Goal: Information Seeking & Learning: Learn about a topic

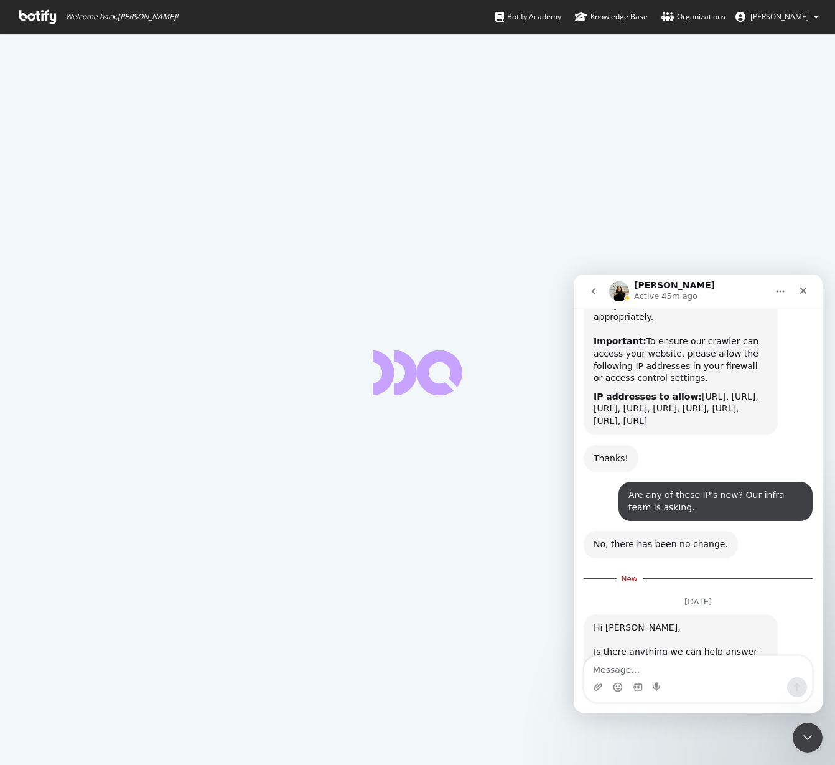
scroll to position [960, 0]
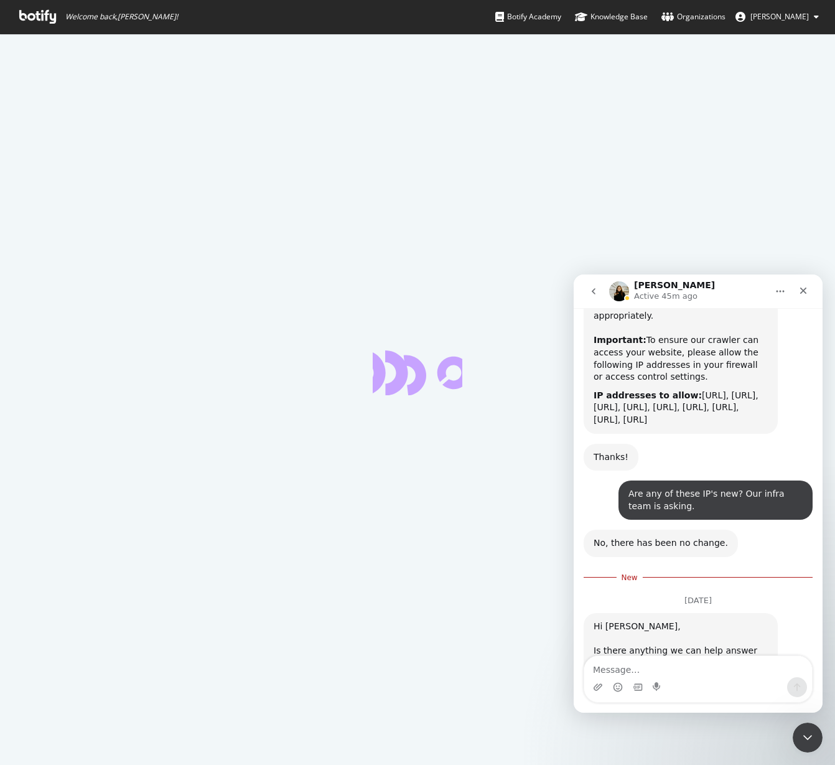
click at [664, 678] on div "Intercom messenger" at bounding box center [699, 687] width 228 height 20
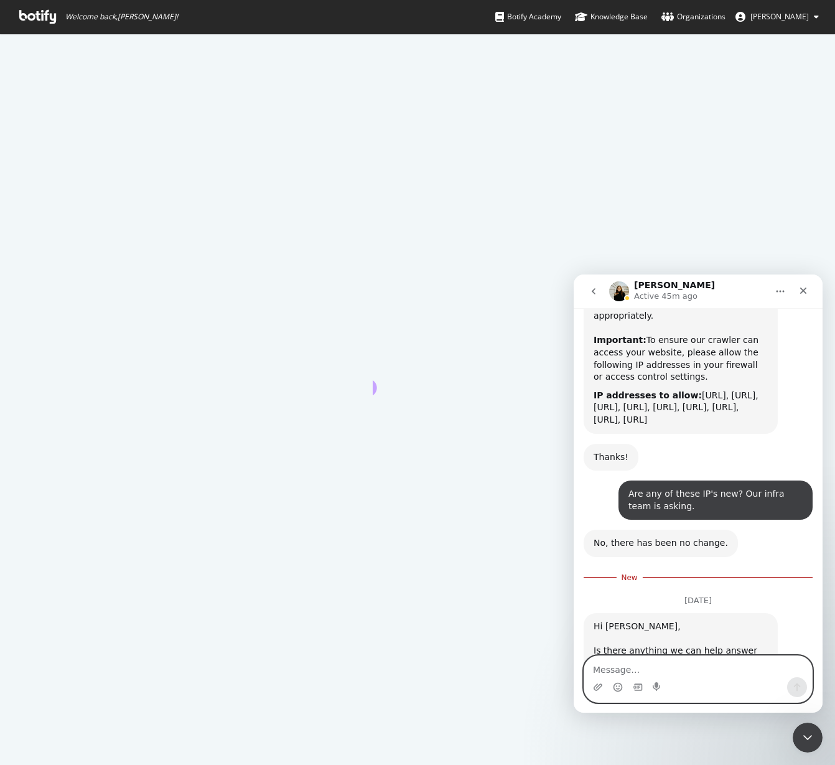
click at [654, 669] on textarea "Message…" at bounding box center [699, 666] width 228 height 21
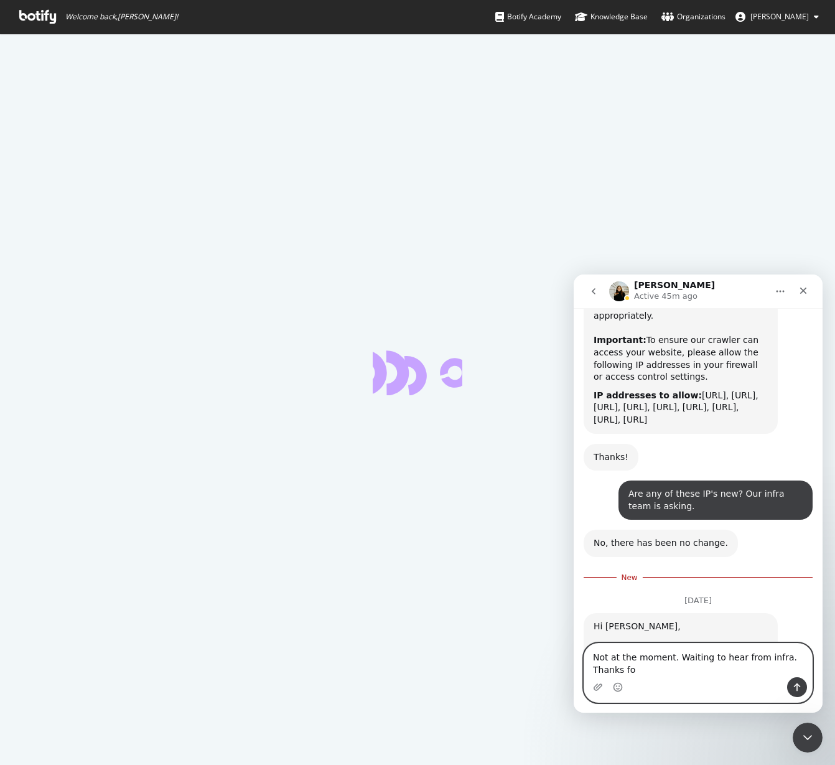
scroll to position [972, 0]
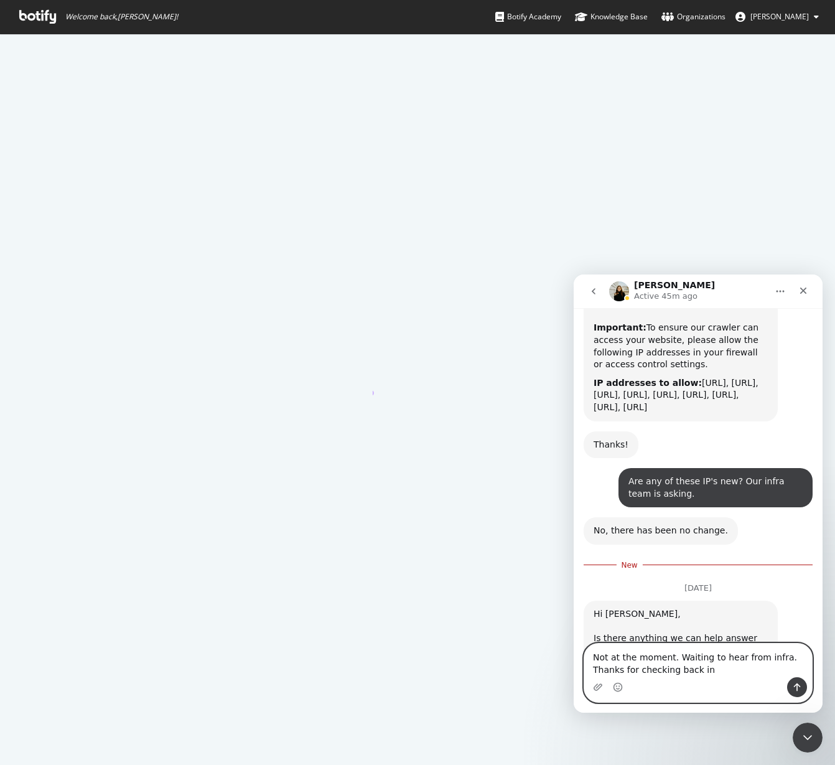
type textarea "Not at the moment. Waiting to hear from infra. Thanks for checking back in!"
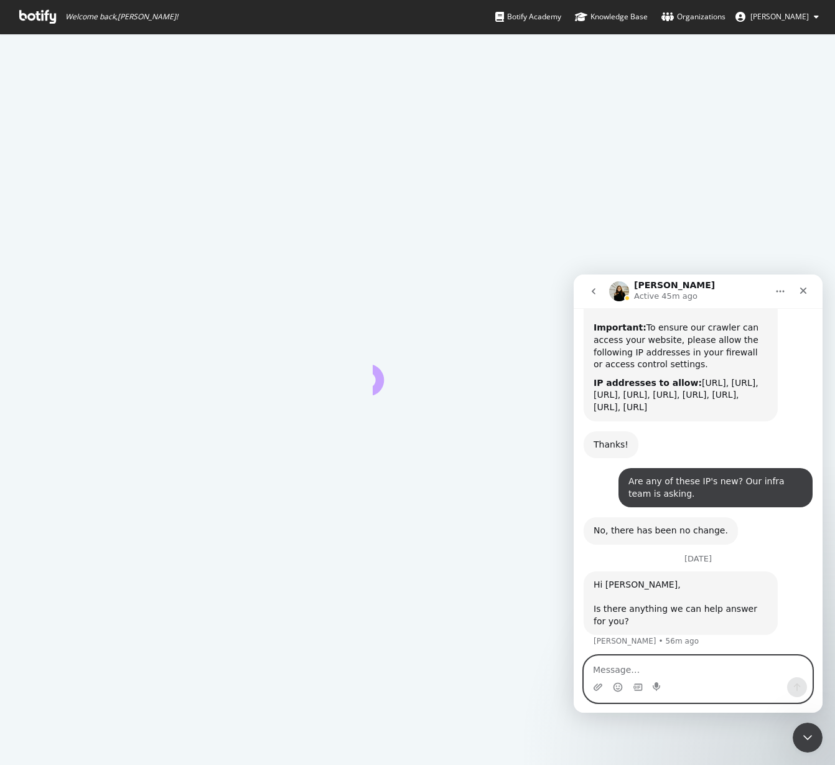
scroll to position [980, 0]
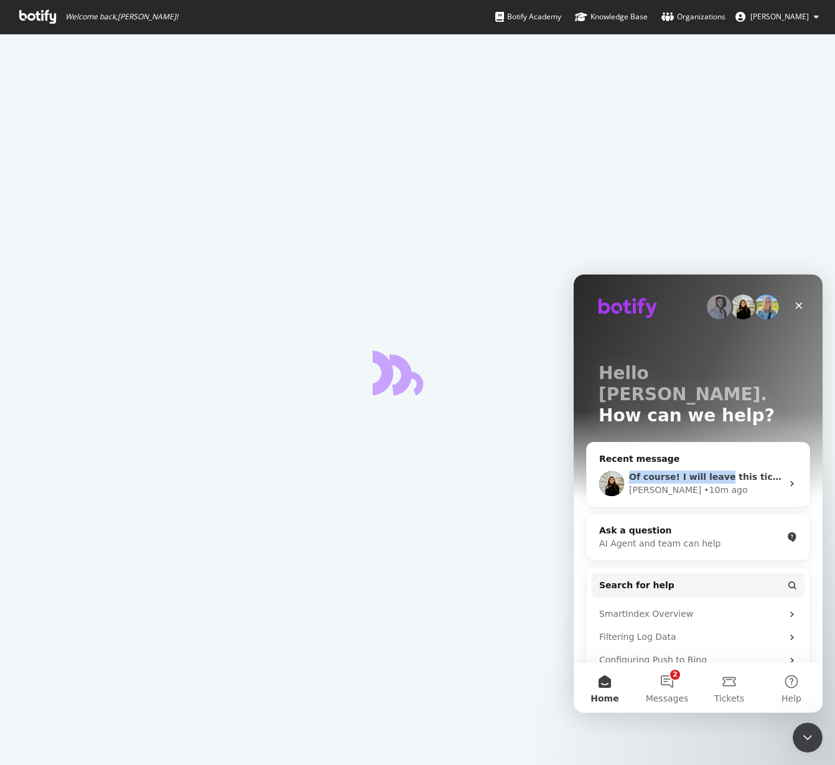
click at [718, 471] on div "Of course! I will leave this ticket open in the meantime." at bounding box center [705, 477] width 153 height 13
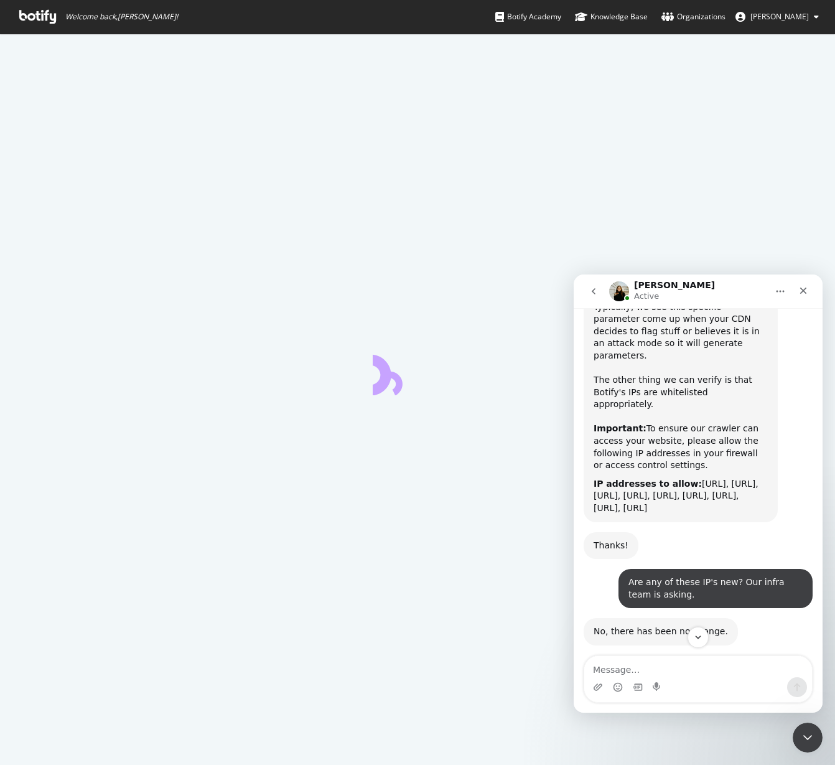
scroll to position [1029, 0]
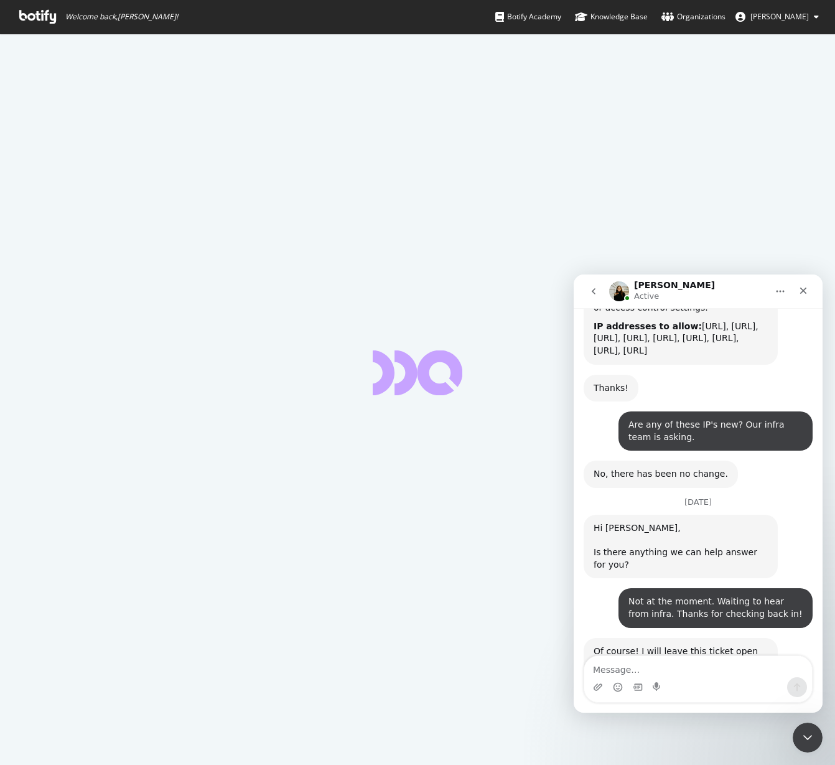
click at [713, 153] on div at bounding box center [417, 399] width 835 height 731
click at [26, 20] on icon at bounding box center [37, 17] width 37 height 14
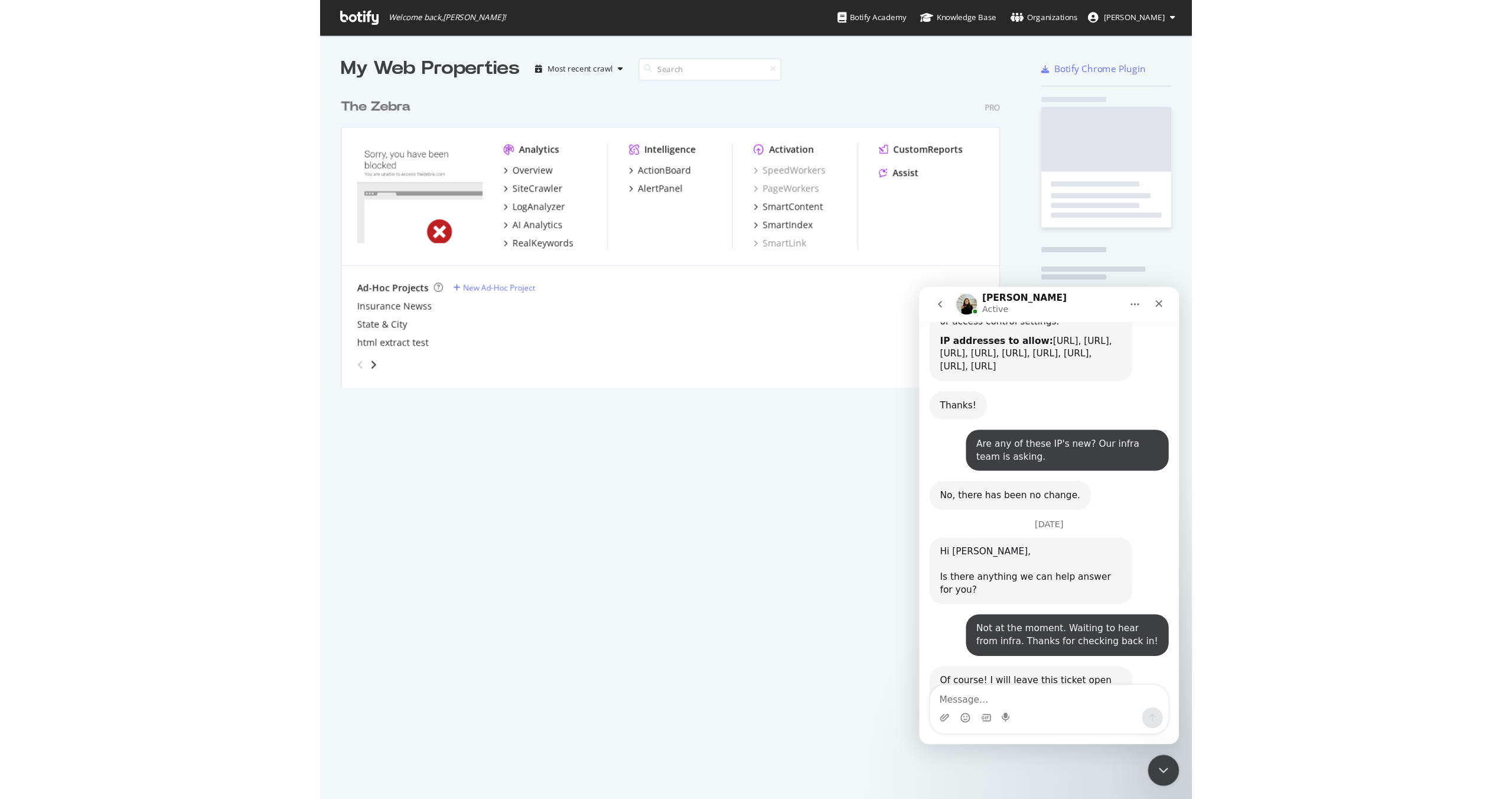
scroll to position [278, 608]
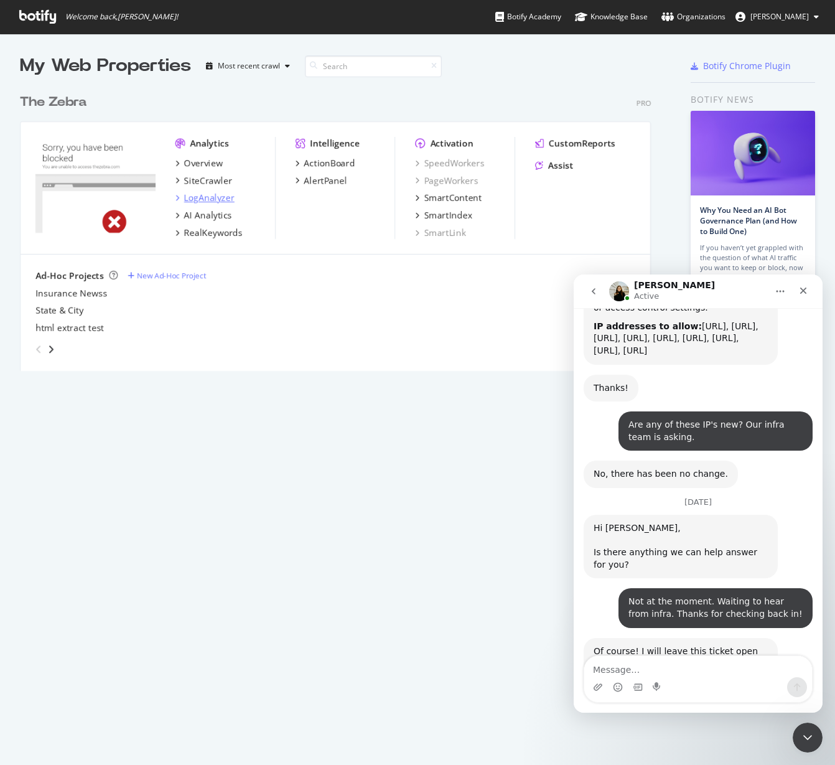
click at [215, 195] on div "LogAnalyzer" at bounding box center [209, 198] width 50 height 12
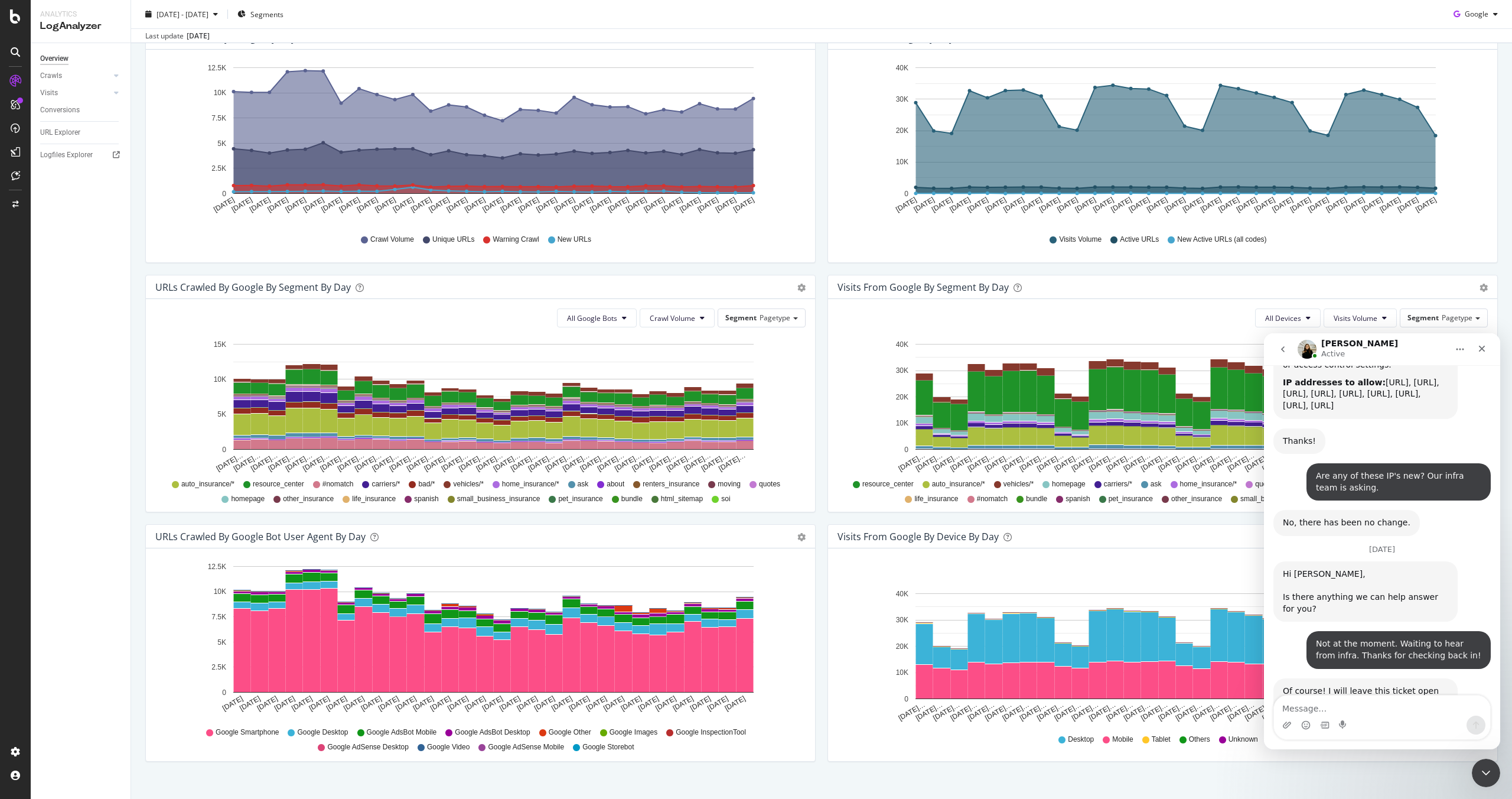
scroll to position [181, 0]
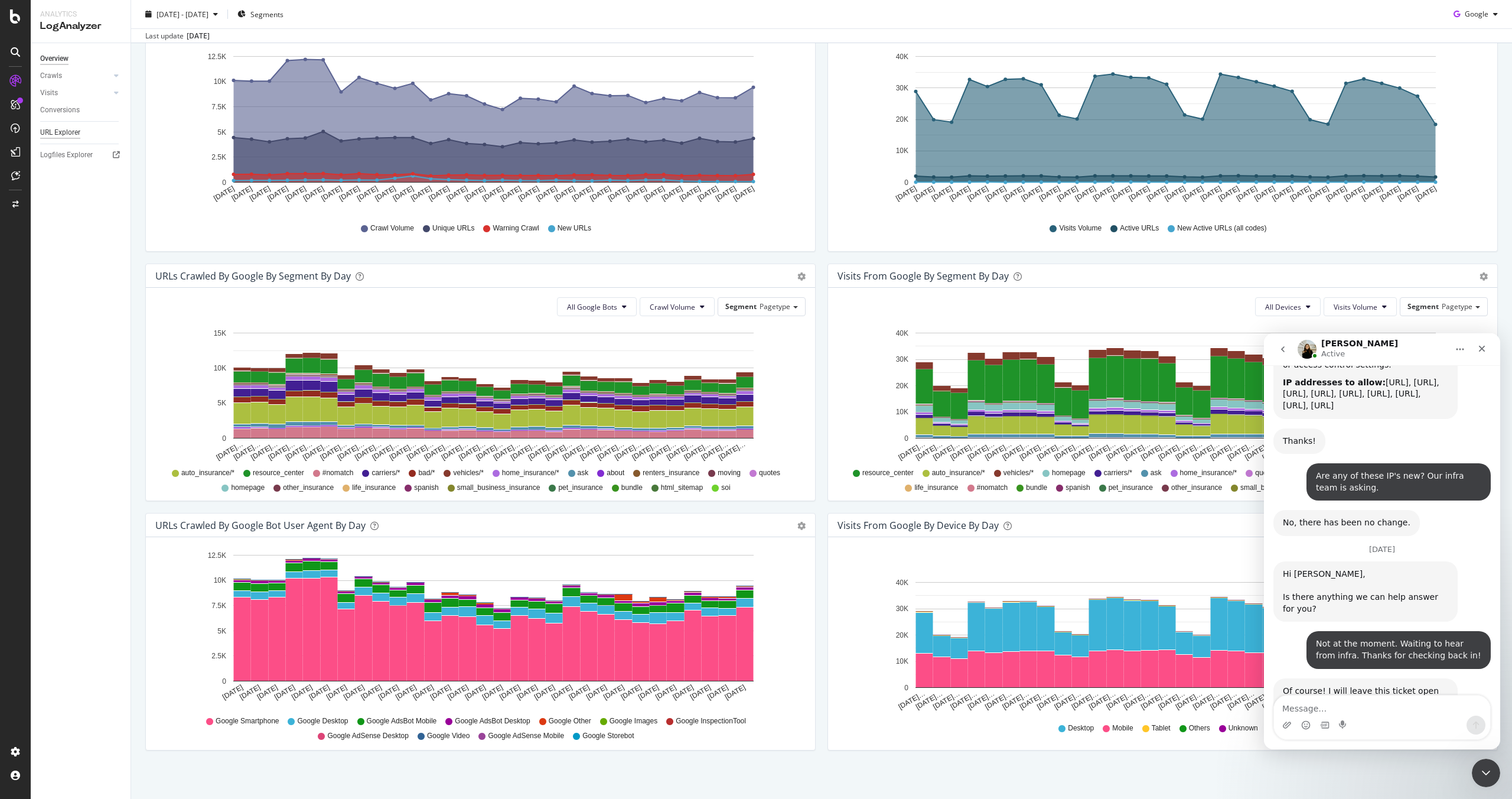
click at [70, 132] on div "URL Explorer" at bounding box center [60, 132] width 40 height 12
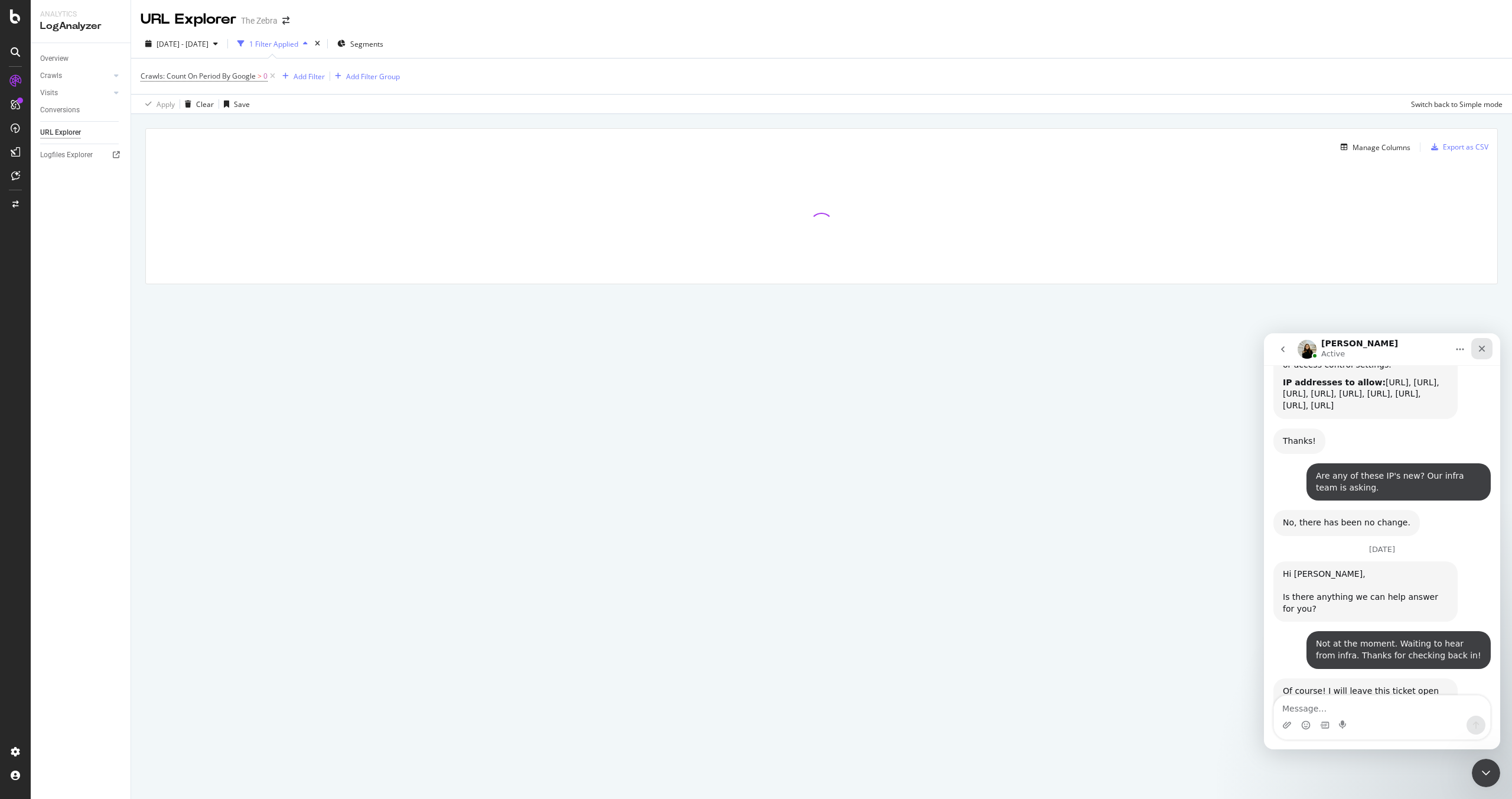
click at [792, 341] on div "Close" at bounding box center [1482, 348] width 21 height 21
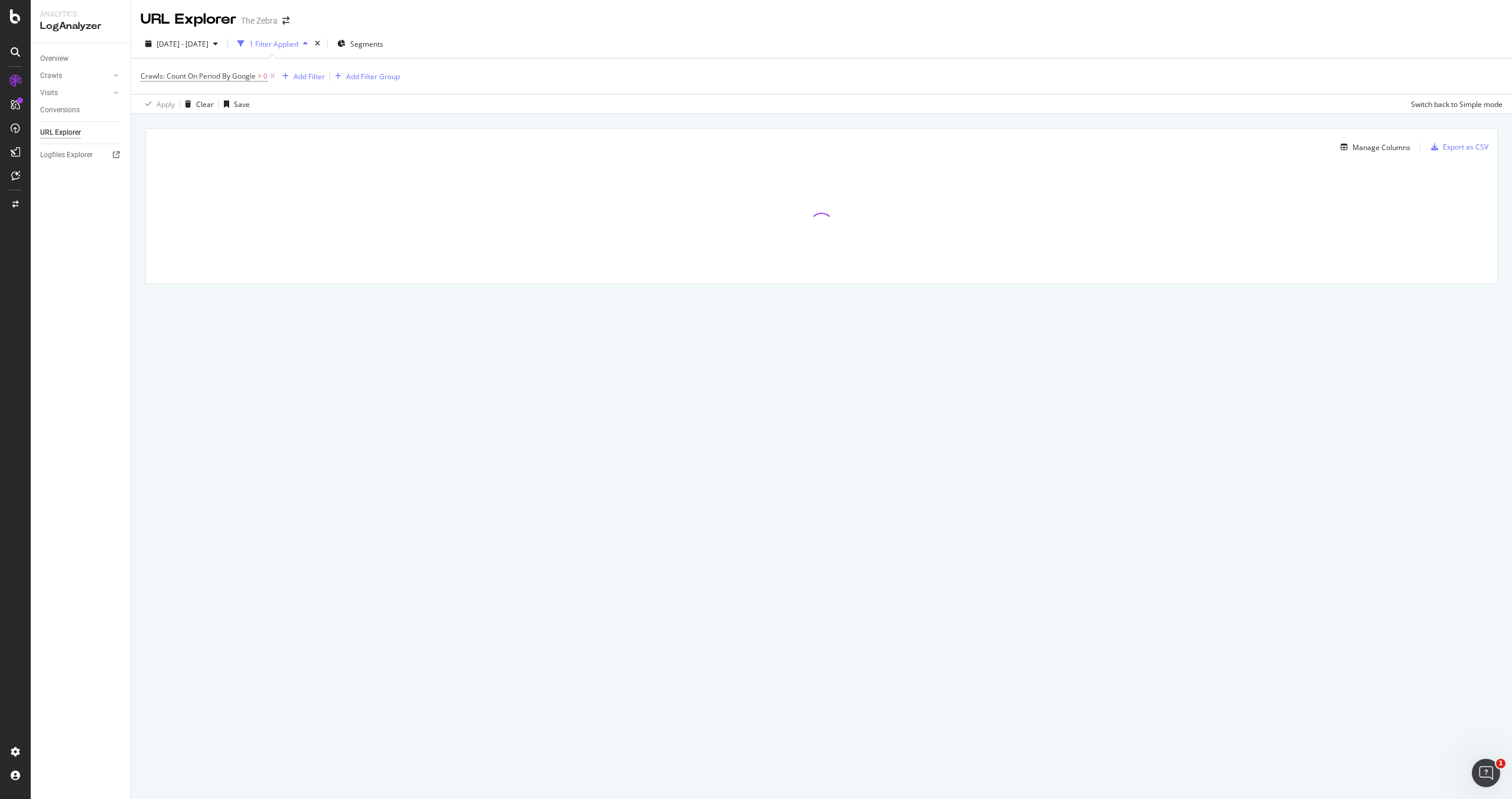
scroll to position [976, 0]
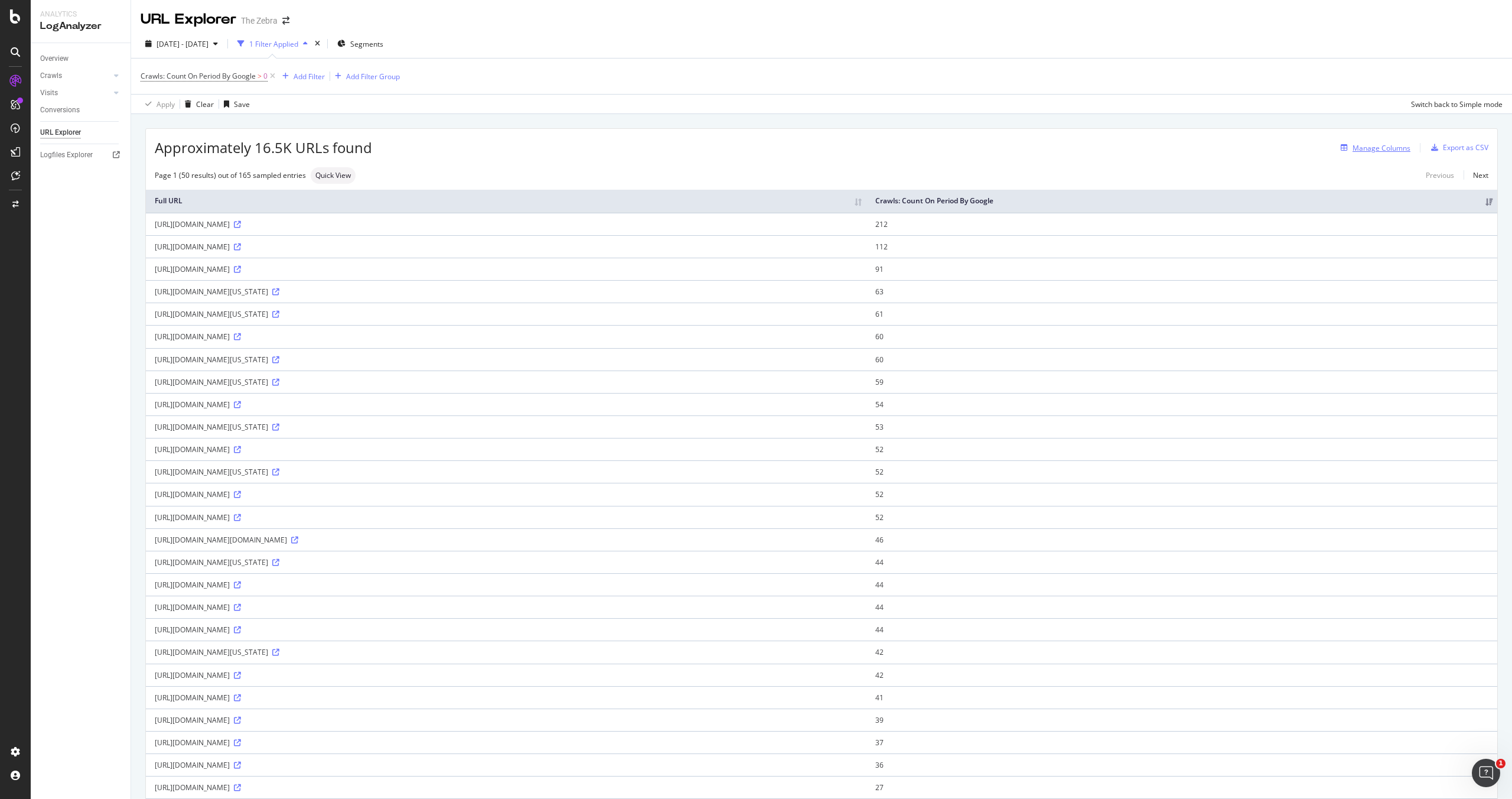
click at [792, 151] on div "Manage Columns" at bounding box center [1381, 148] width 58 height 10
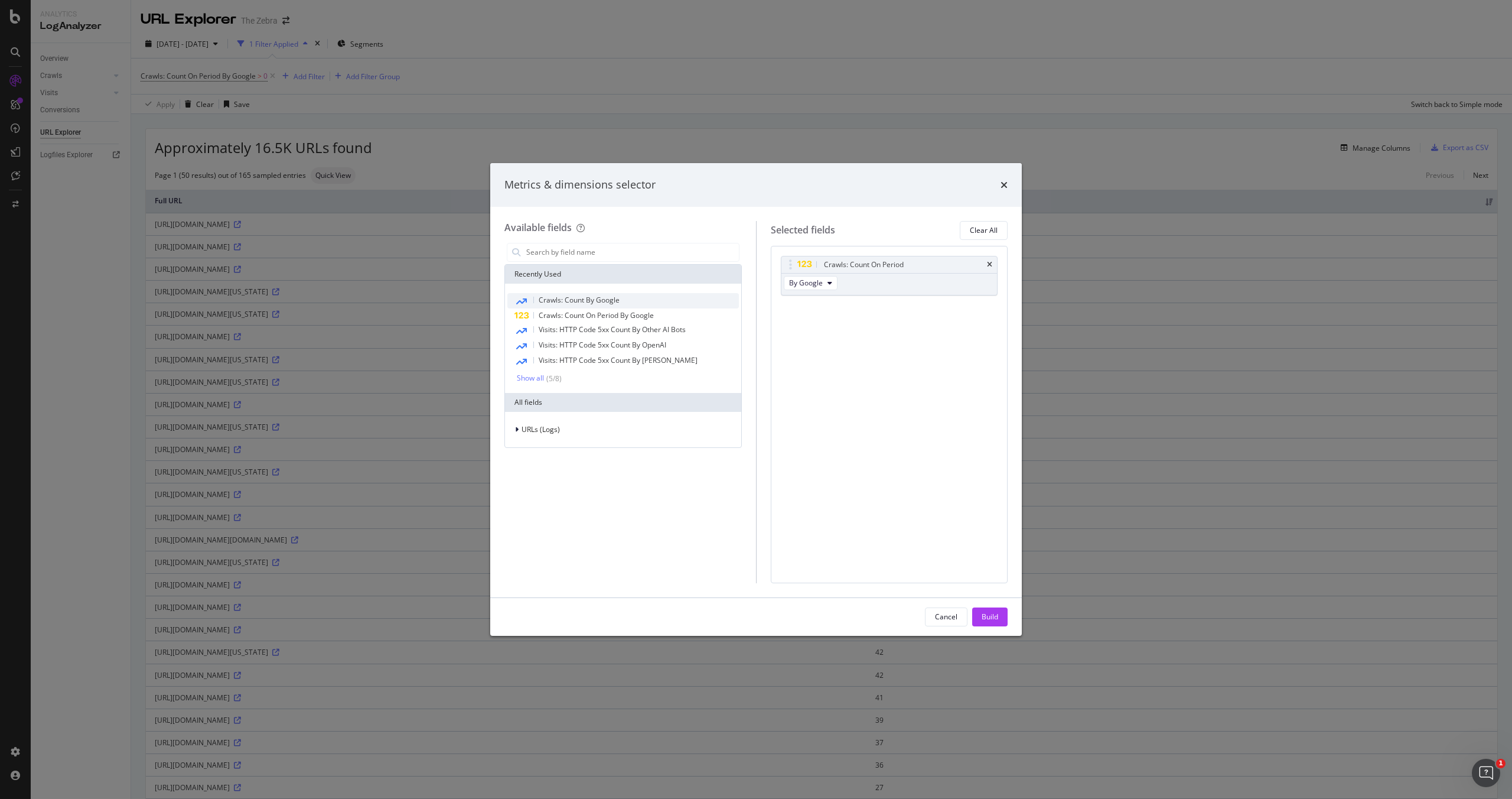
click at [636, 297] on div "Crawls: Count By Google" at bounding box center [623, 301] width 231 height 15
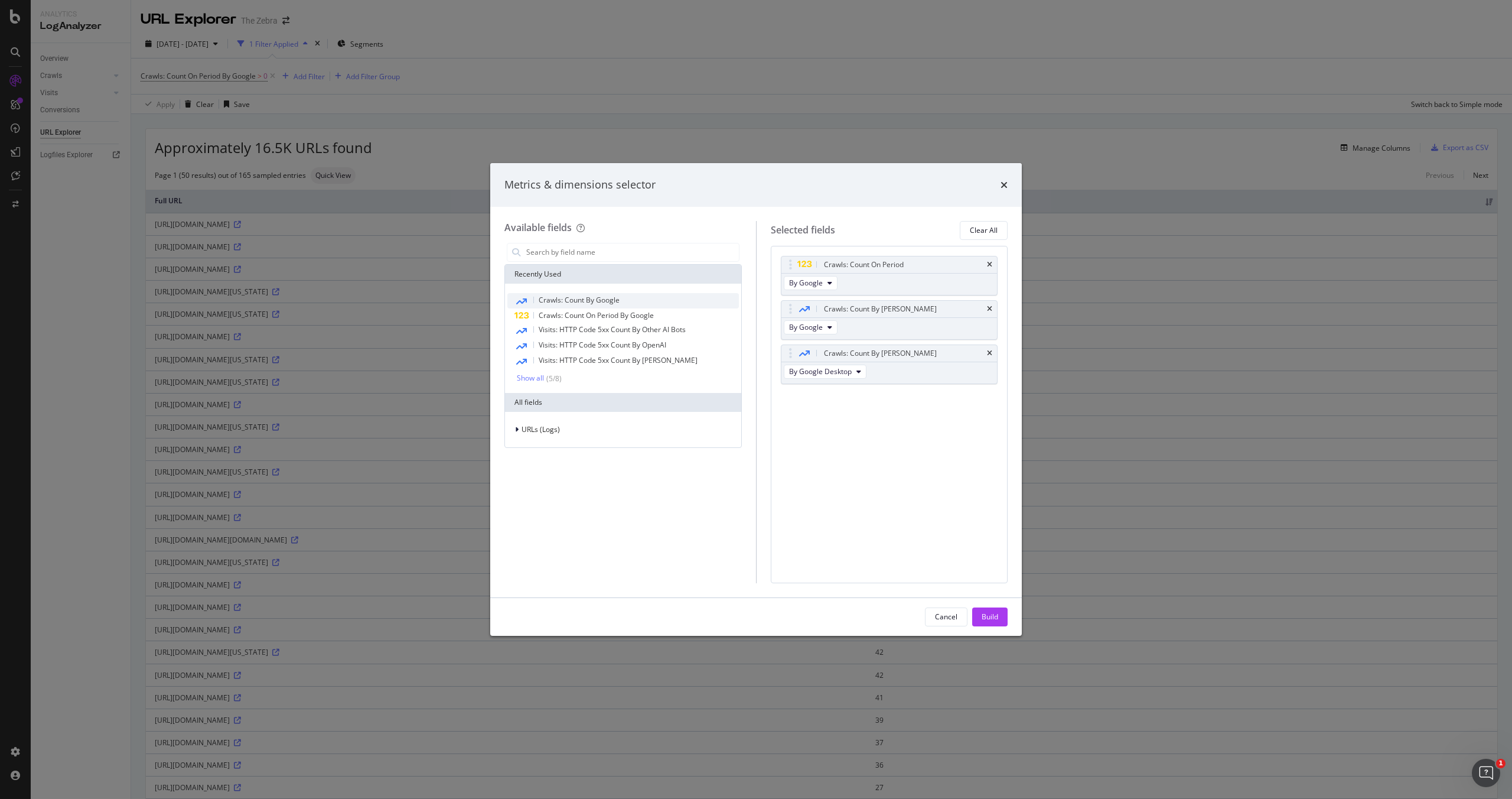
click at [636, 298] on div "Crawls: Count By Google" at bounding box center [623, 301] width 231 height 15
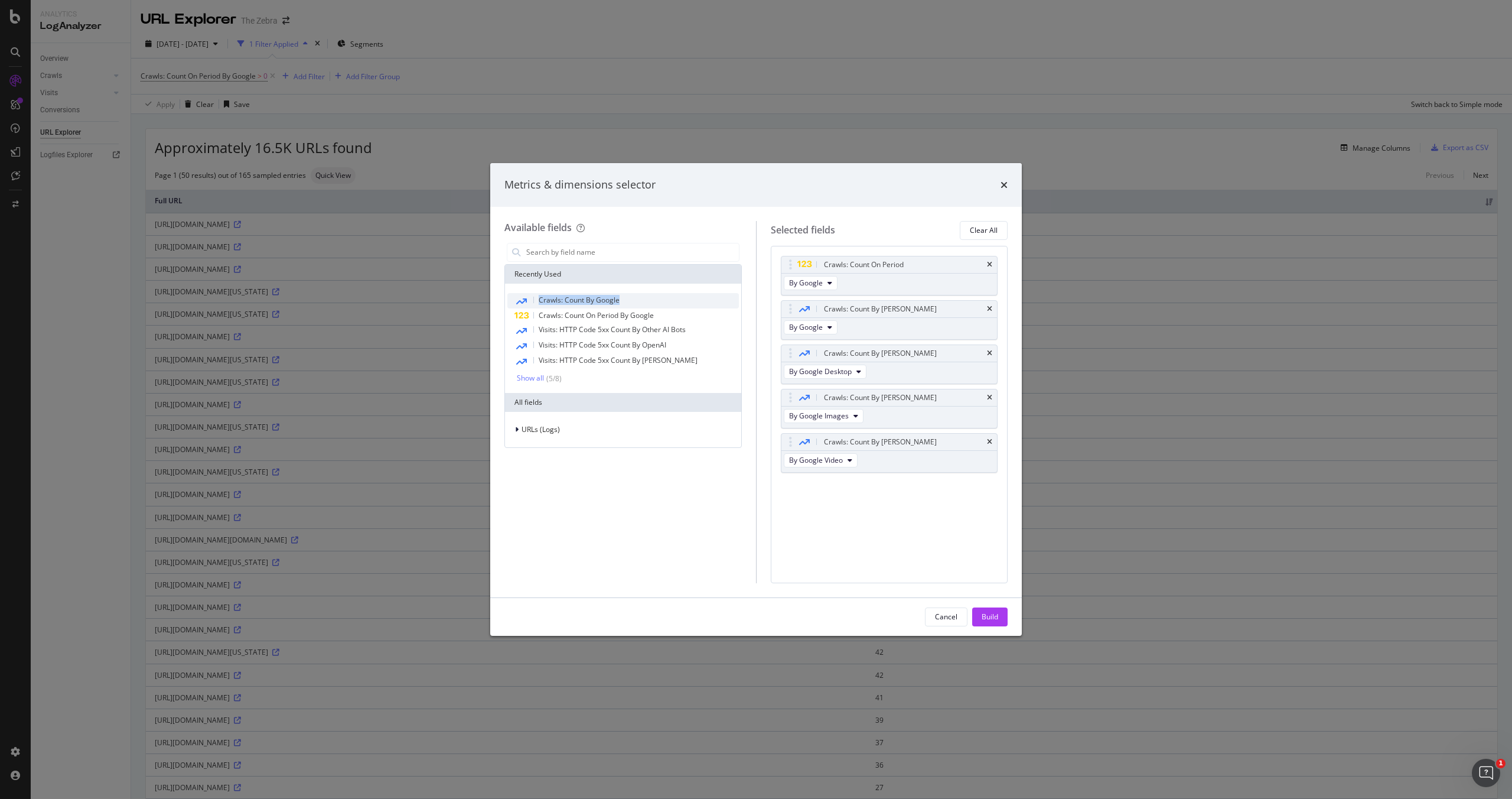
click at [636, 298] on div "Crawls: Count By Google" at bounding box center [623, 301] width 231 height 15
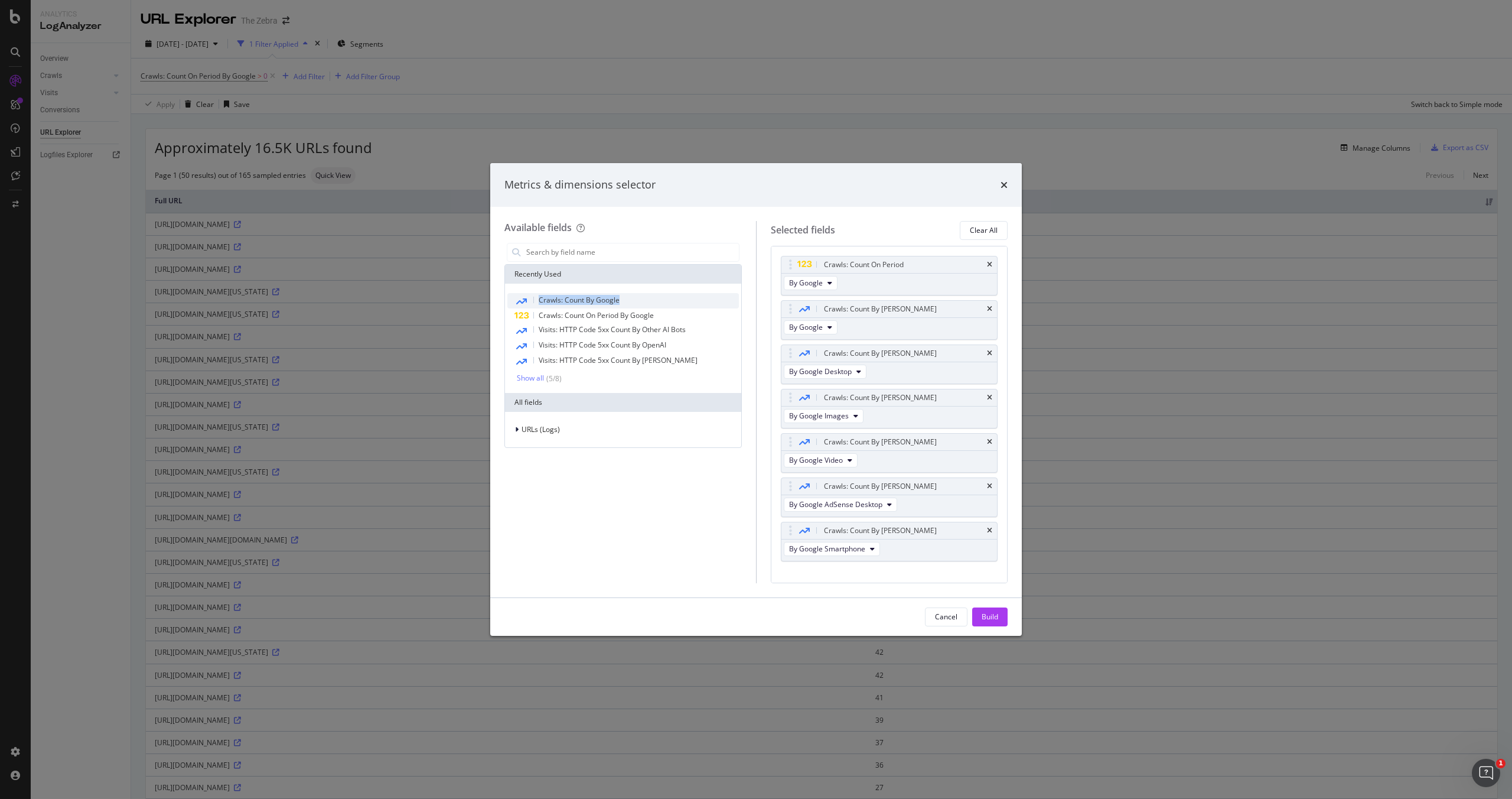
click at [636, 298] on div "Crawls: Count By Google" at bounding box center [623, 301] width 231 height 15
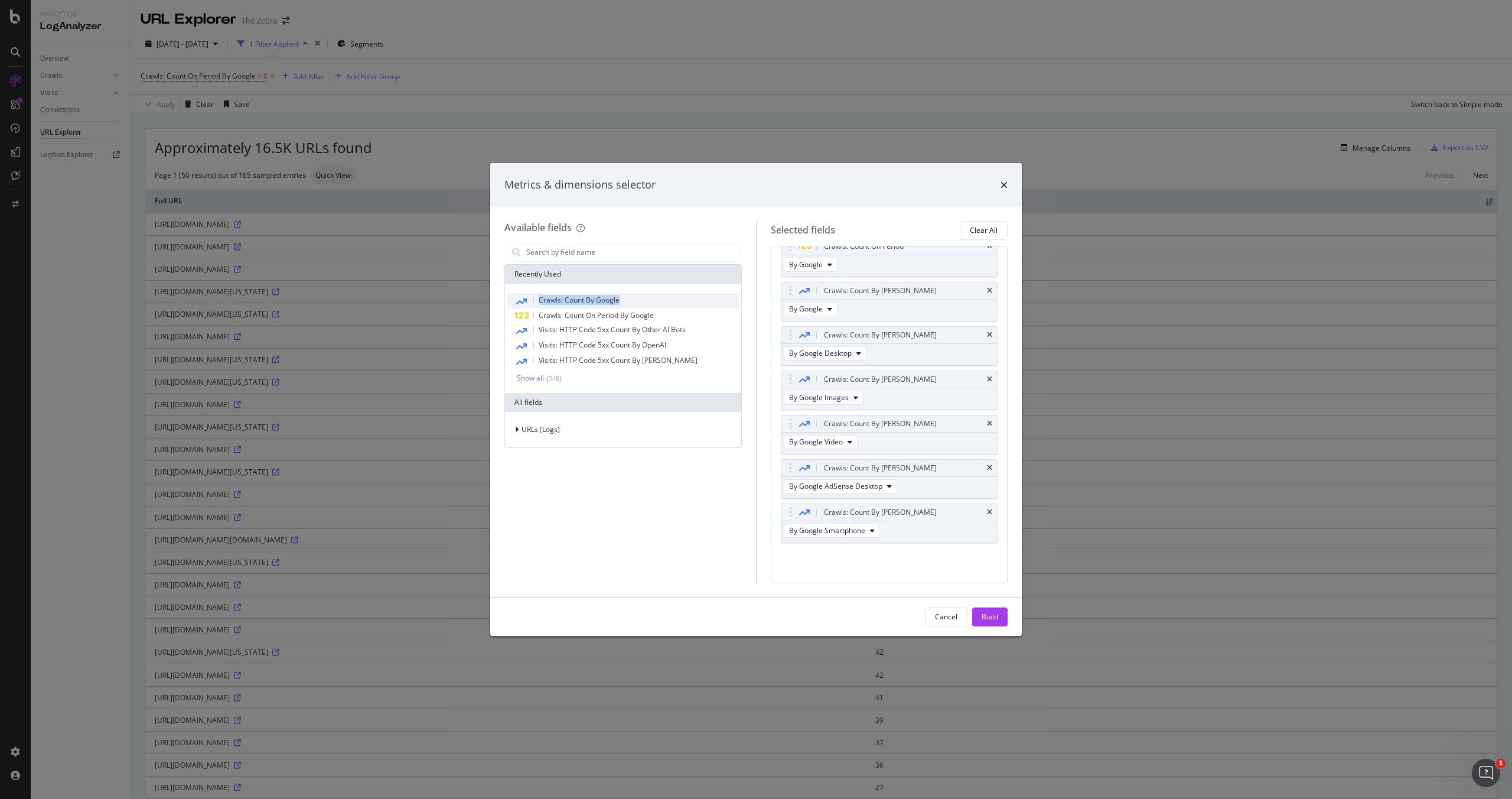
click at [636, 298] on div "Crawls: Count By Google" at bounding box center [623, 301] width 231 height 15
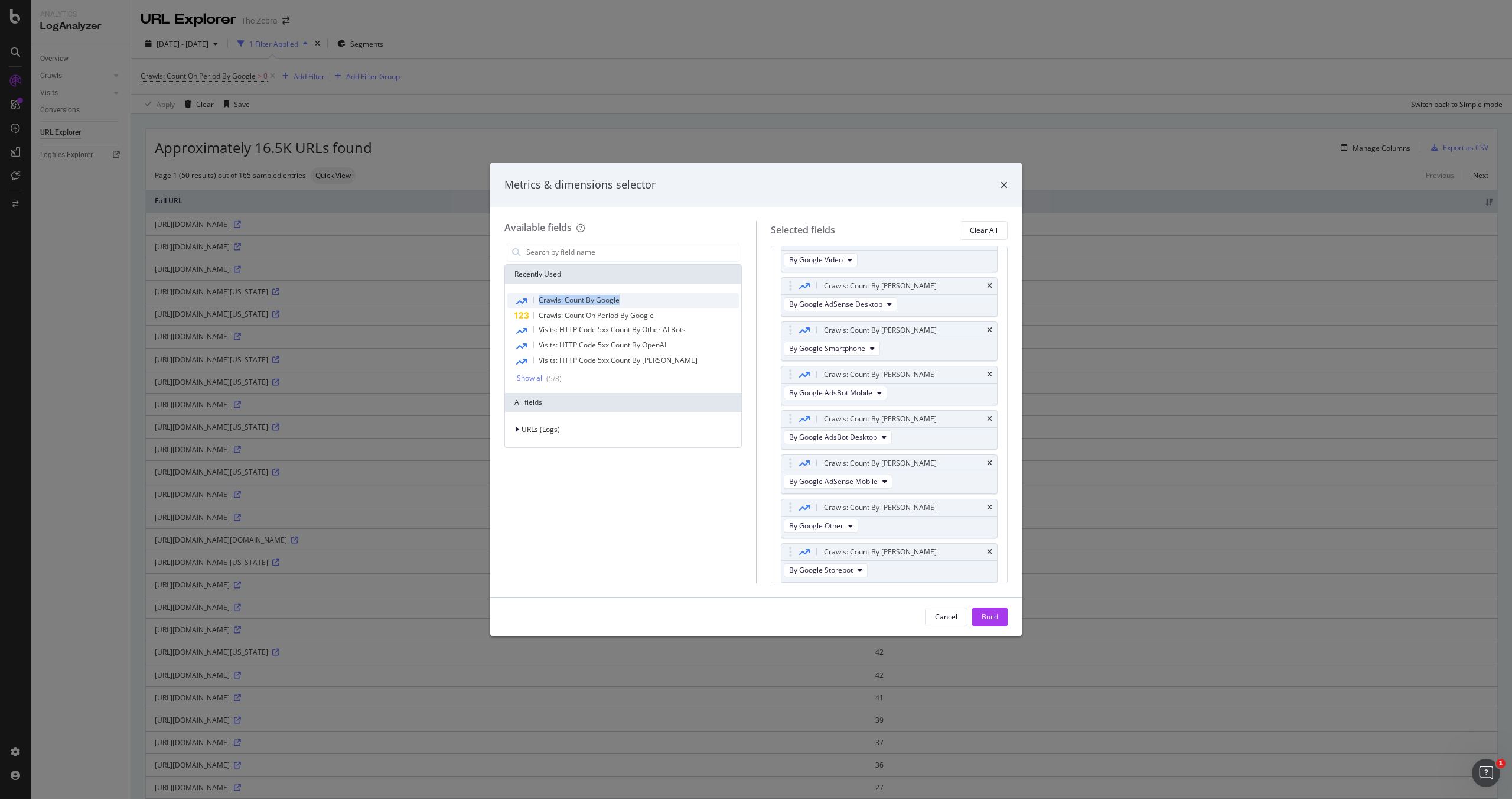
click at [636, 298] on div "Crawls: Count By Google" at bounding box center [623, 301] width 231 height 15
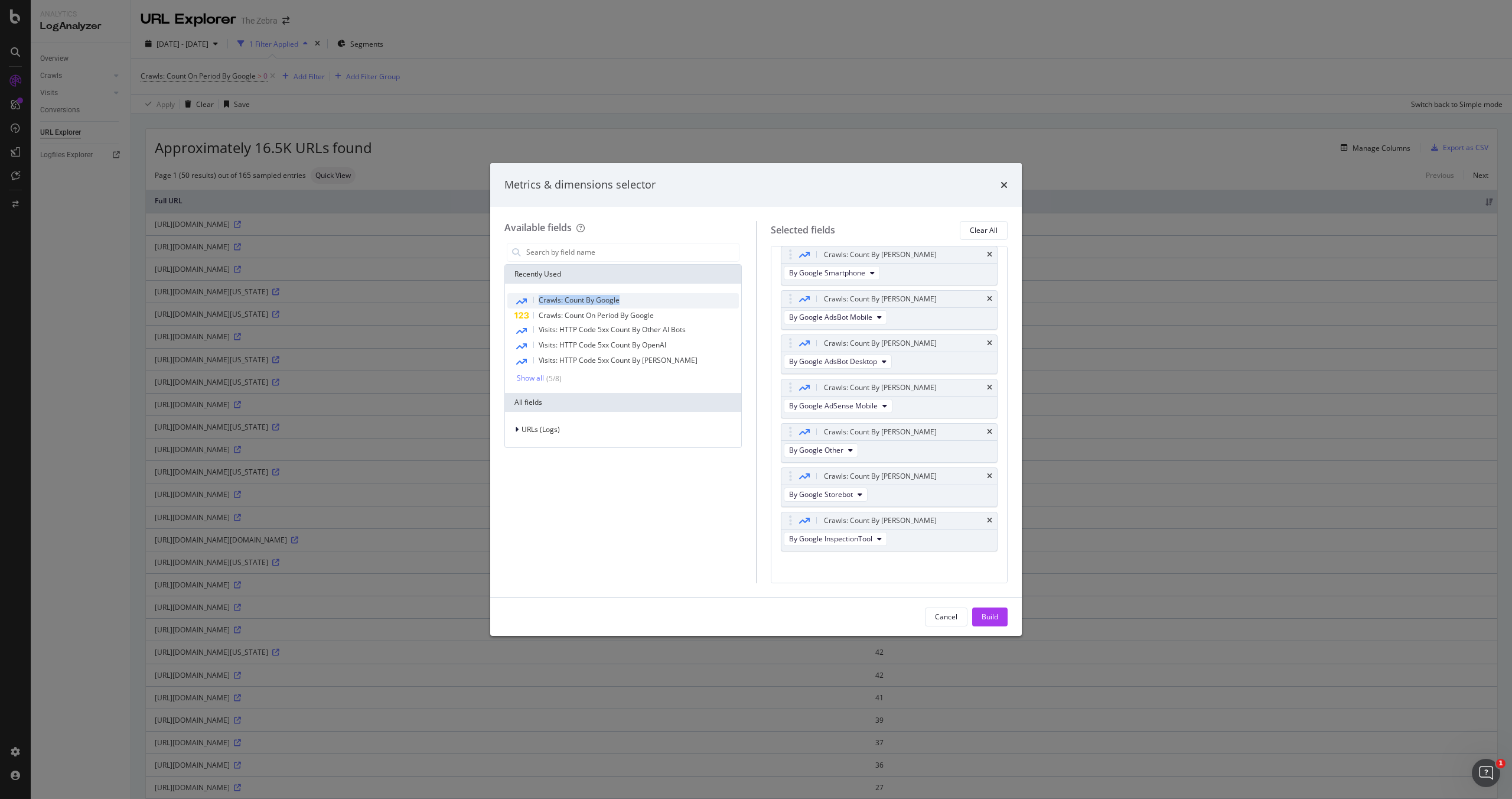
click at [636, 298] on div "Crawls: Count By Google" at bounding box center [623, 301] width 231 height 15
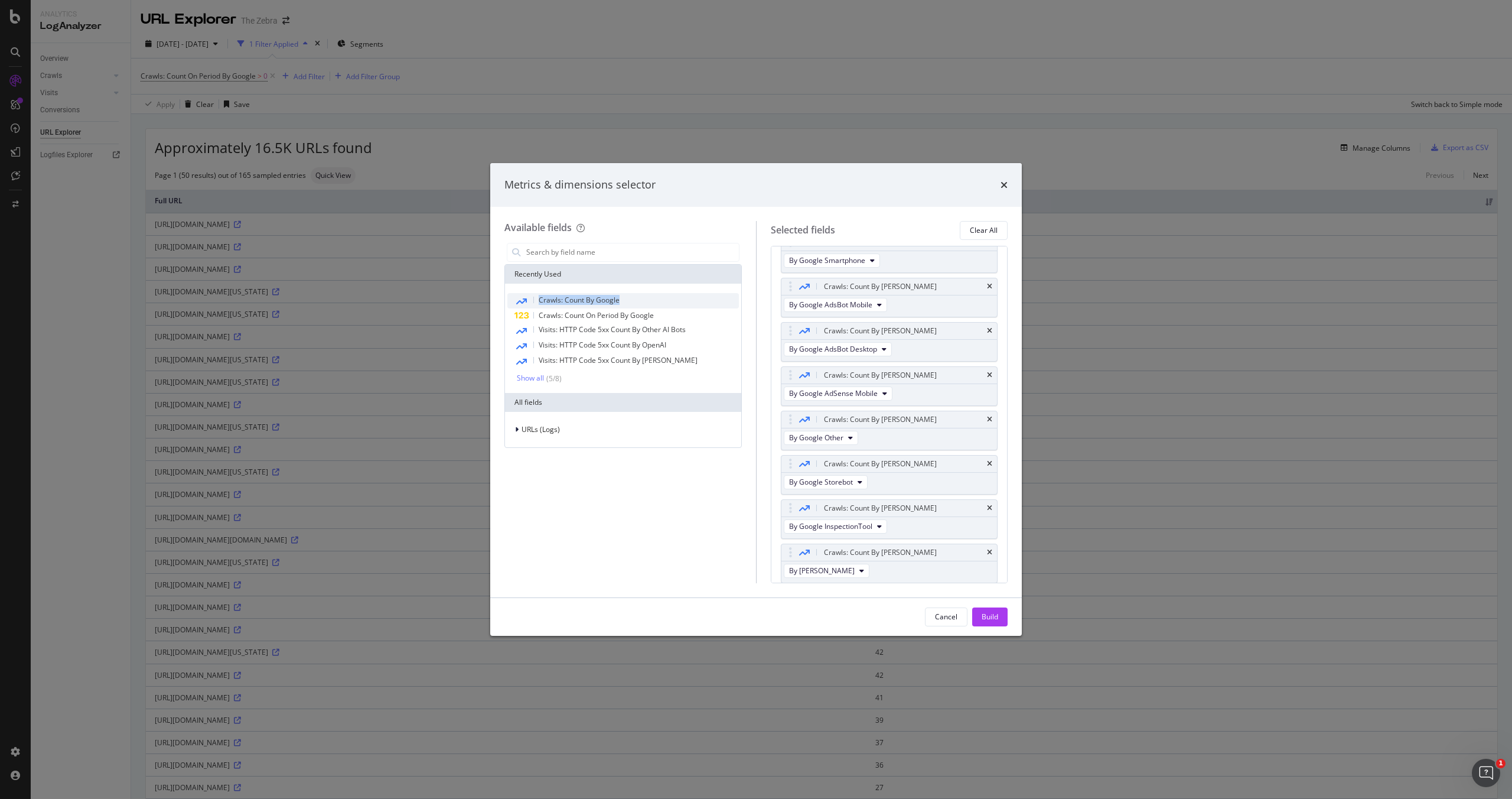
scroll to position [333, 0]
click at [637, 299] on div "Crawls: Count By Google" at bounding box center [623, 301] width 231 height 15
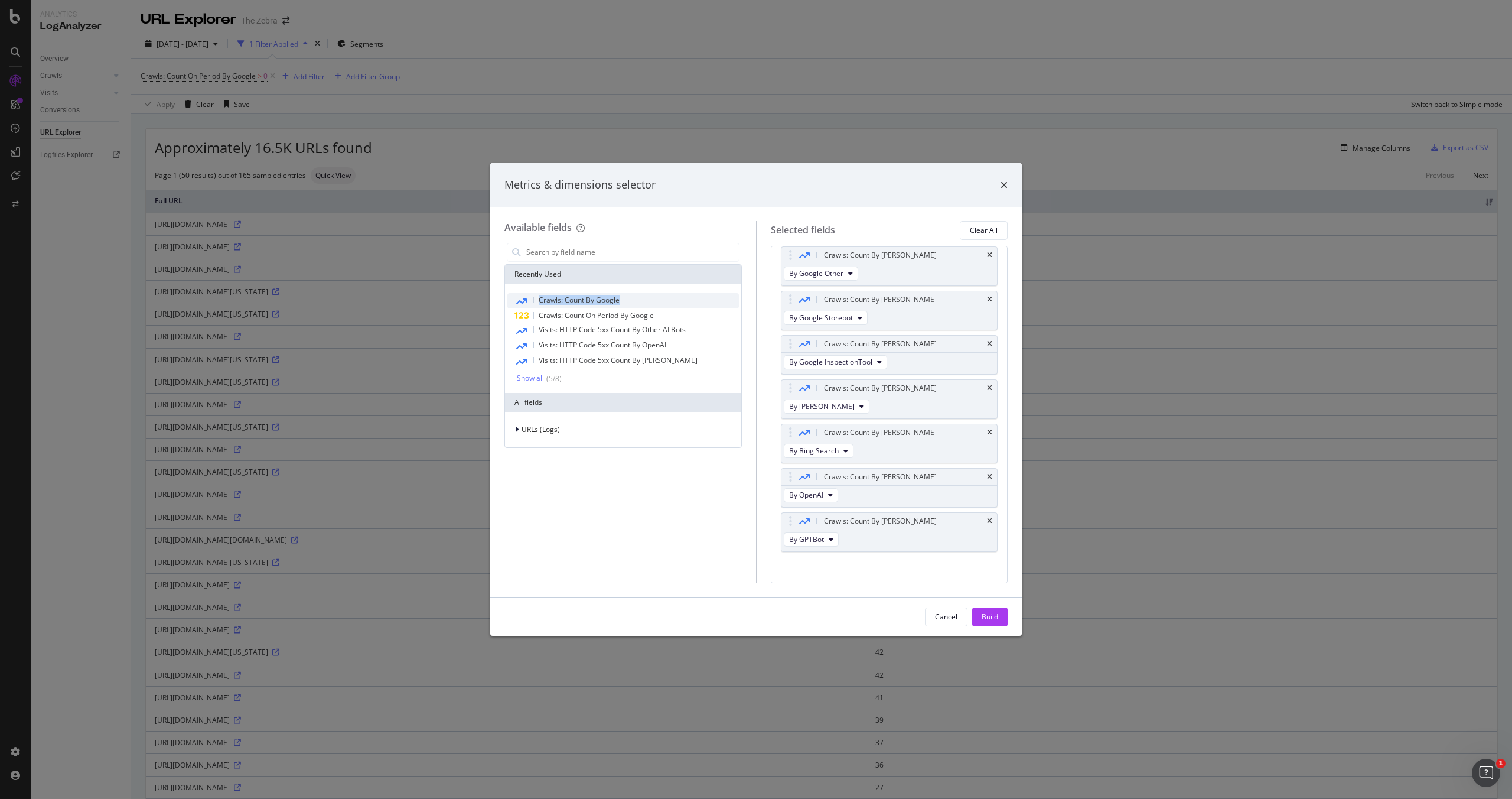
click at [637, 299] on div "Crawls: Count By Google" at bounding box center [623, 301] width 231 height 15
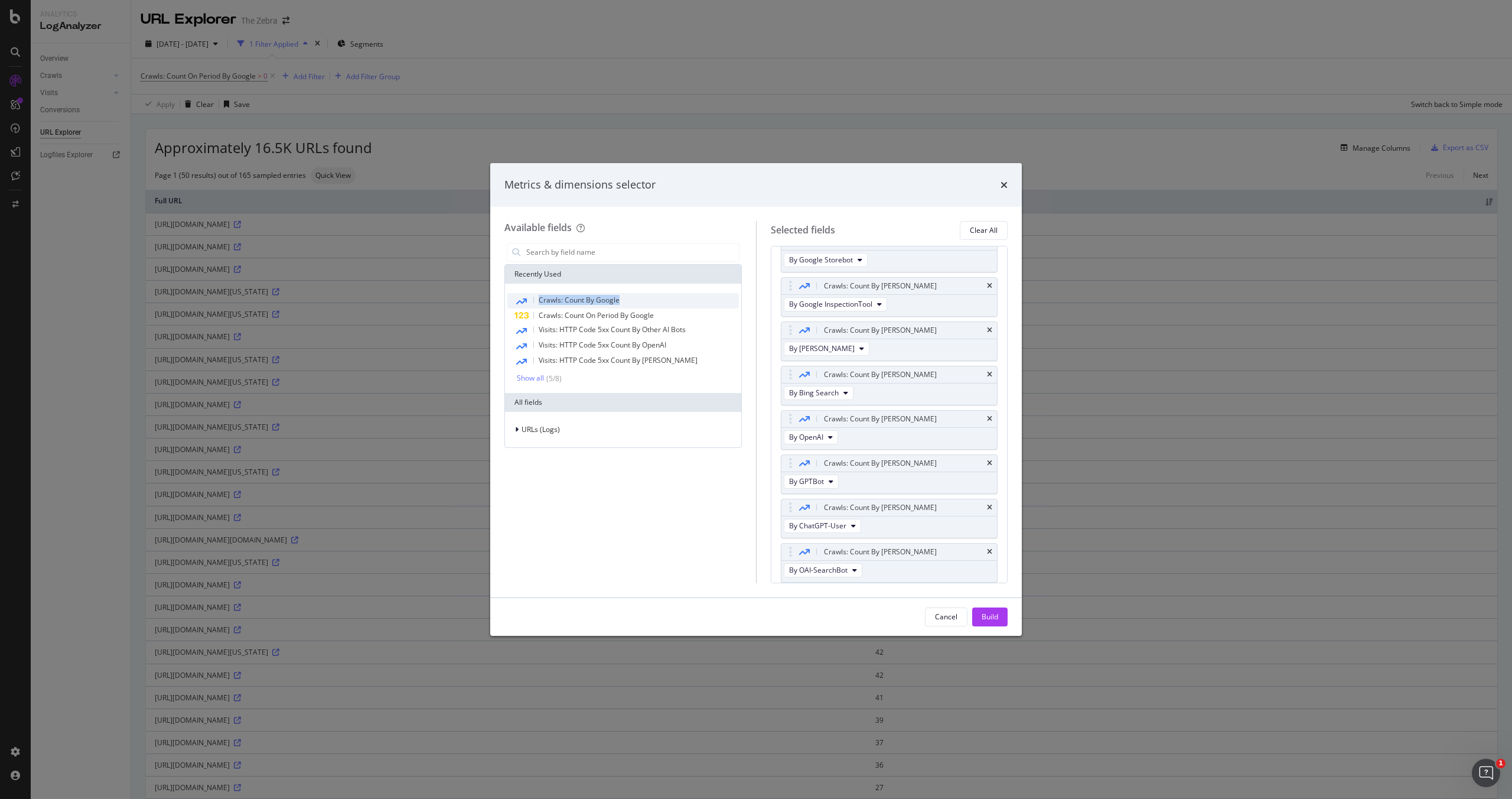
click at [637, 299] on div "Crawls: Count By Google" at bounding box center [623, 301] width 231 height 15
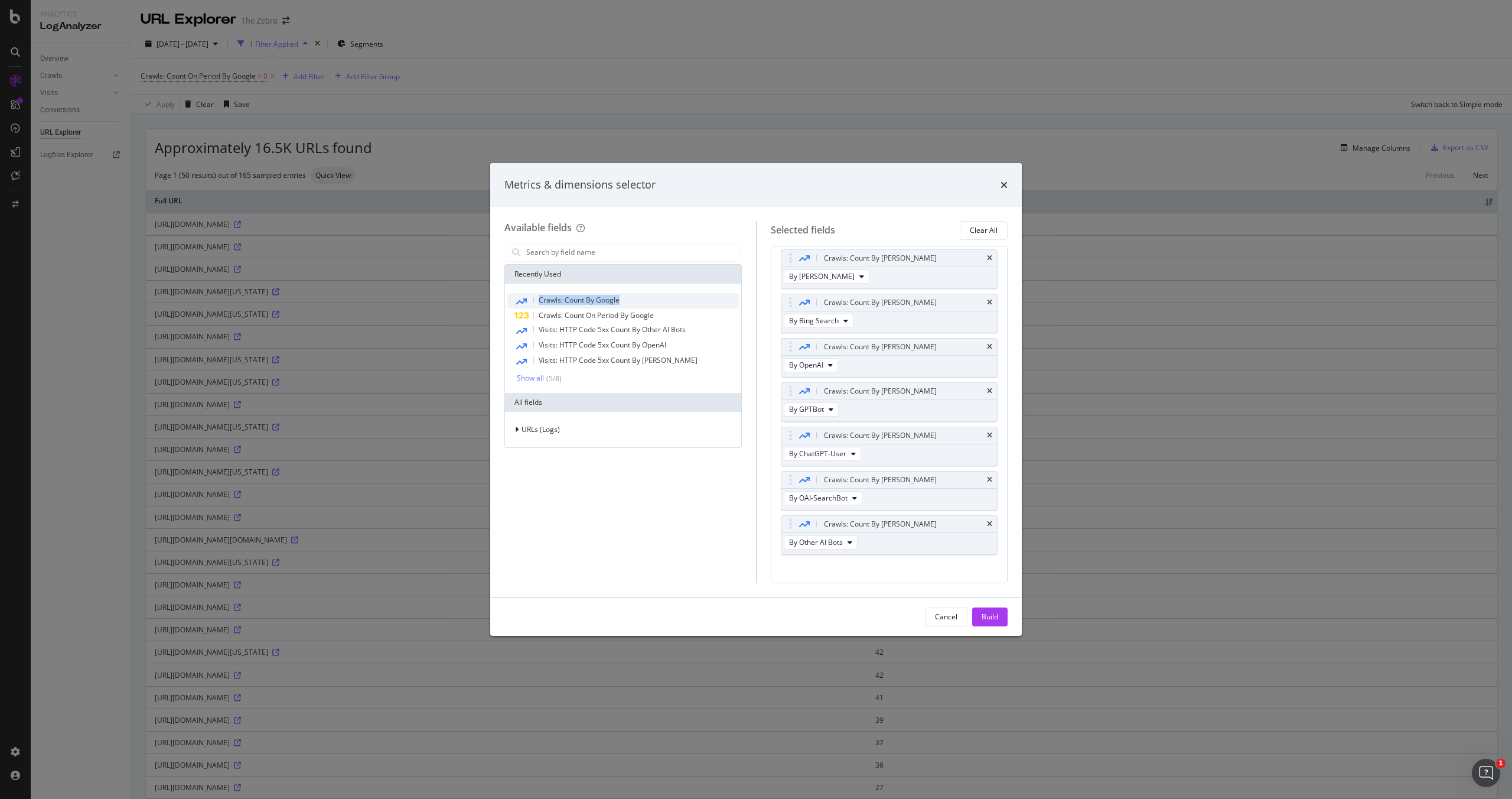
click at [637, 299] on div "Crawls: Count By Google" at bounding box center [623, 301] width 231 height 15
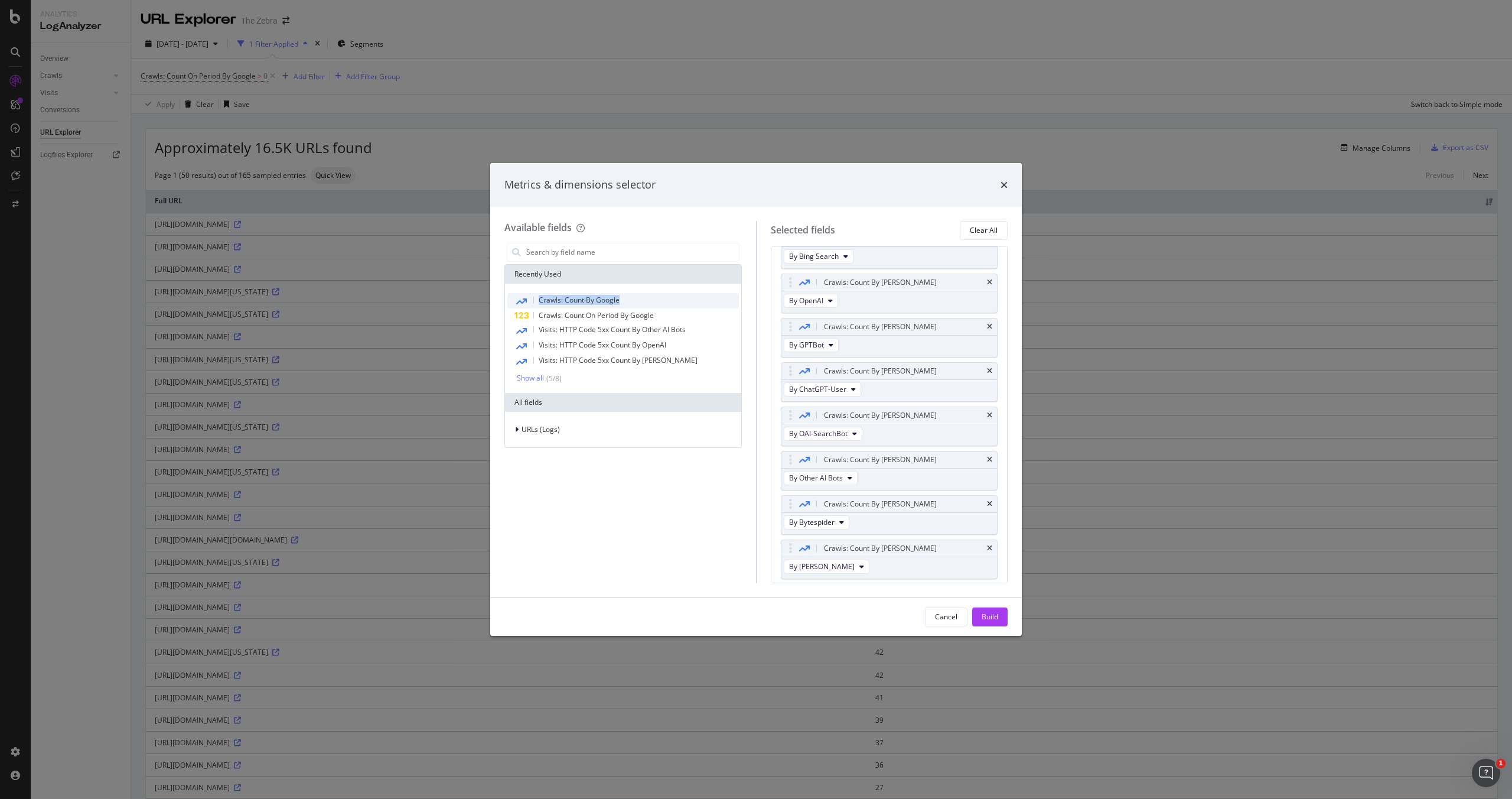
click at [637, 299] on div "Crawls: Count By Google" at bounding box center [623, 301] width 231 height 15
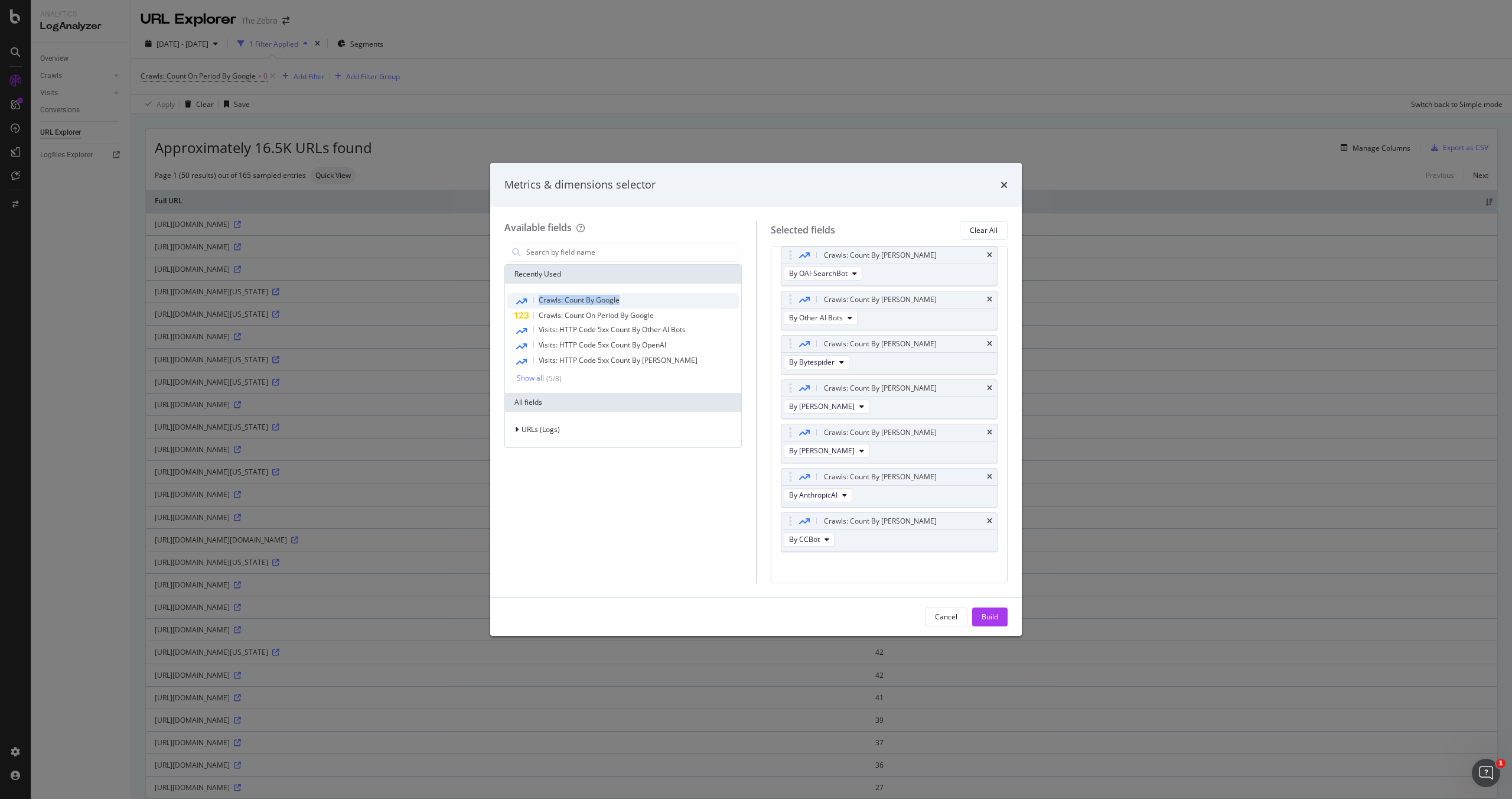
click at [637, 299] on div "Crawls: Count By Google" at bounding box center [623, 301] width 231 height 15
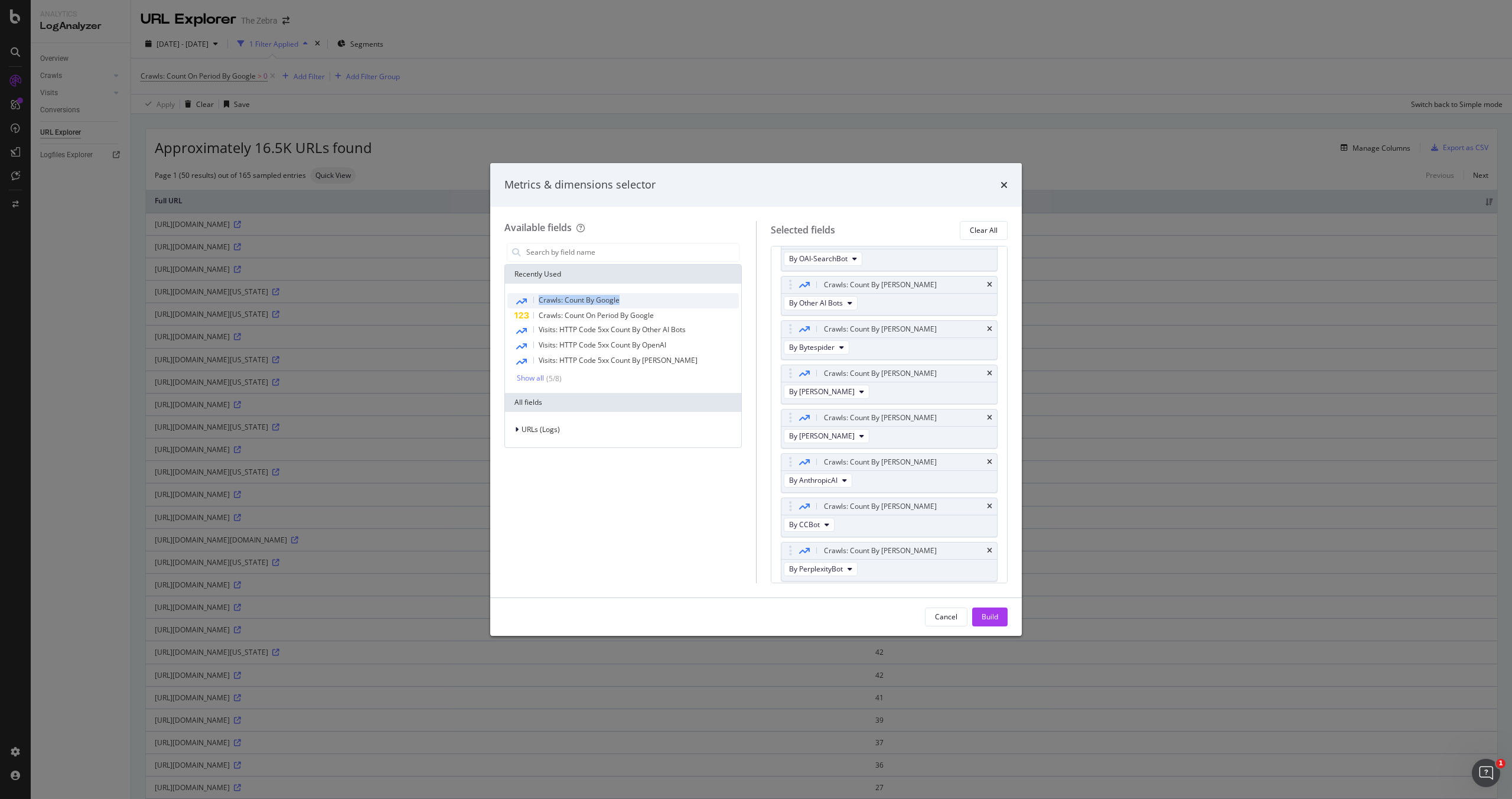
click at [637, 299] on div "Crawls: Count By Google" at bounding box center [623, 301] width 231 height 15
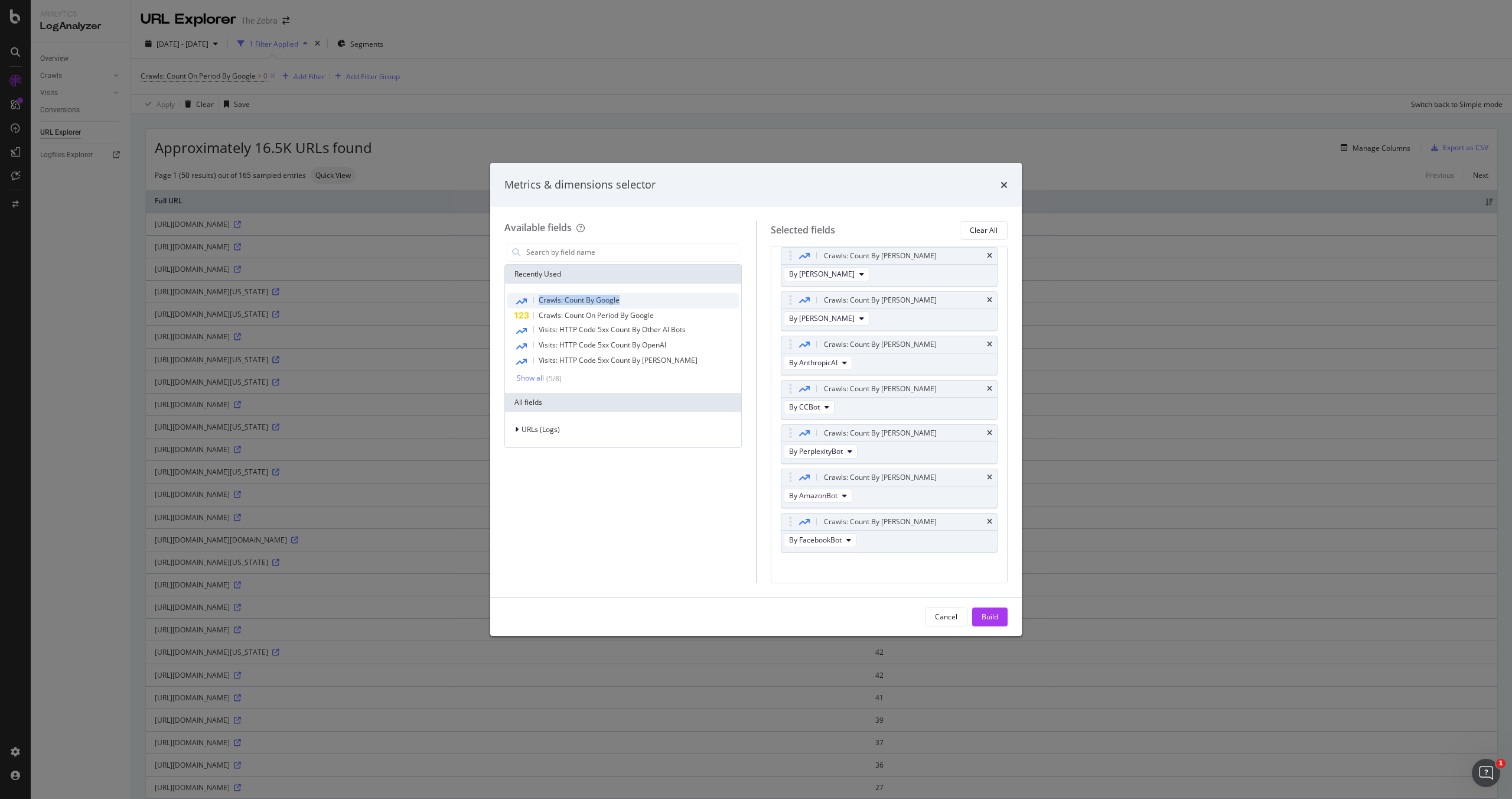
click at [637, 299] on div "Crawls: Count By Google" at bounding box center [623, 301] width 231 height 15
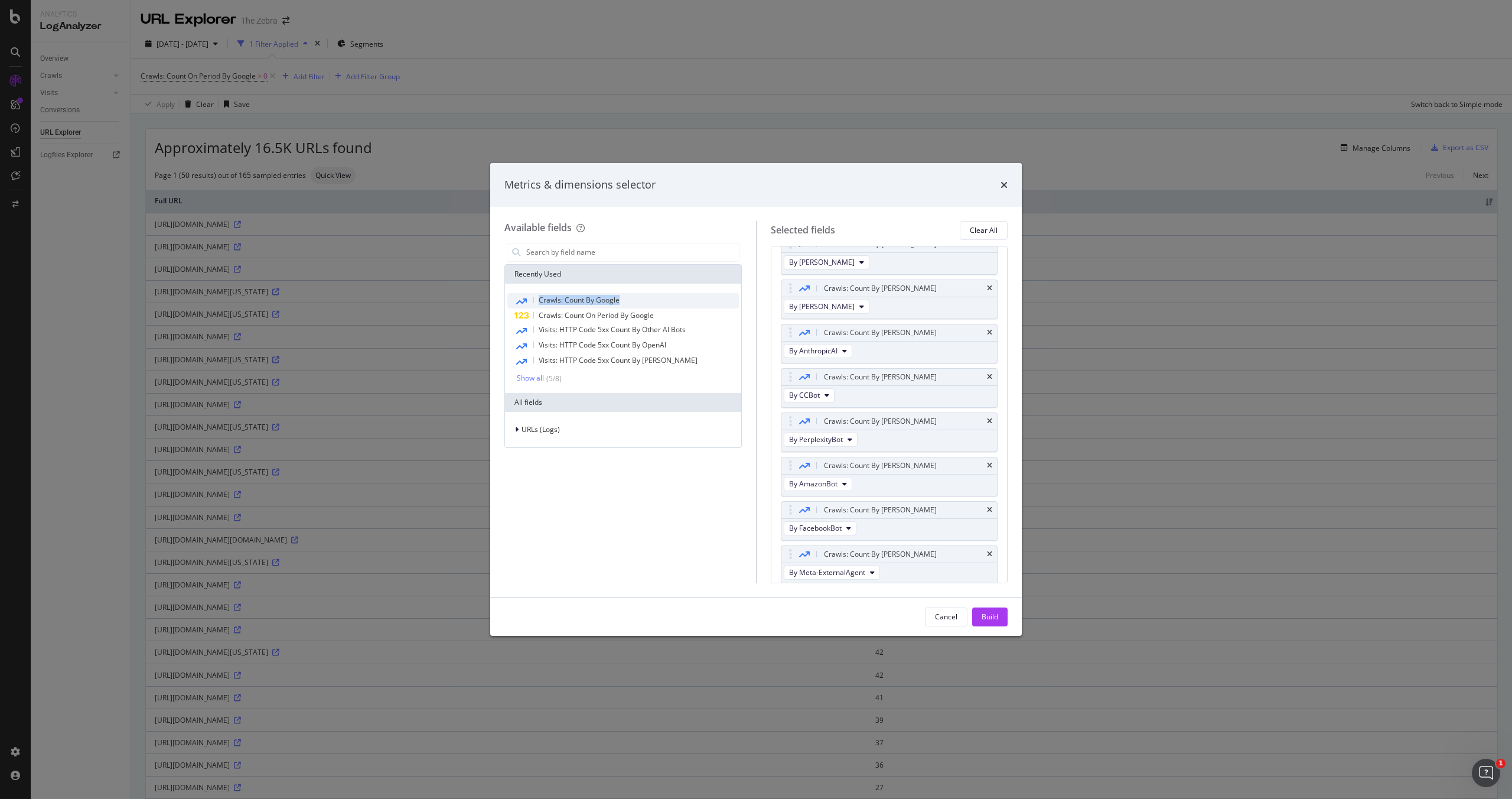
click at [637, 299] on div "Crawls: Count By Google" at bounding box center [623, 301] width 231 height 15
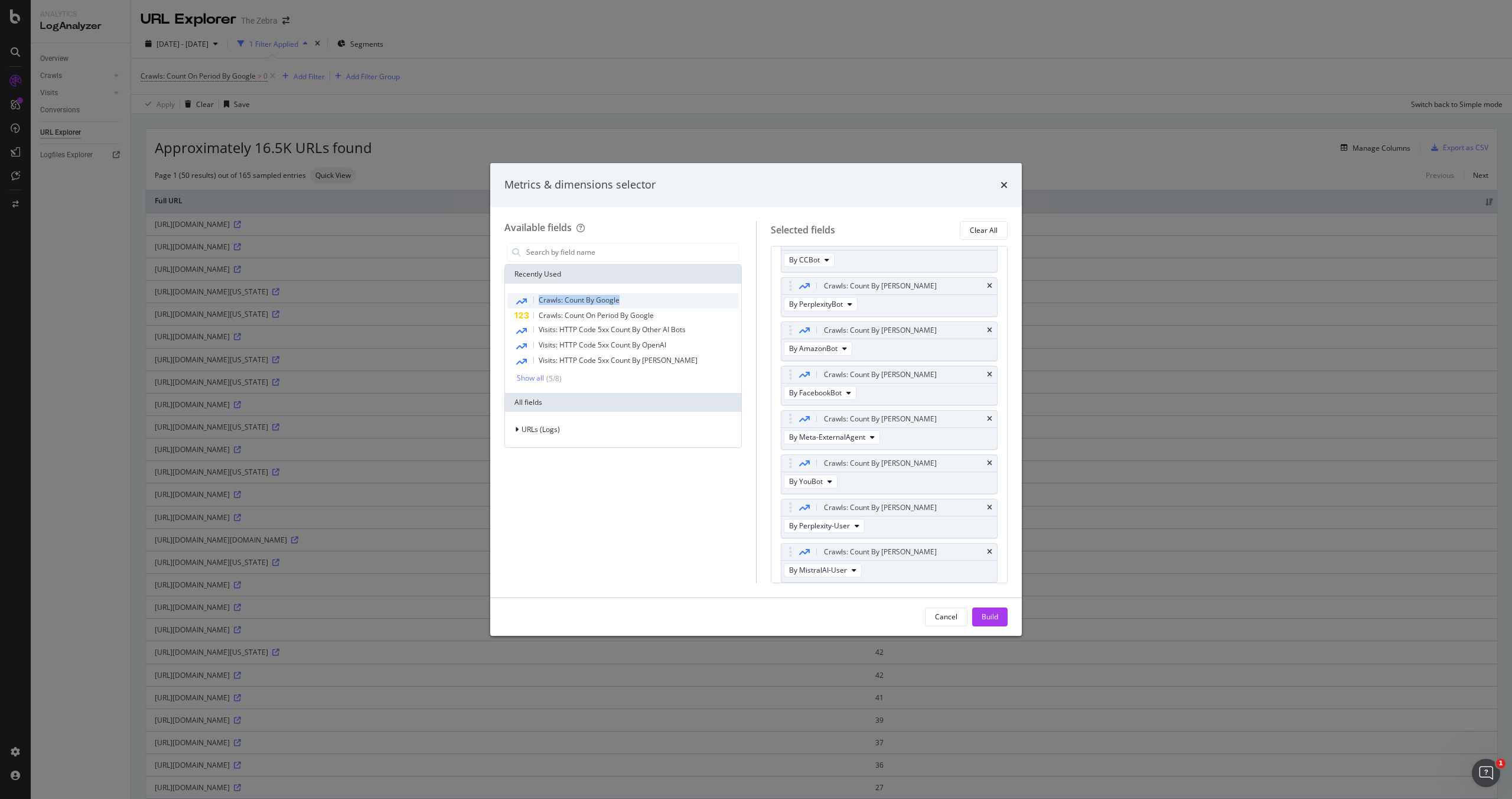
click at [637, 299] on div "Crawls: Count By Google" at bounding box center [623, 301] width 231 height 15
click at [535, 381] on div "Show all" at bounding box center [530, 378] width 28 height 9
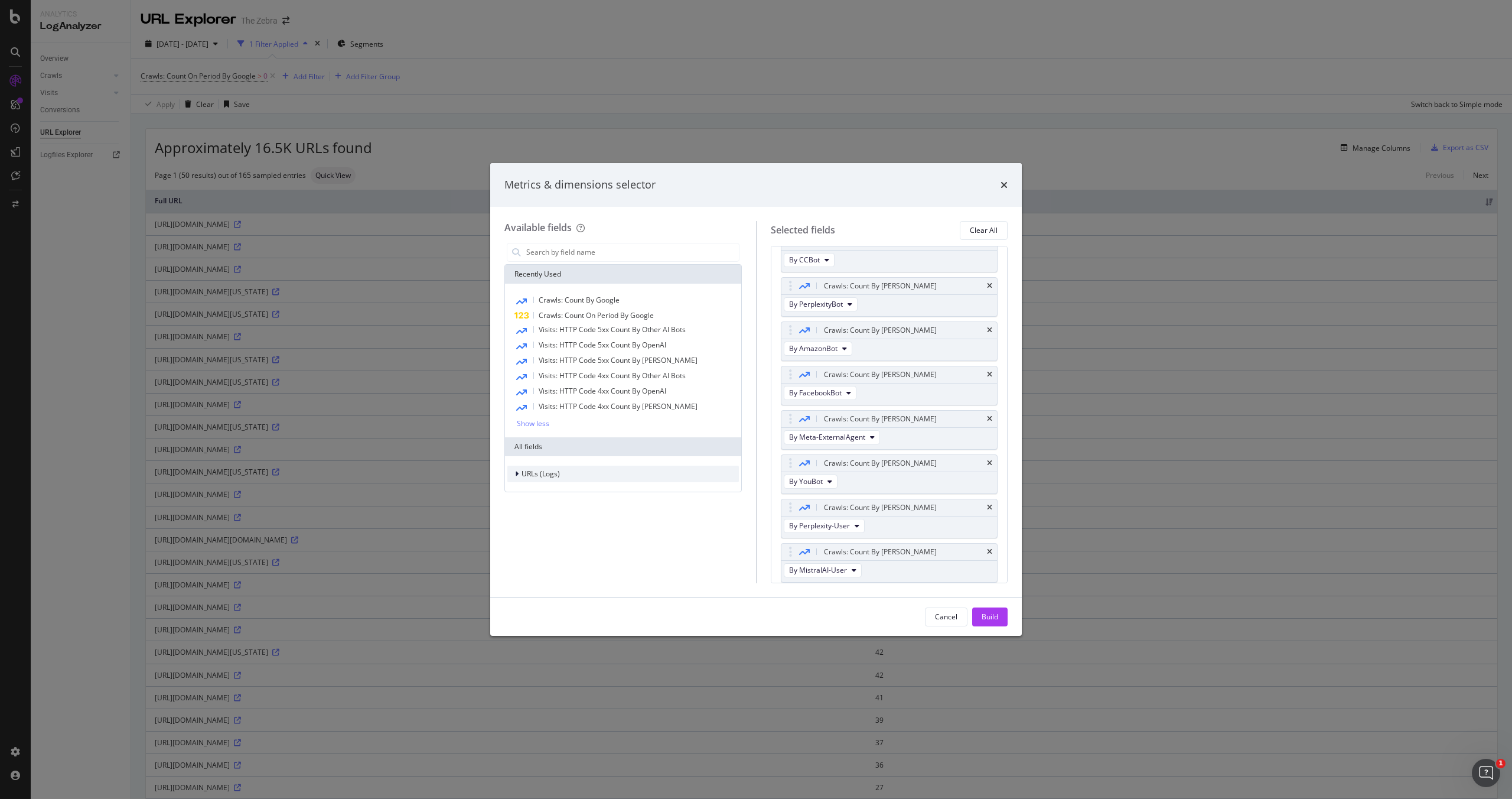
click at [529, 475] on span "URLs (Logs)" at bounding box center [541, 474] width 38 height 10
click at [546, 491] on span "URL Scheme" at bounding box center [549, 490] width 42 height 10
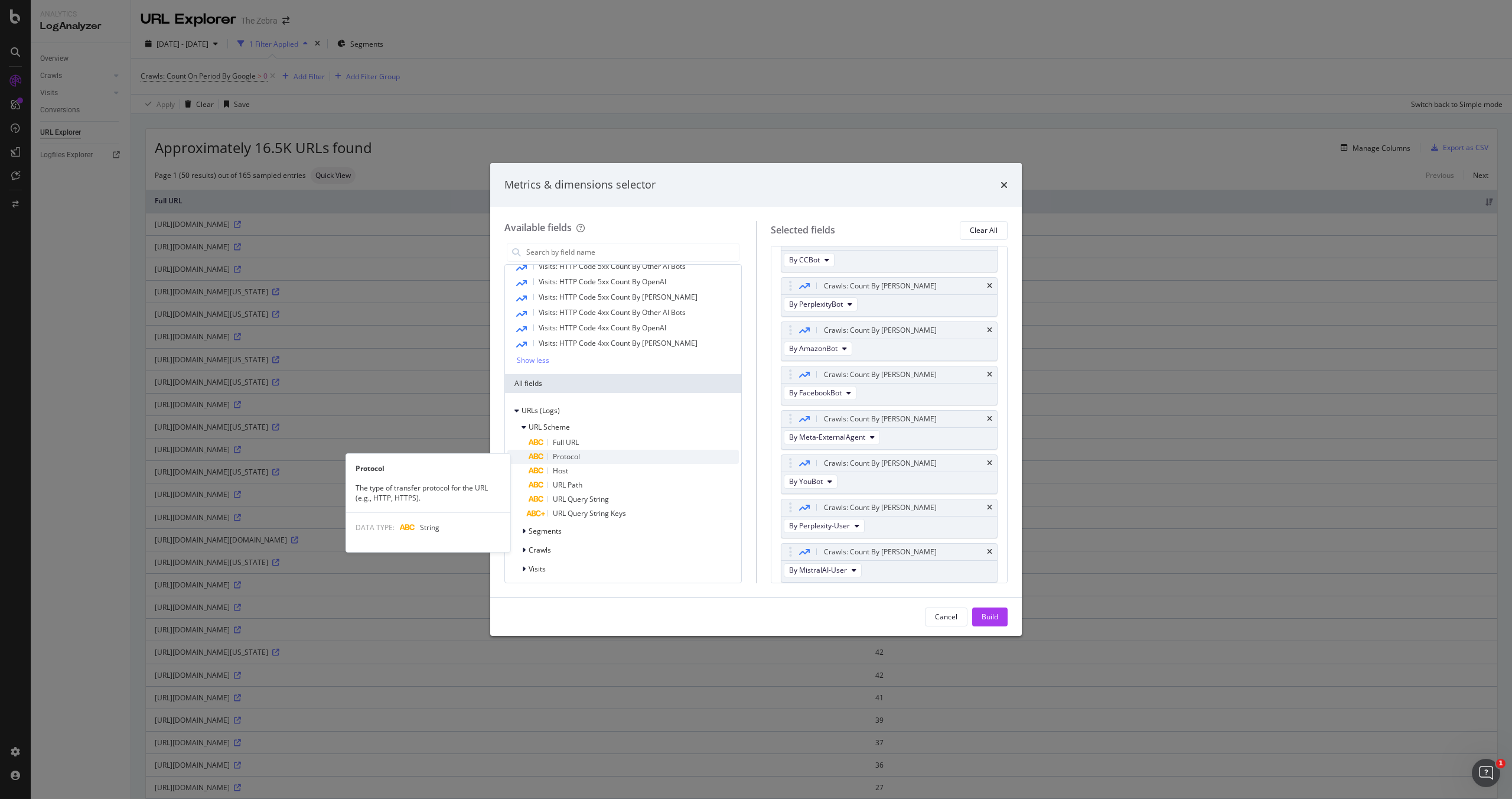
scroll to position [67, 0]
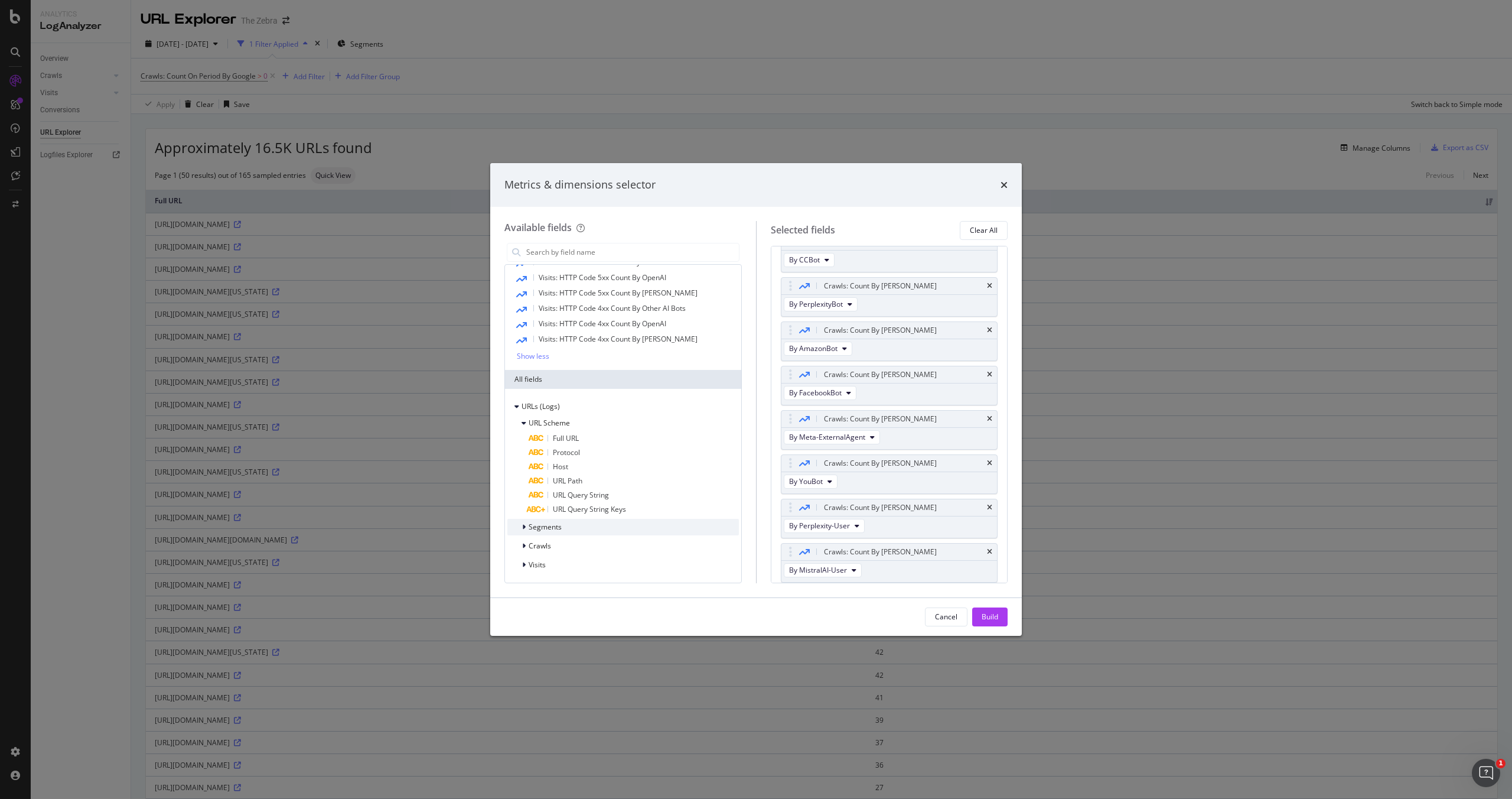
click at [574, 527] on div "Segments" at bounding box center [623, 527] width 231 height 16
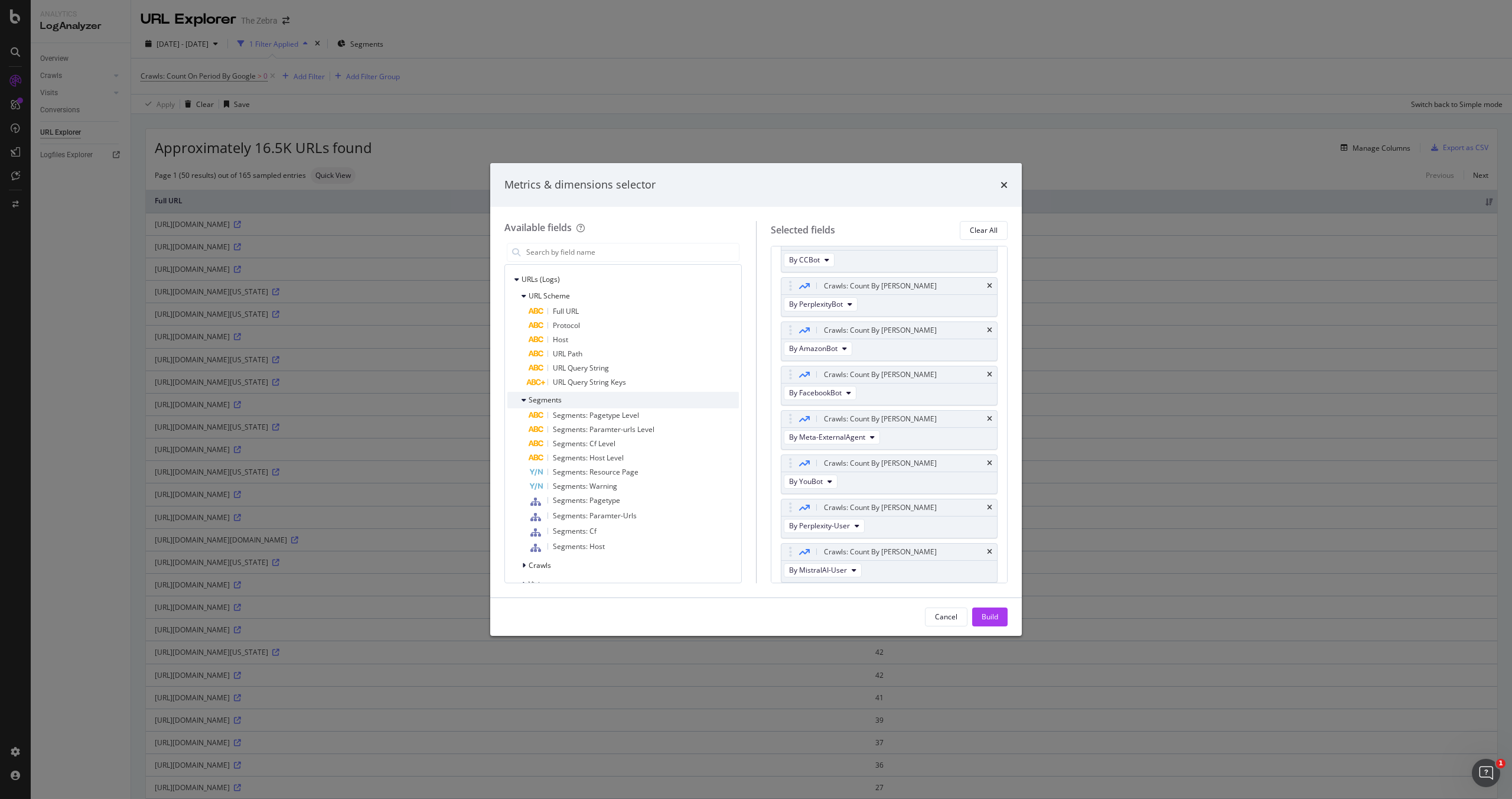
scroll to position [214, 0]
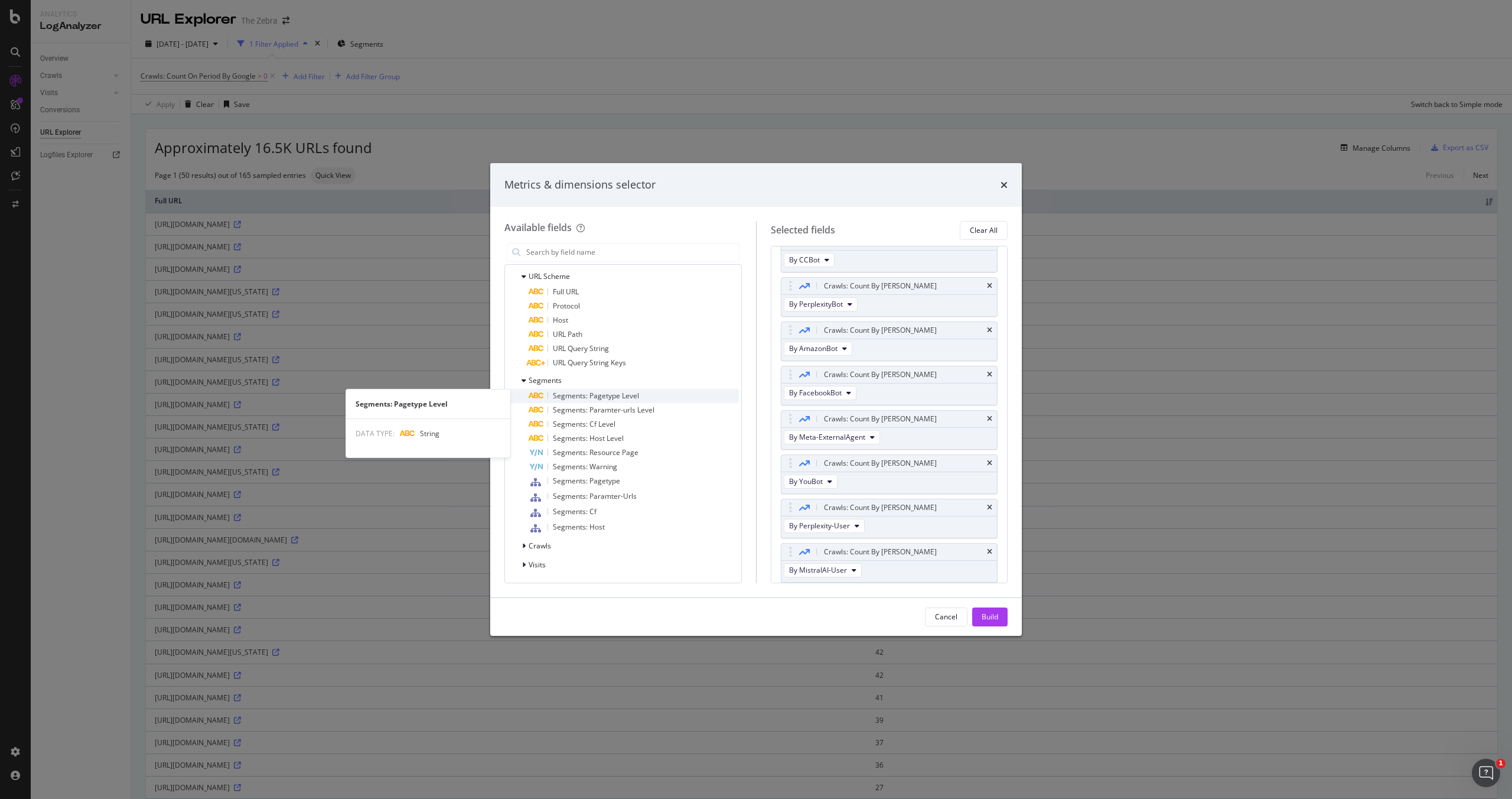
click at [659, 397] on div "Segments: Pagetype Level" at bounding box center [634, 396] width 211 height 14
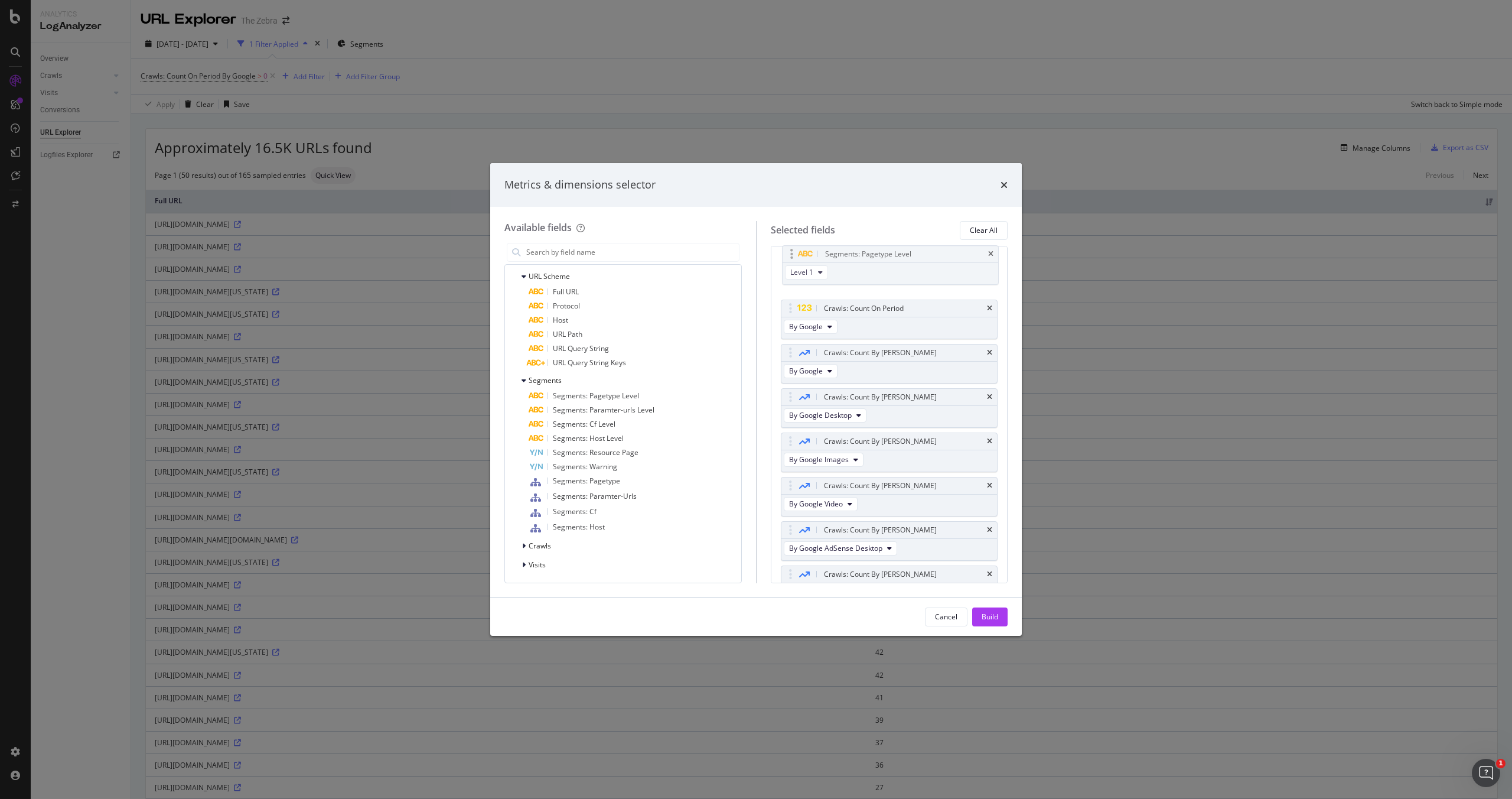
scroll to position [0, 0]
drag, startPoint x: 786, startPoint y: 549, endPoint x: 787, endPoint y: 263, distance: 286.0
click at [787, 263] on body "Analytics LogAnalyzer Overview Crawls Daily Distribution Segments Distribution …" at bounding box center [756, 400] width 1512 height 799
click at [792, 284] on span "Level 1" at bounding box center [801, 283] width 23 height 10
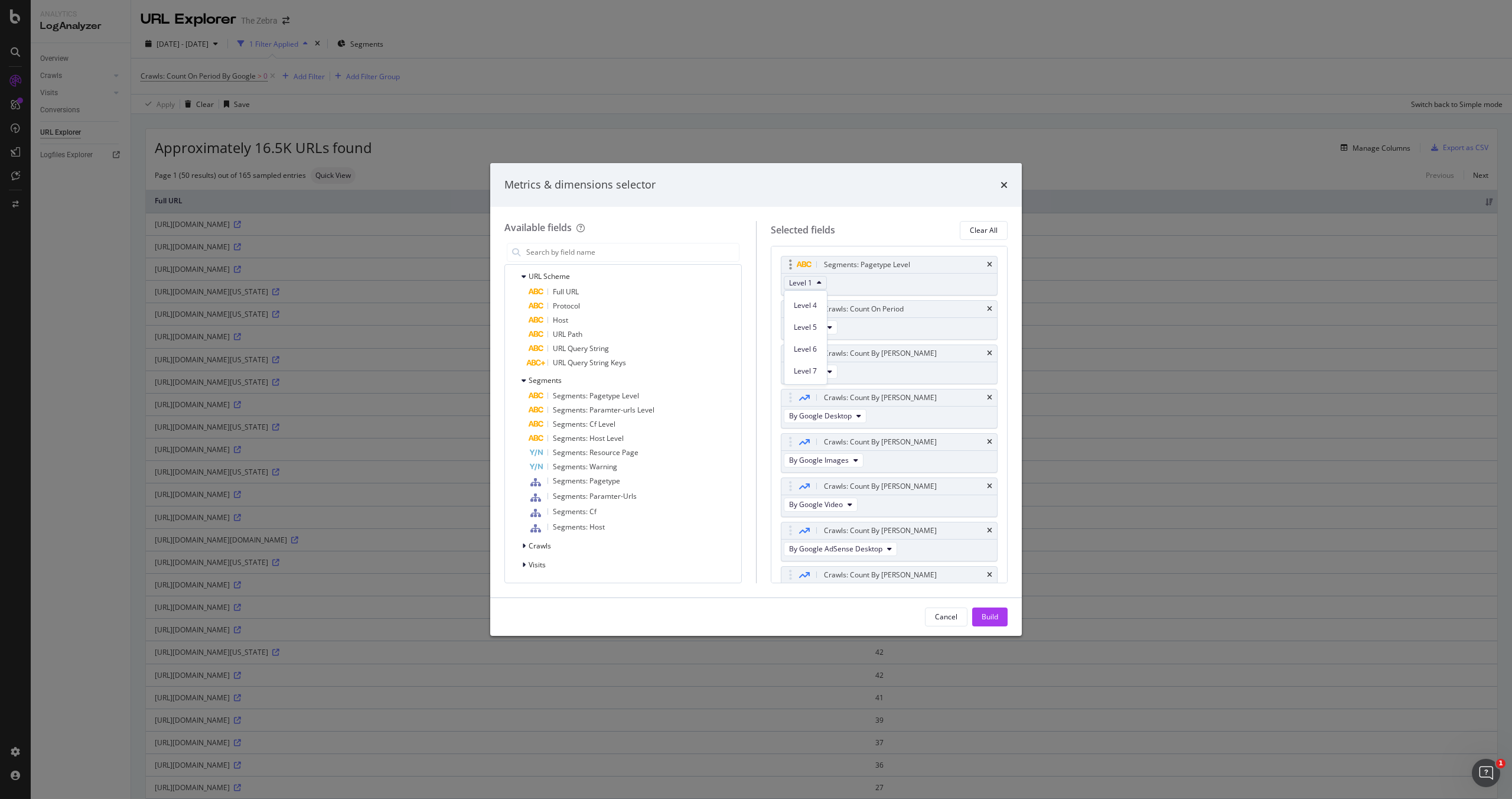
click at [792, 279] on div "Segments: Pagetype Level Level 1" at bounding box center [889, 276] width 217 height 40
click at [537, 548] on span "Crawls" at bounding box center [540, 546] width 23 height 10
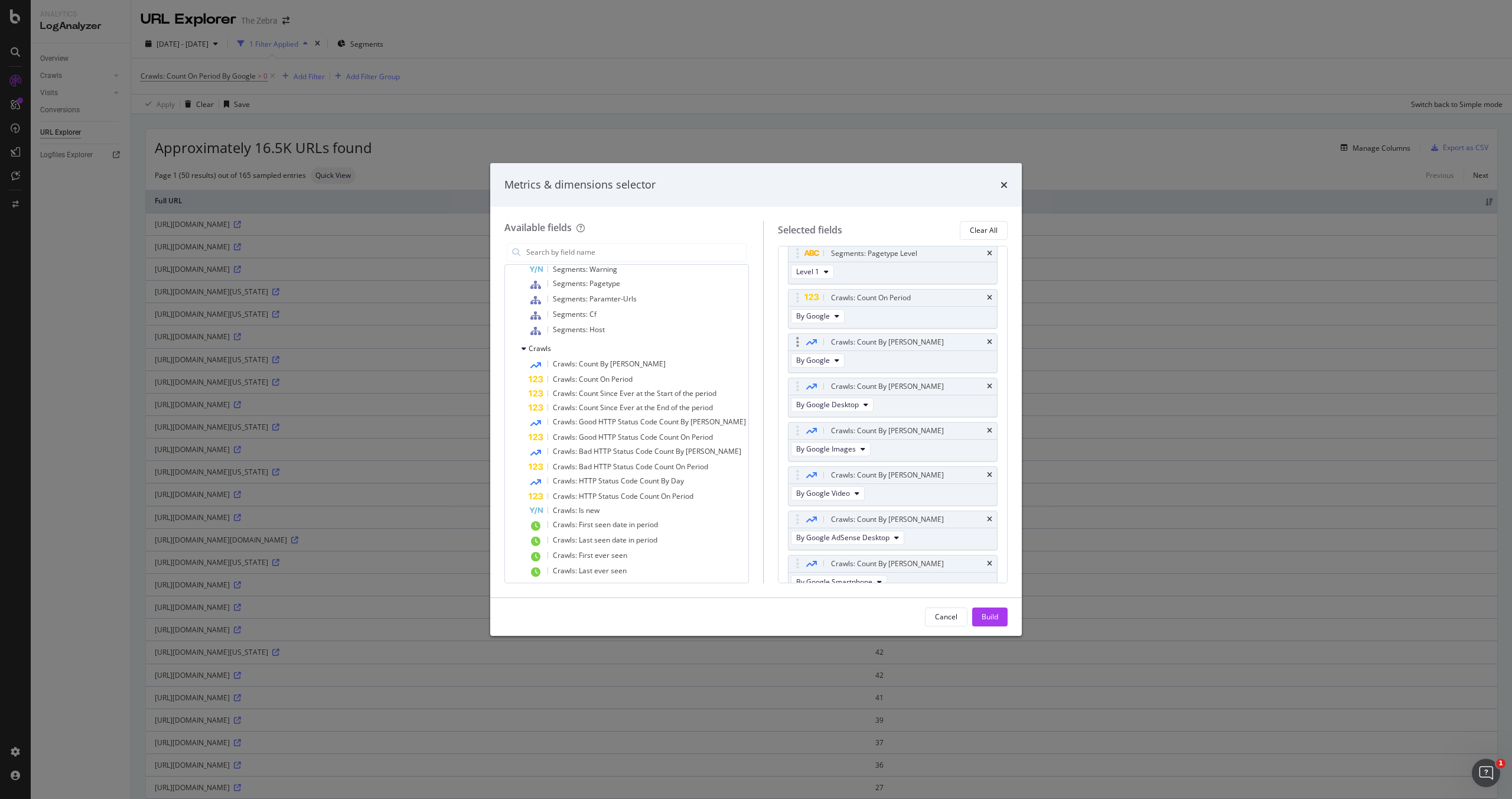
scroll to position [0, 0]
click at [792, 309] on icon "times" at bounding box center [989, 308] width 6 height 7
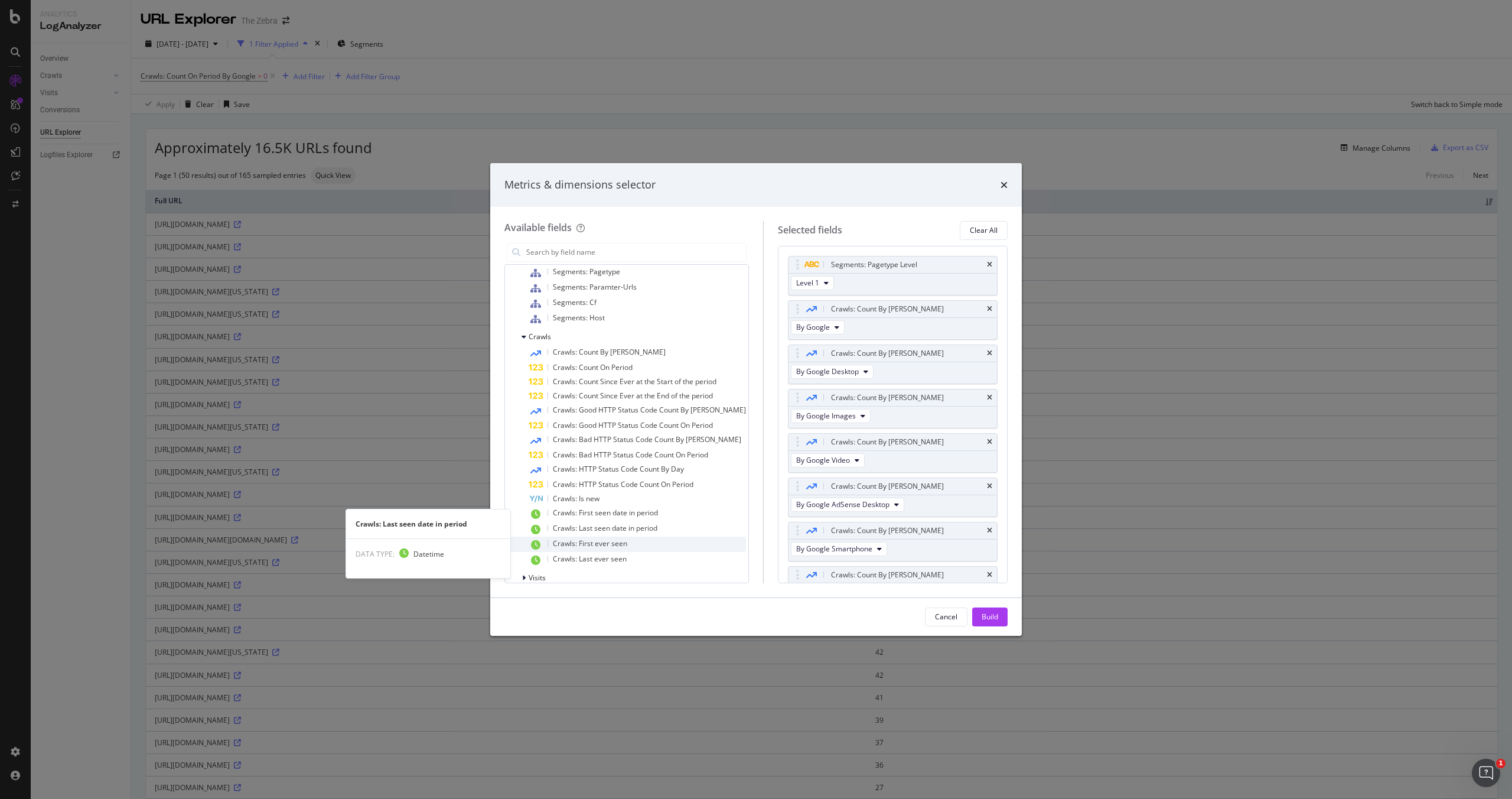
scroll to position [436, 0]
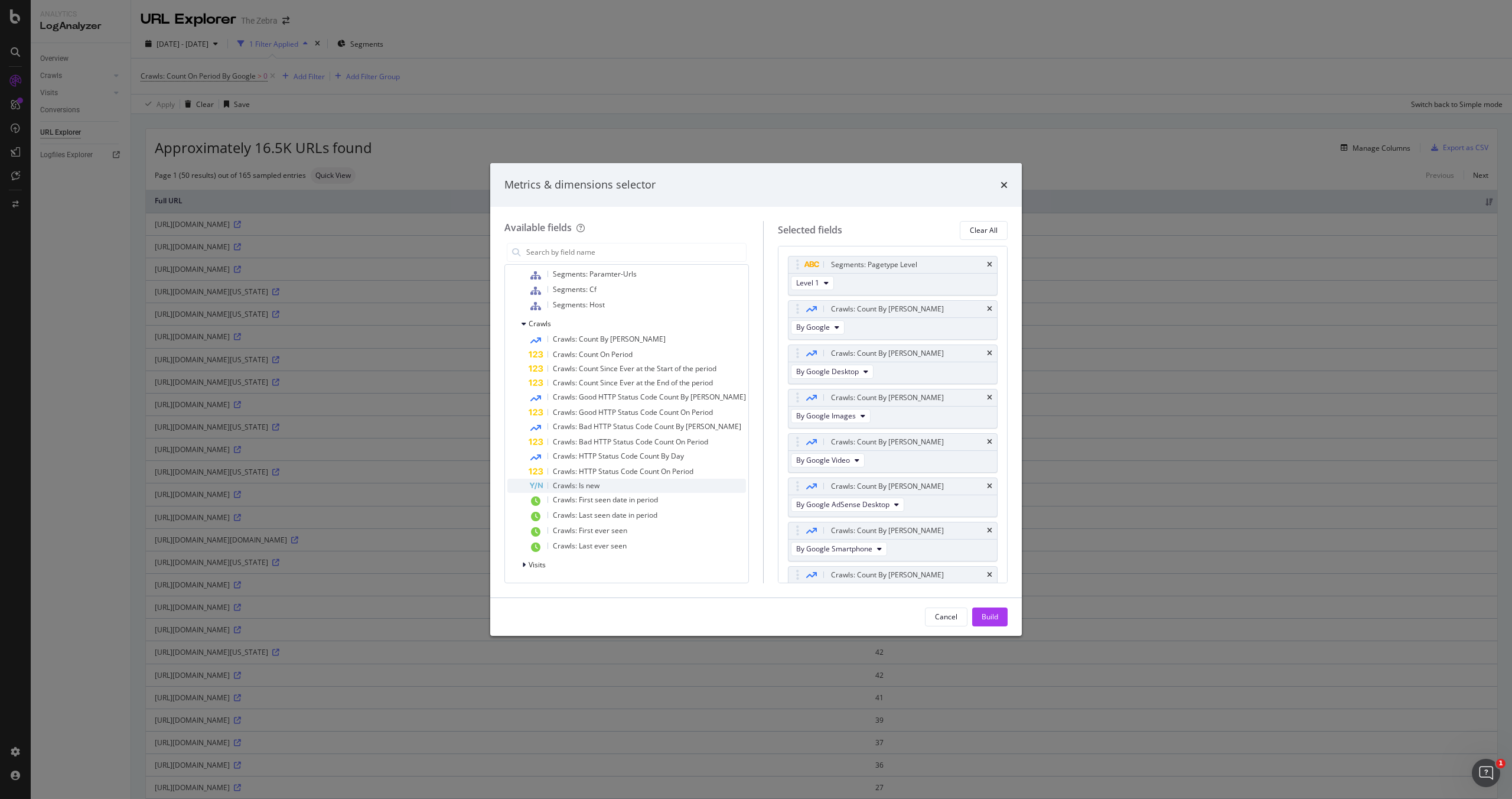
click at [590, 486] on span "Crawls: Is new" at bounding box center [576, 485] width 46 height 10
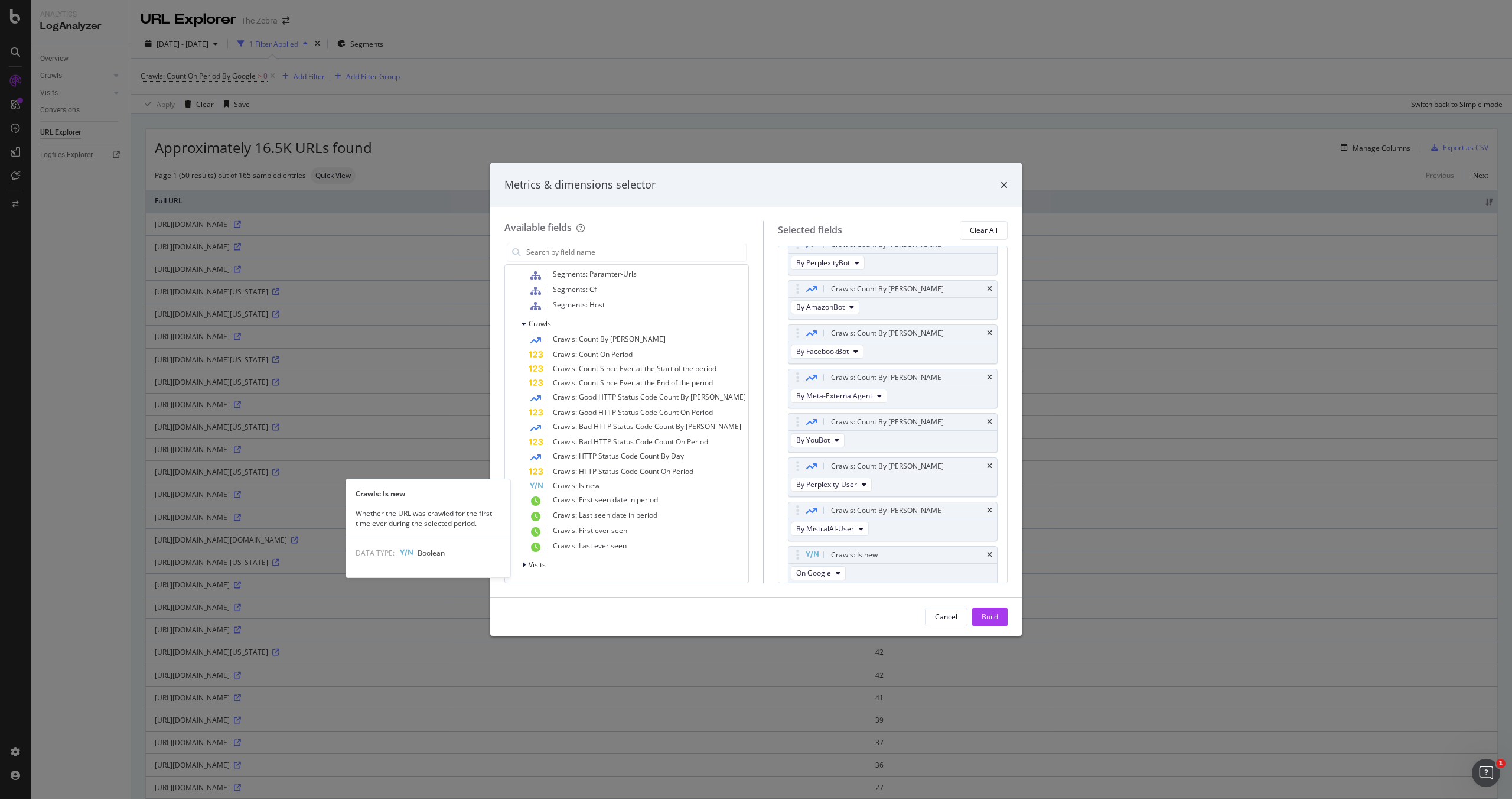
scroll to position [1130, 0]
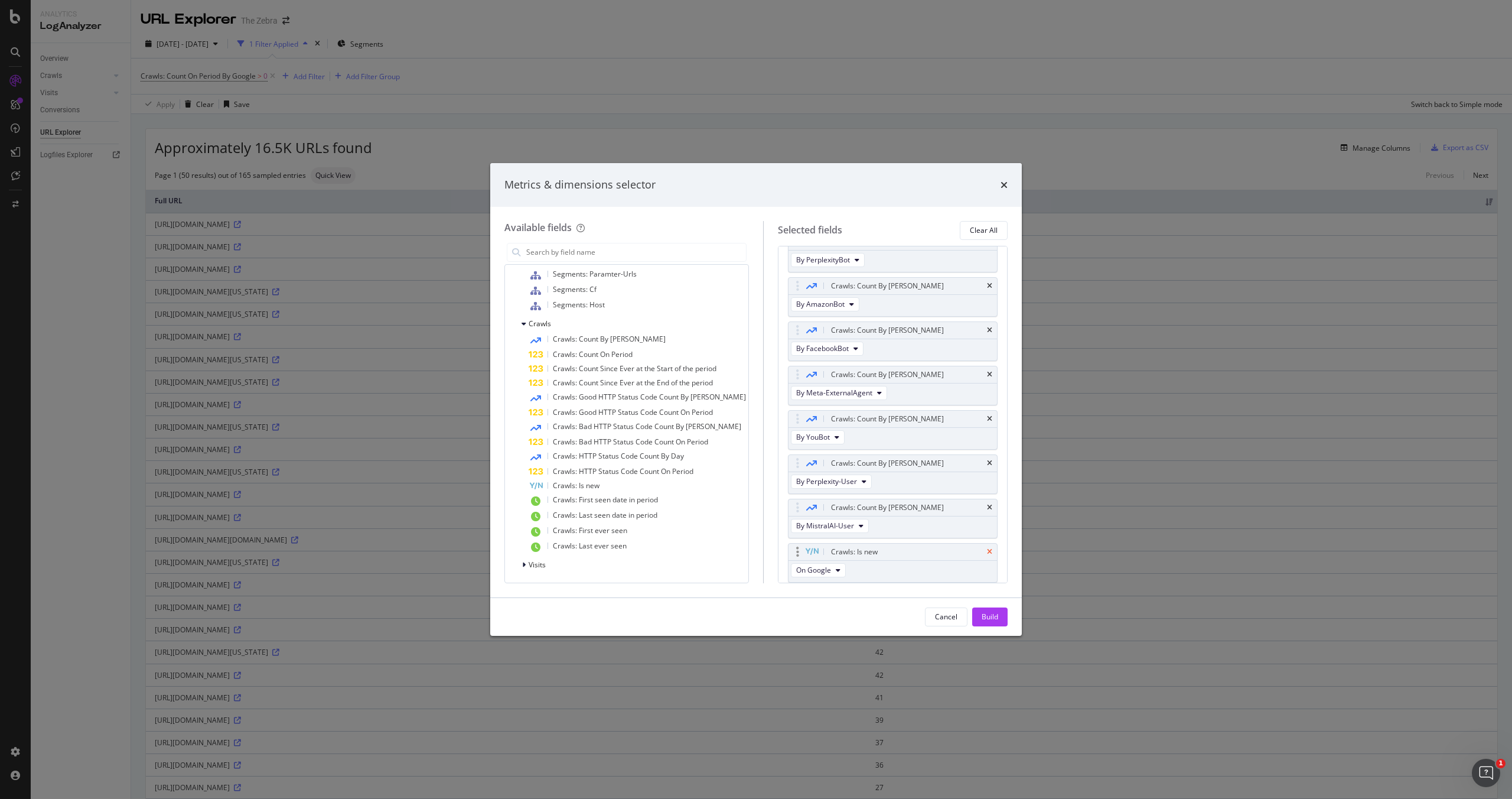
click at [792, 550] on icon "times" at bounding box center [989, 551] width 6 height 7
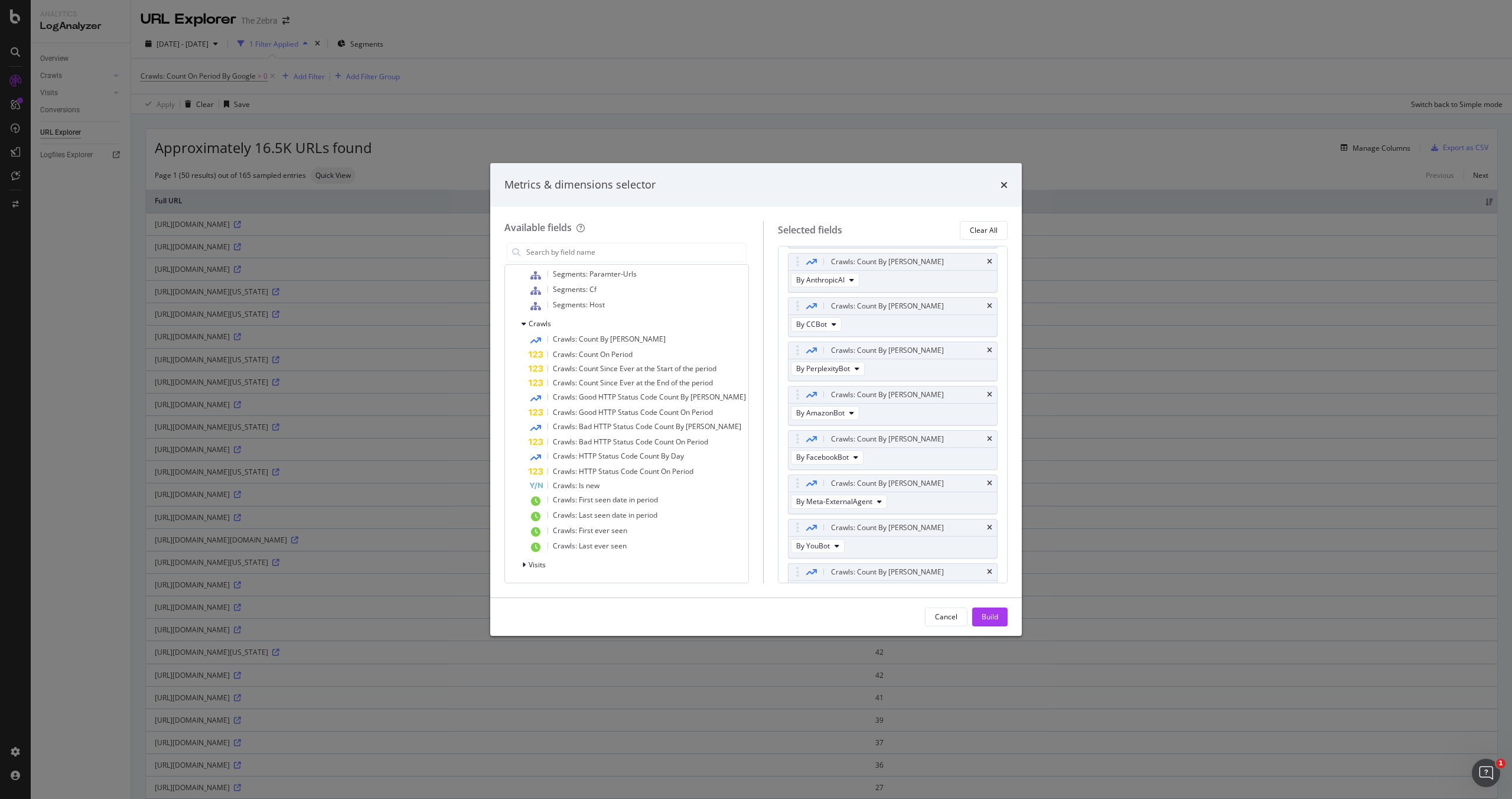
scroll to position [1125, 0]
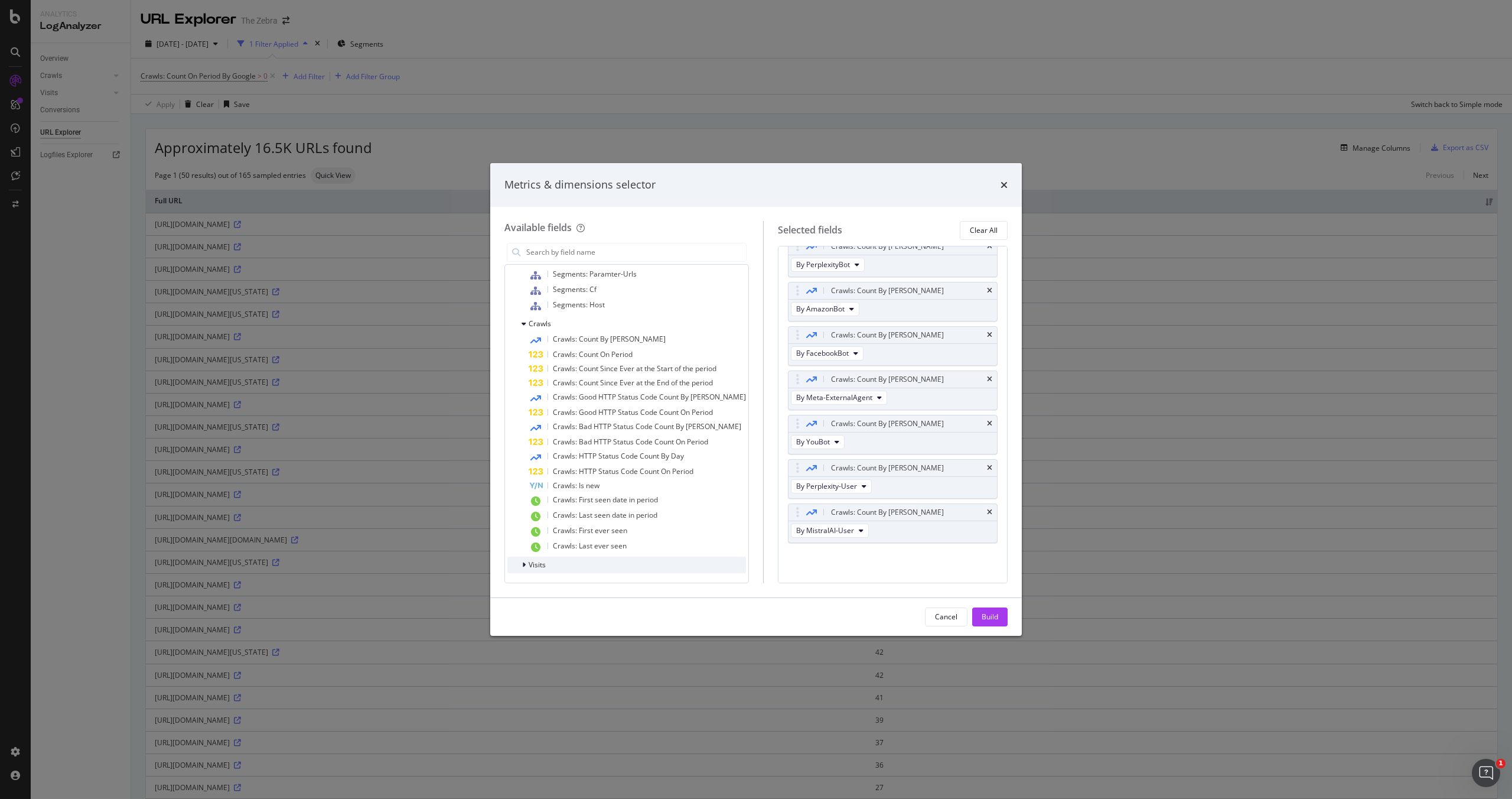
click at [531, 563] on span "Visits" at bounding box center [537, 565] width 17 height 10
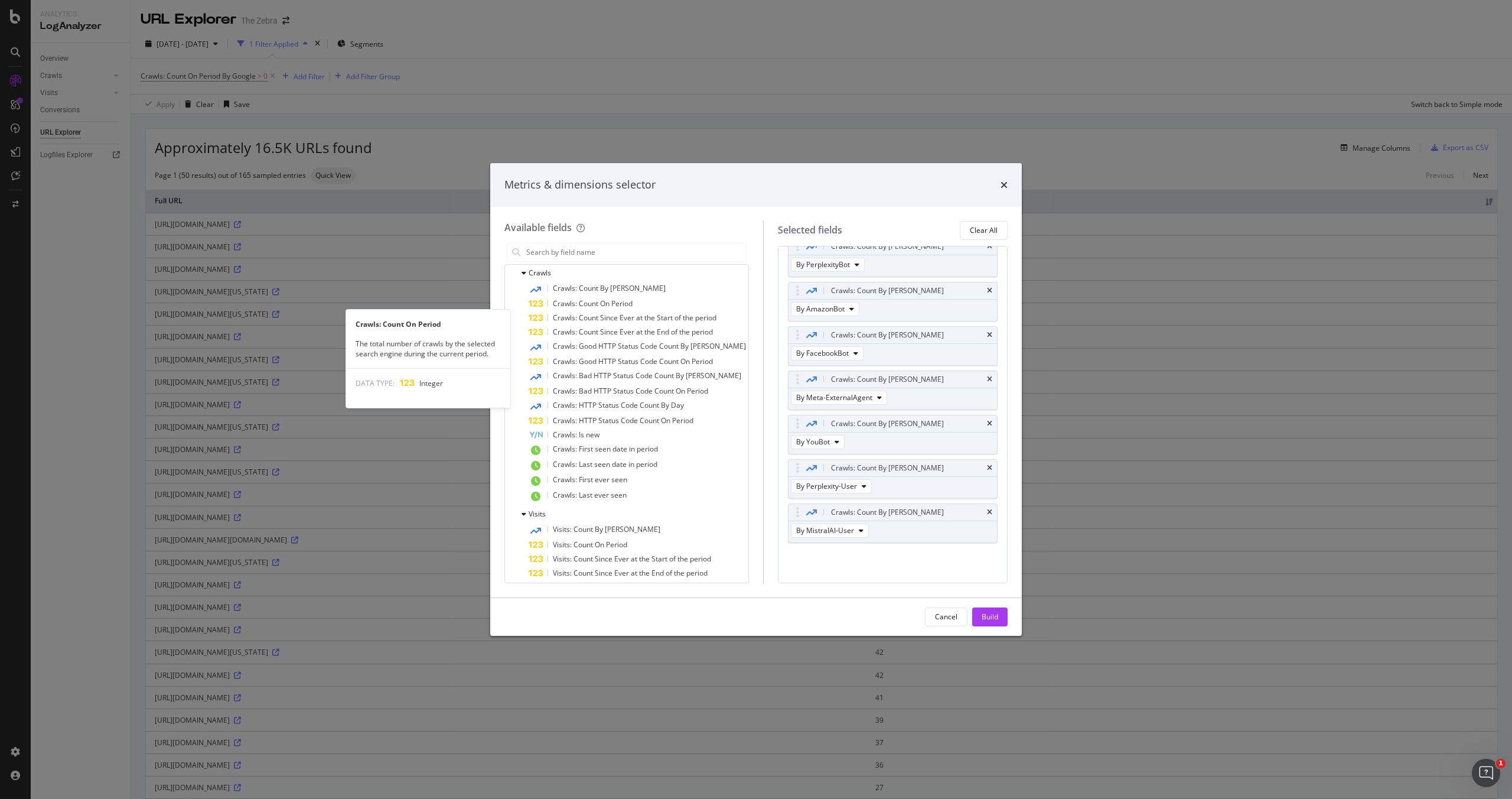
scroll to position [497, 0]
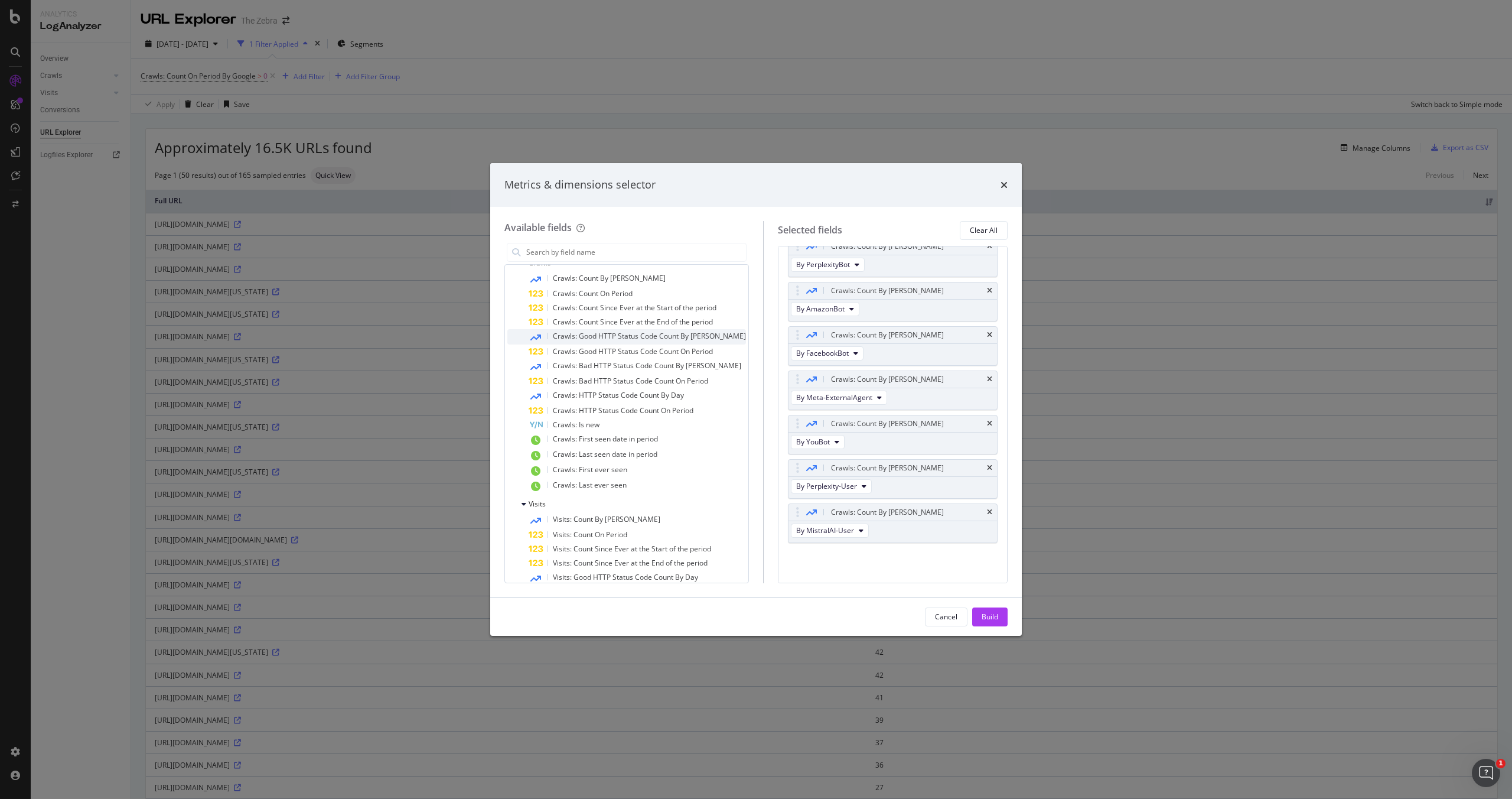
click at [645, 336] on span "Crawls: Good HTTP Status Code Count By Day" at bounding box center [650, 336] width 194 height 10
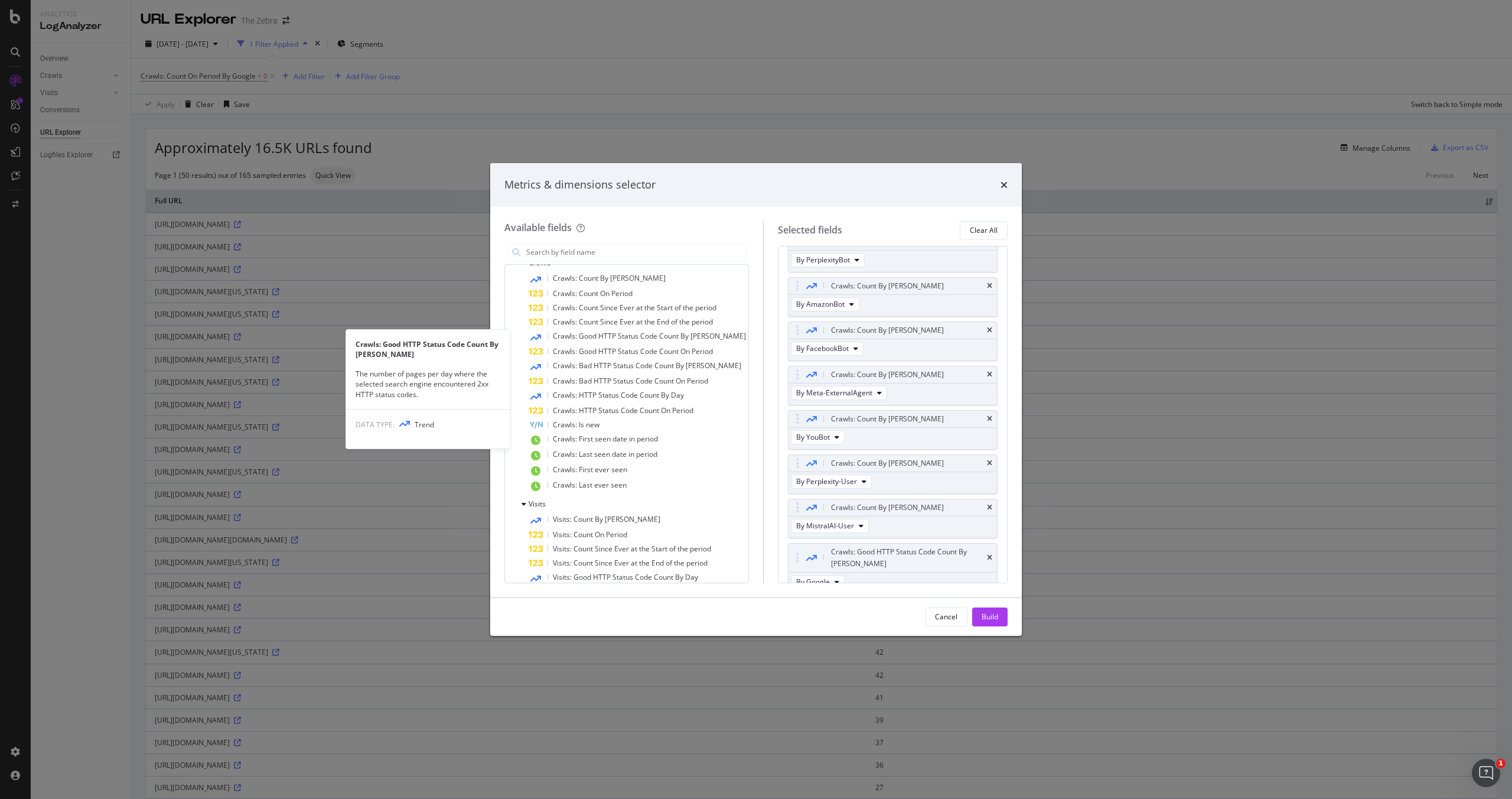
click at [645, 336] on span "Crawls: Good HTTP Status Code Count By Day" at bounding box center [650, 336] width 194 height 10
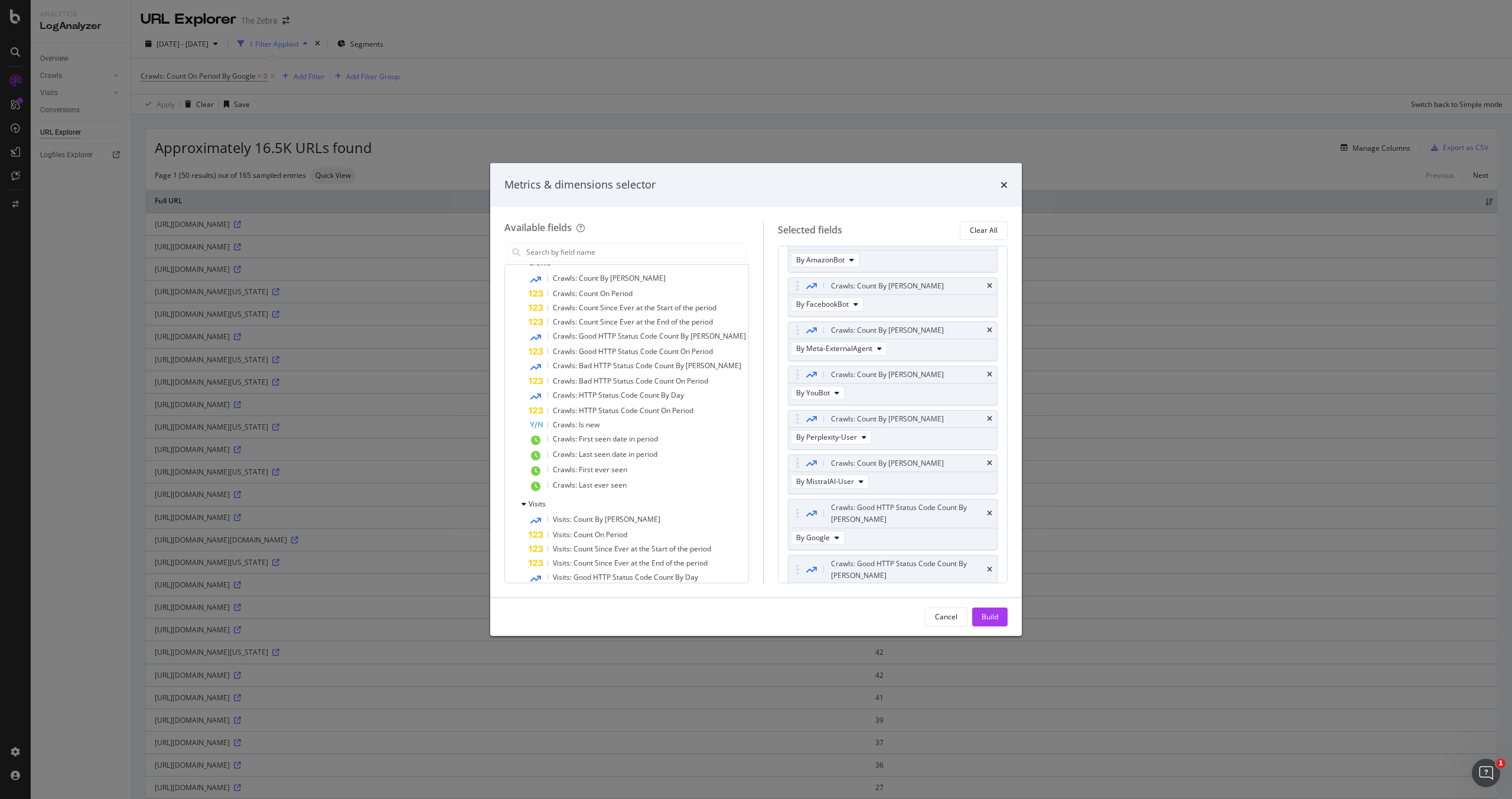
click at [645, 336] on span "Crawls: Good HTTP Status Code Count By Day" at bounding box center [650, 336] width 194 height 10
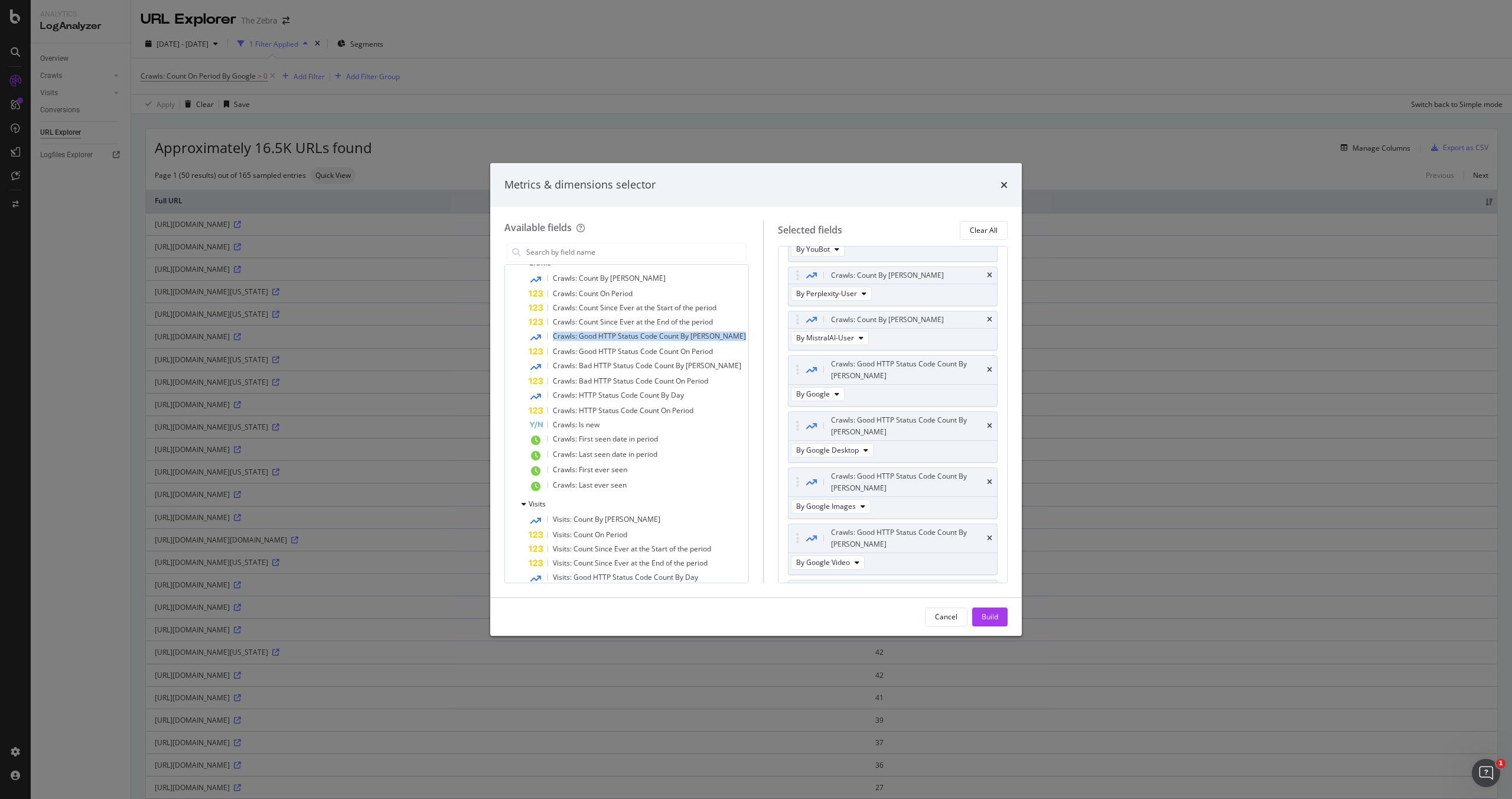
click at [645, 336] on span "Crawls: Good HTTP Status Code Count By Day" at bounding box center [650, 336] width 194 height 10
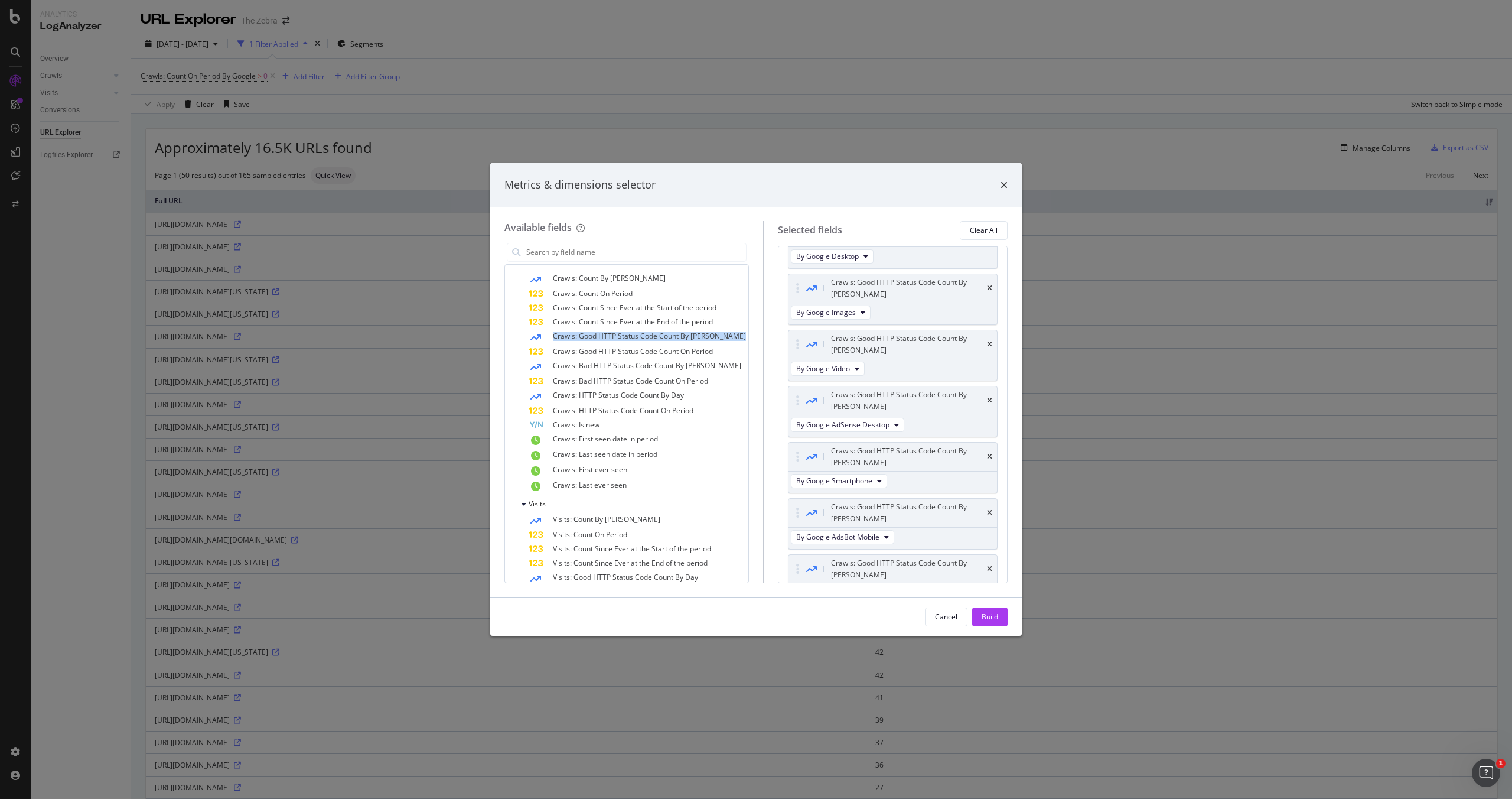
click at [645, 336] on span "Crawls: Good HTTP Status Code Count By Day" at bounding box center [650, 336] width 194 height 10
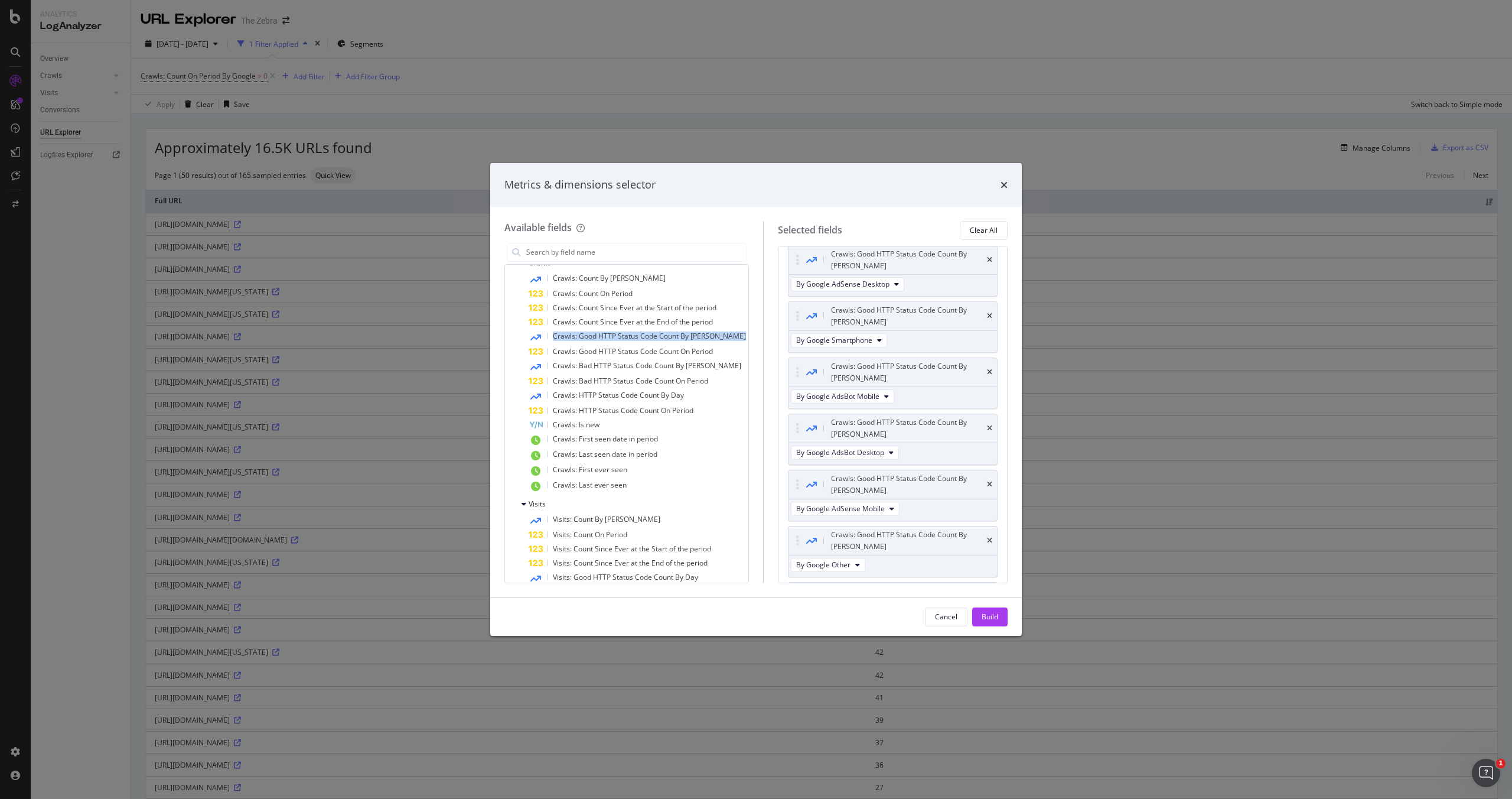
click at [645, 336] on span "Crawls: Good HTTP Status Code Count By Day" at bounding box center [650, 336] width 194 height 10
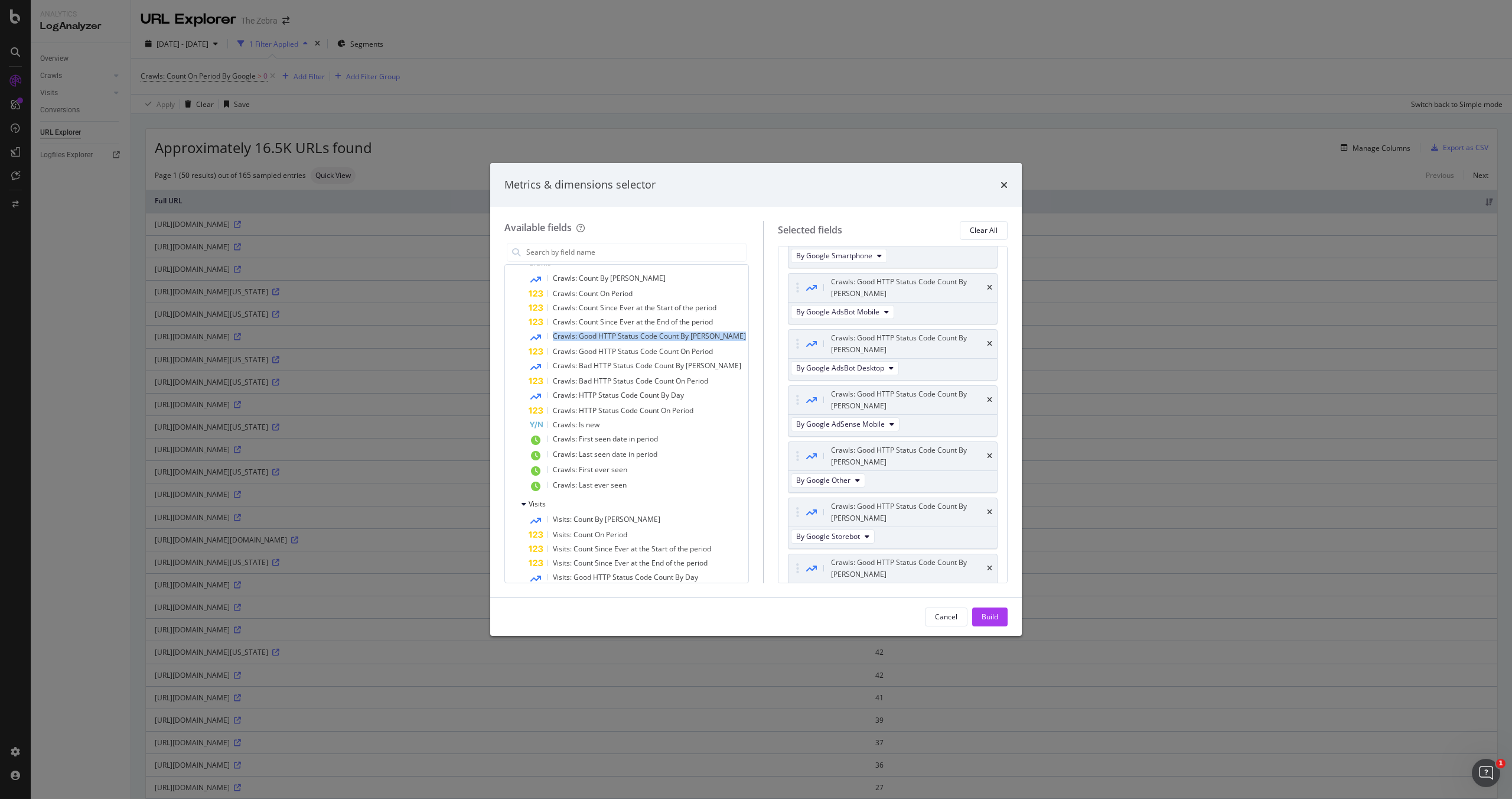
click at [645, 336] on span "Crawls: Good HTTP Status Code Count By Day" at bounding box center [650, 336] width 194 height 10
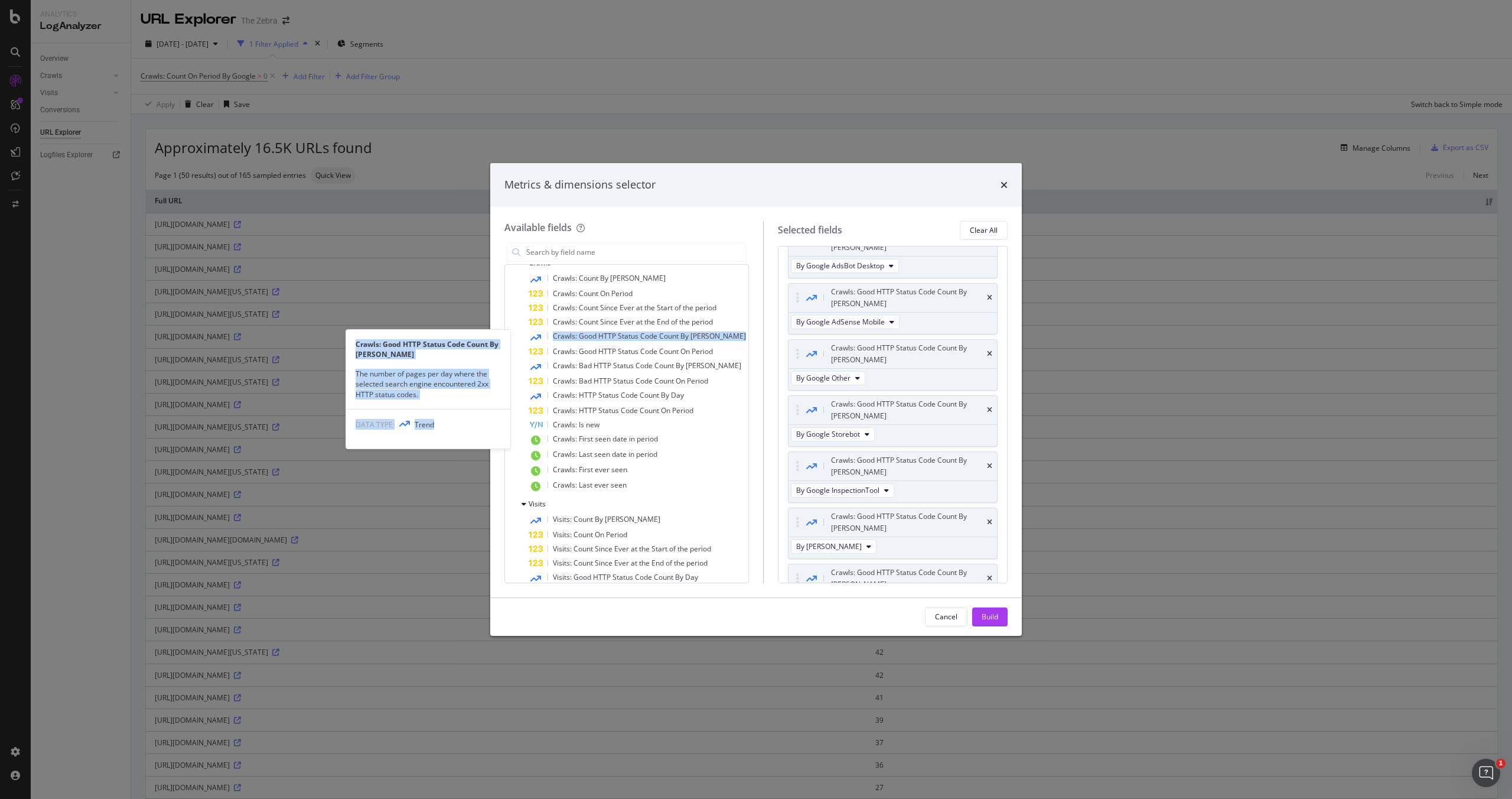
click at [645, 336] on span "Crawls: Good HTTP Status Code Count By Day" at bounding box center [650, 336] width 194 height 10
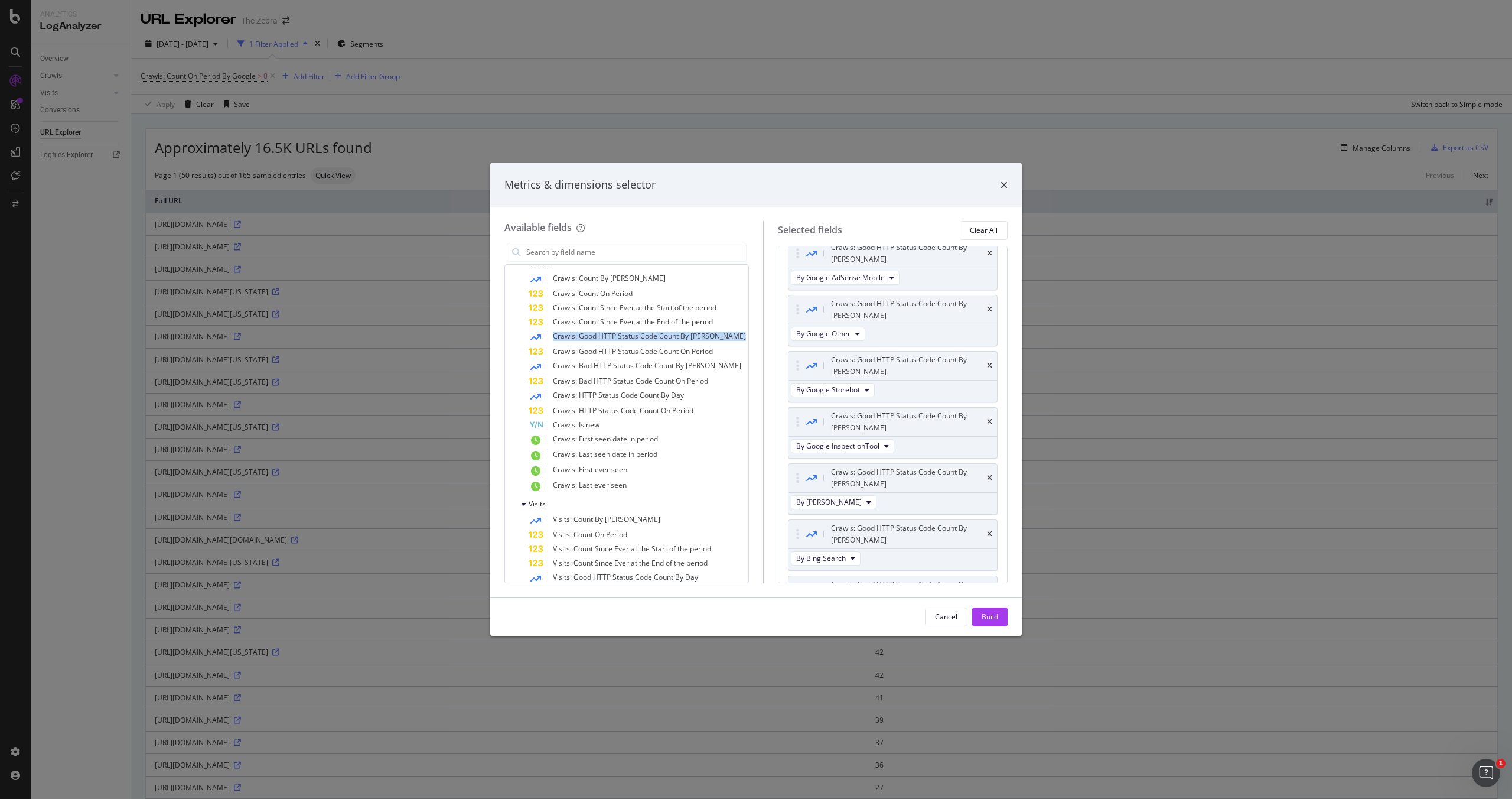
click at [645, 336] on span "Crawls: Good HTTP Status Code Count By Day" at bounding box center [650, 336] width 194 height 10
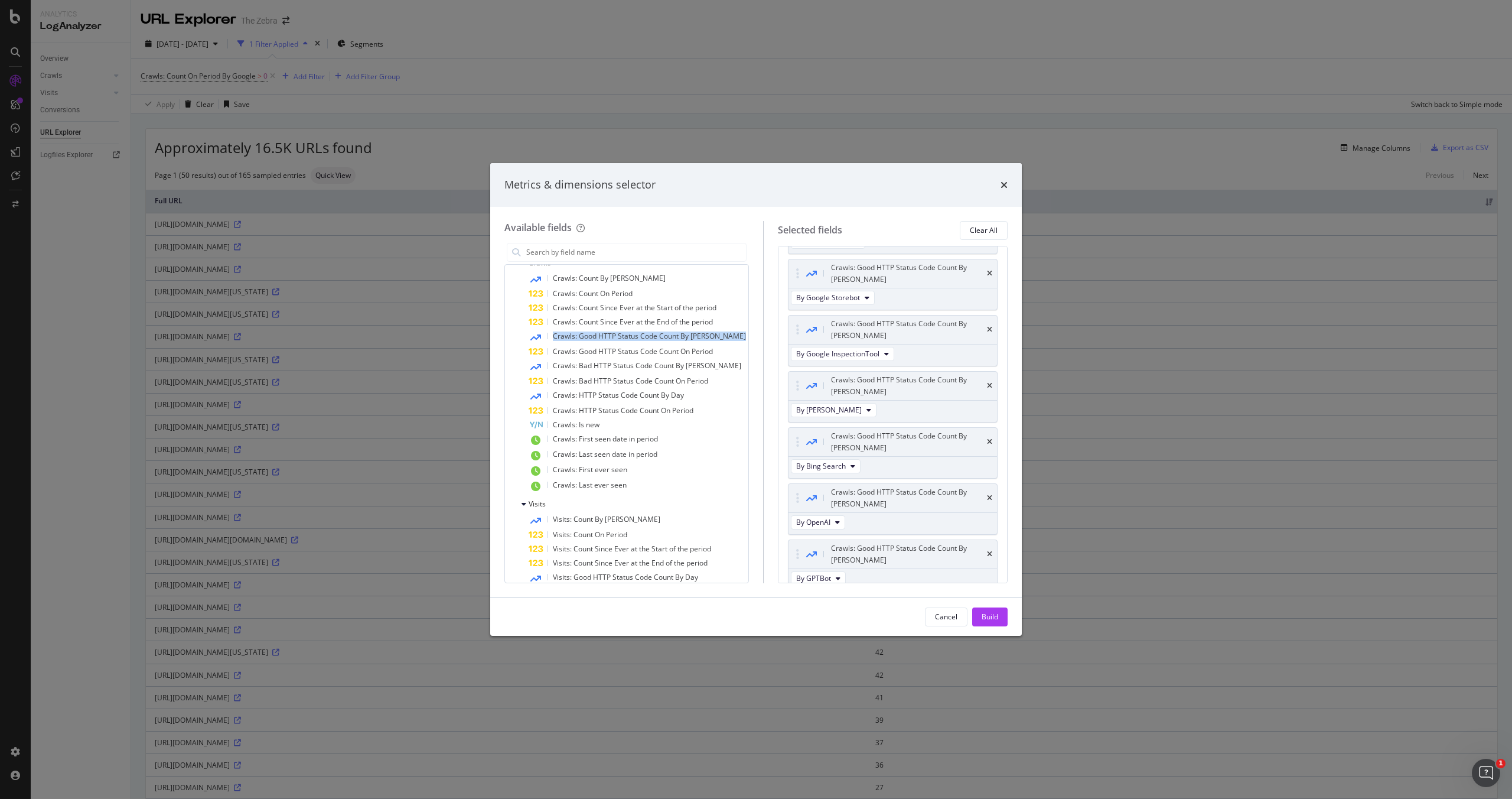
click at [645, 336] on span "Crawls: Good HTTP Status Code Count By Day" at bounding box center [650, 336] width 194 height 10
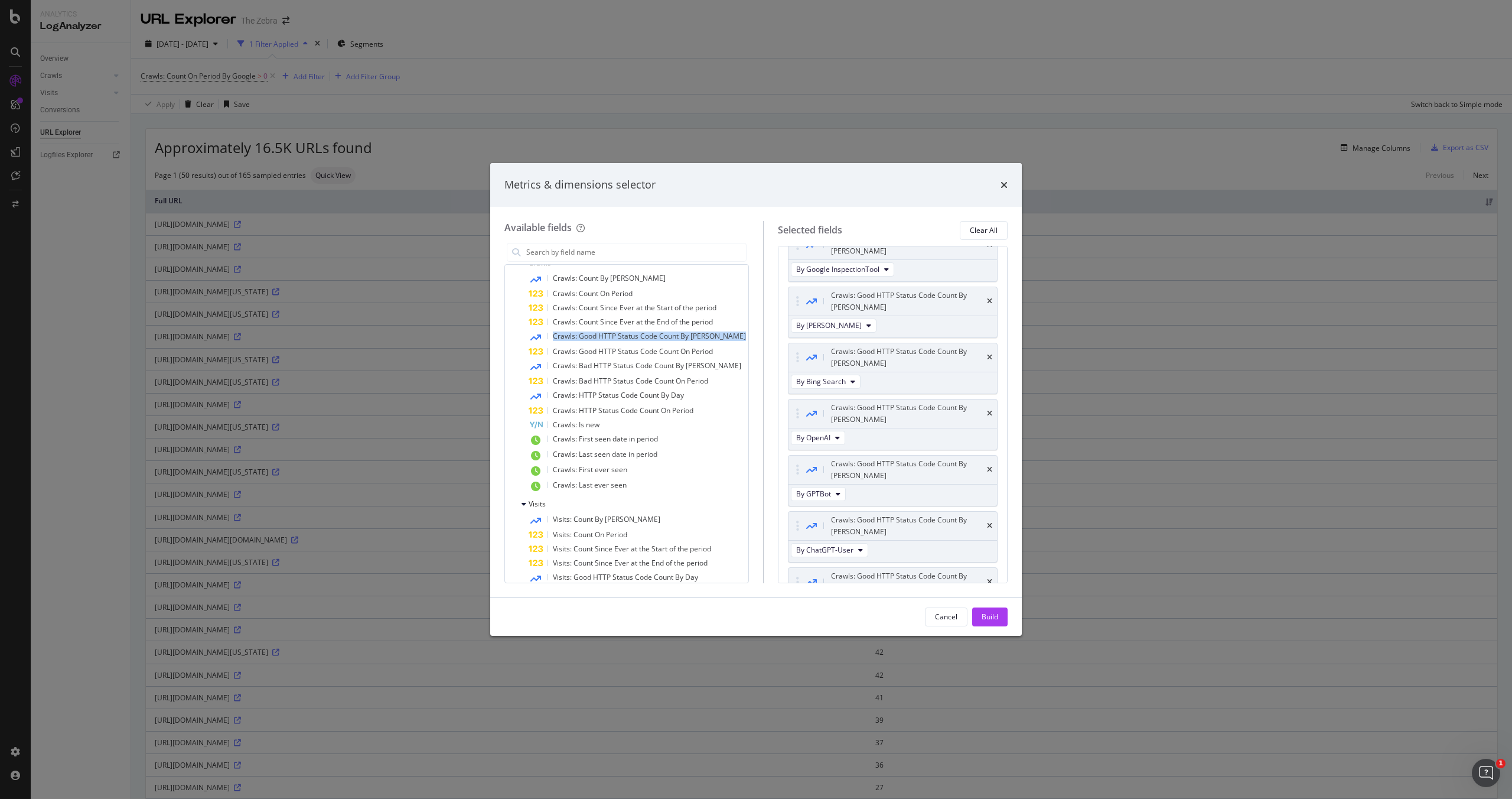
click at [645, 336] on span "Crawls: Good HTTP Status Code Count By Day" at bounding box center [650, 336] width 194 height 10
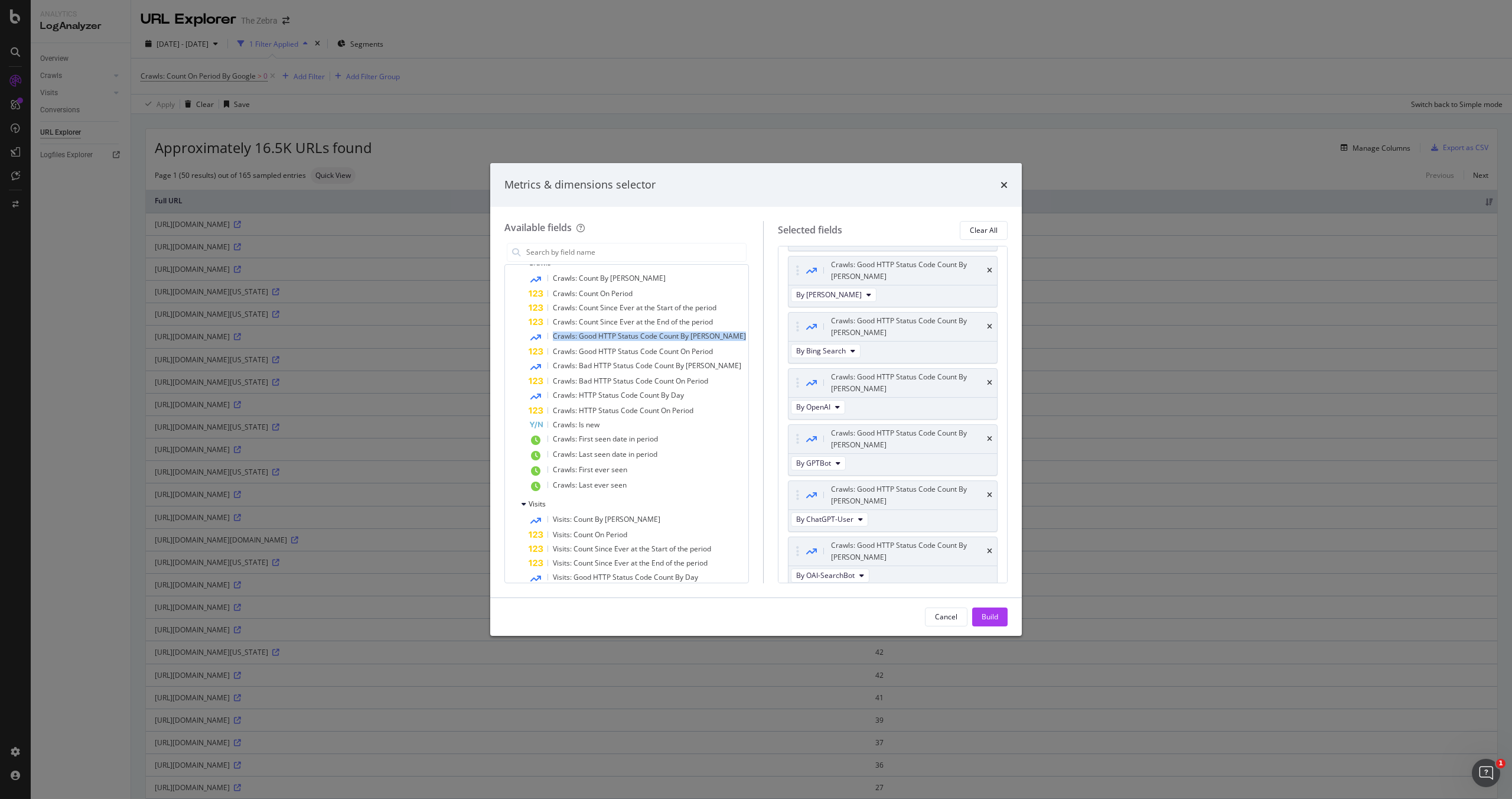
click at [645, 336] on span "Crawls: Good HTTP Status Code Count By Day" at bounding box center [650, 336] width 194 height 10
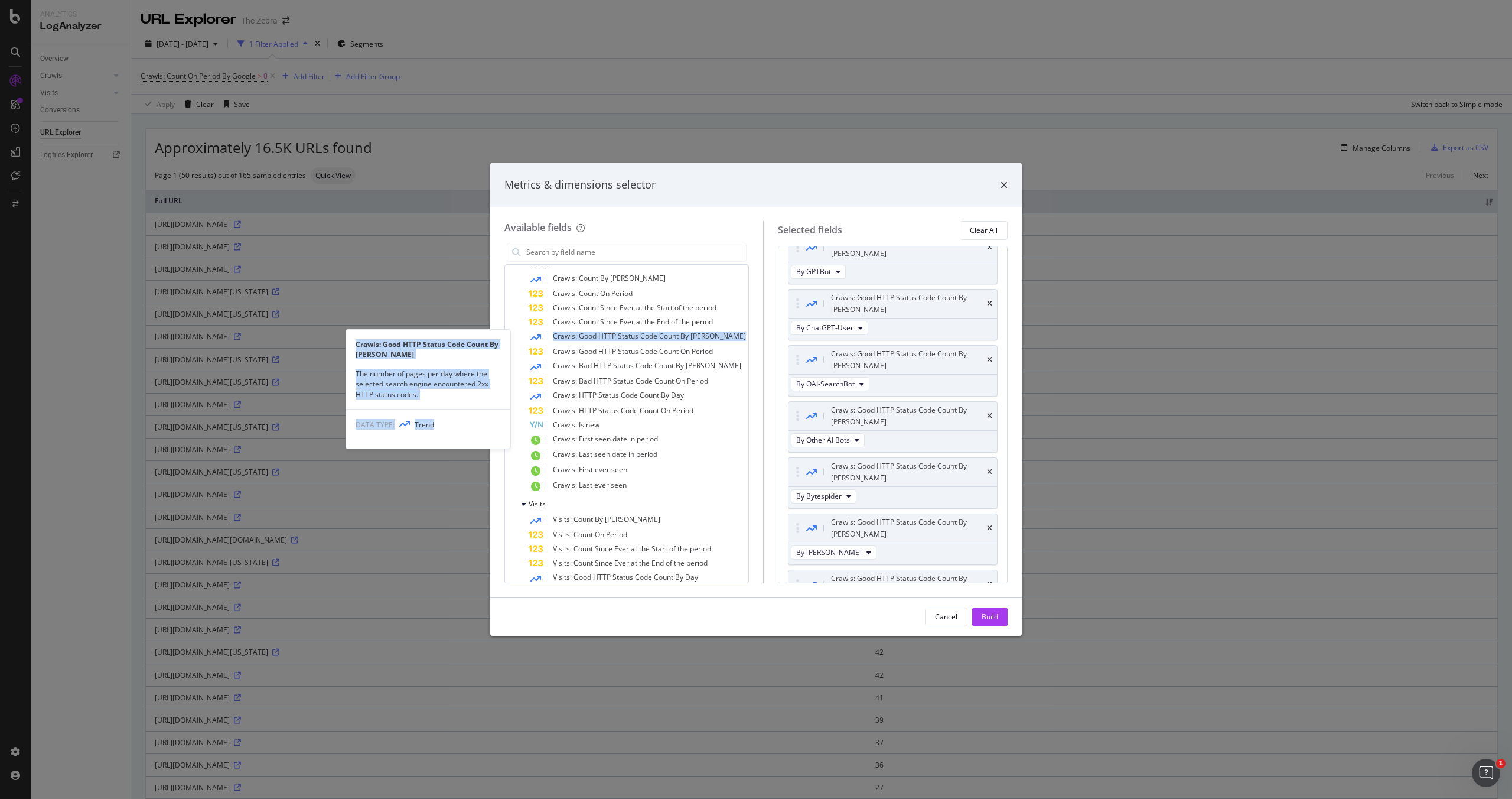
click at [645, 336] on span "Crawls: Good HTTP Status Code Count By Day" at bounding box center [650, 336] width 194 height 10
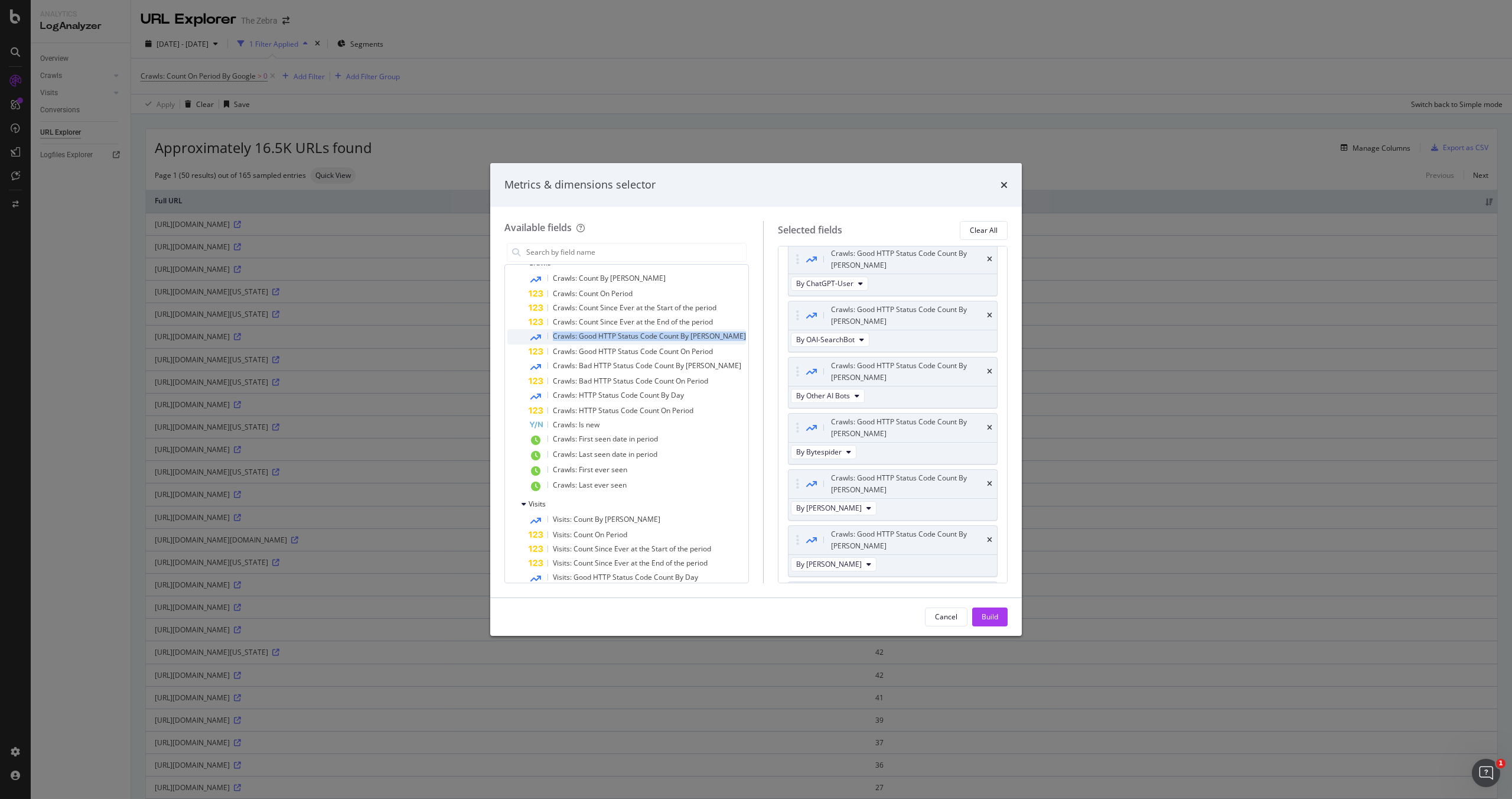
click at [645, 336] on span "Crawls: Good HTTP Status Code Count By Day" at bounding box center [650, 336] width 194 height 10
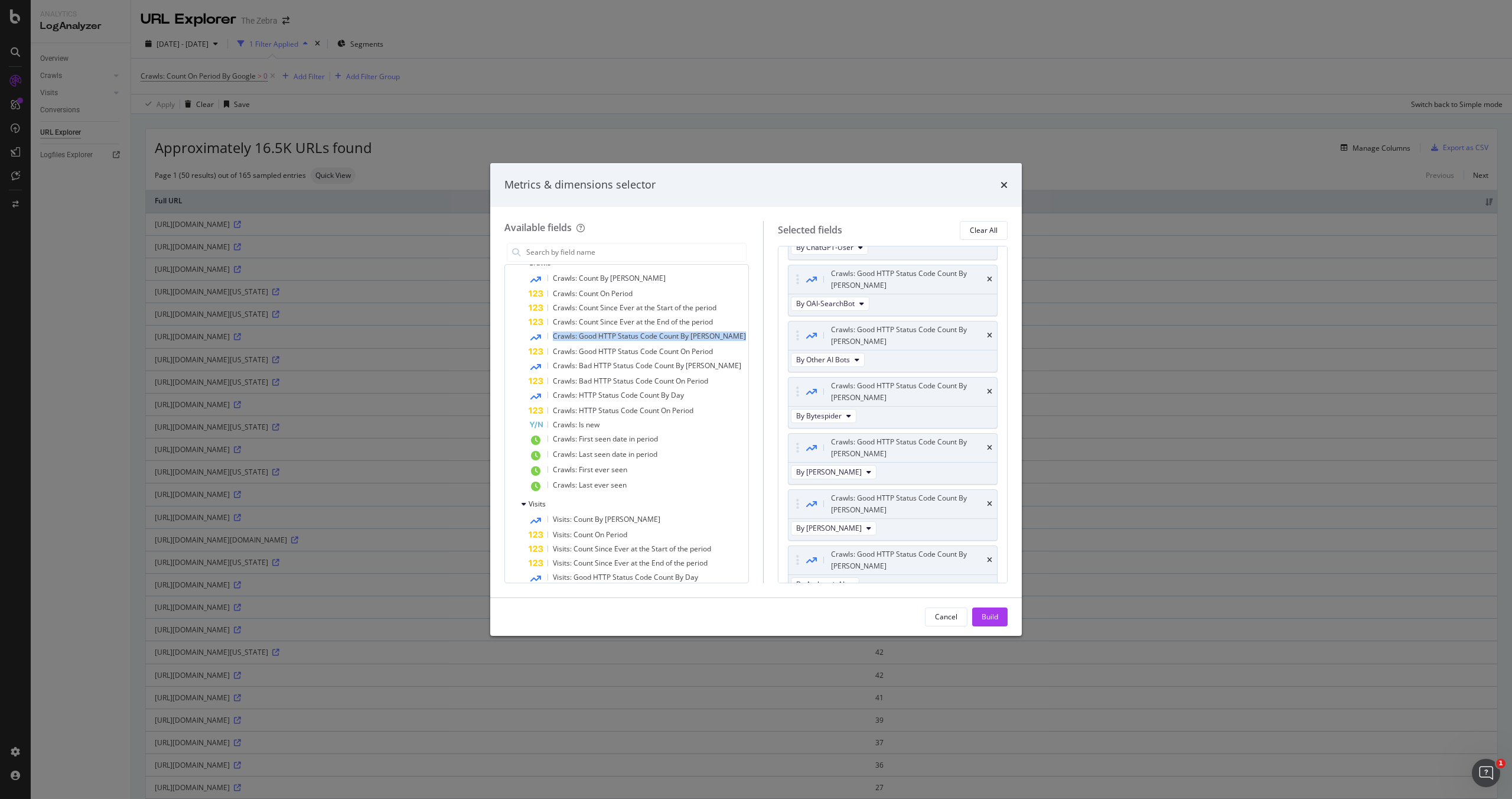
click at [645, 336] on span "Crawls: Good HTTP Status Code Count By Day" at bounding box center [650, 336] width 194 height 10
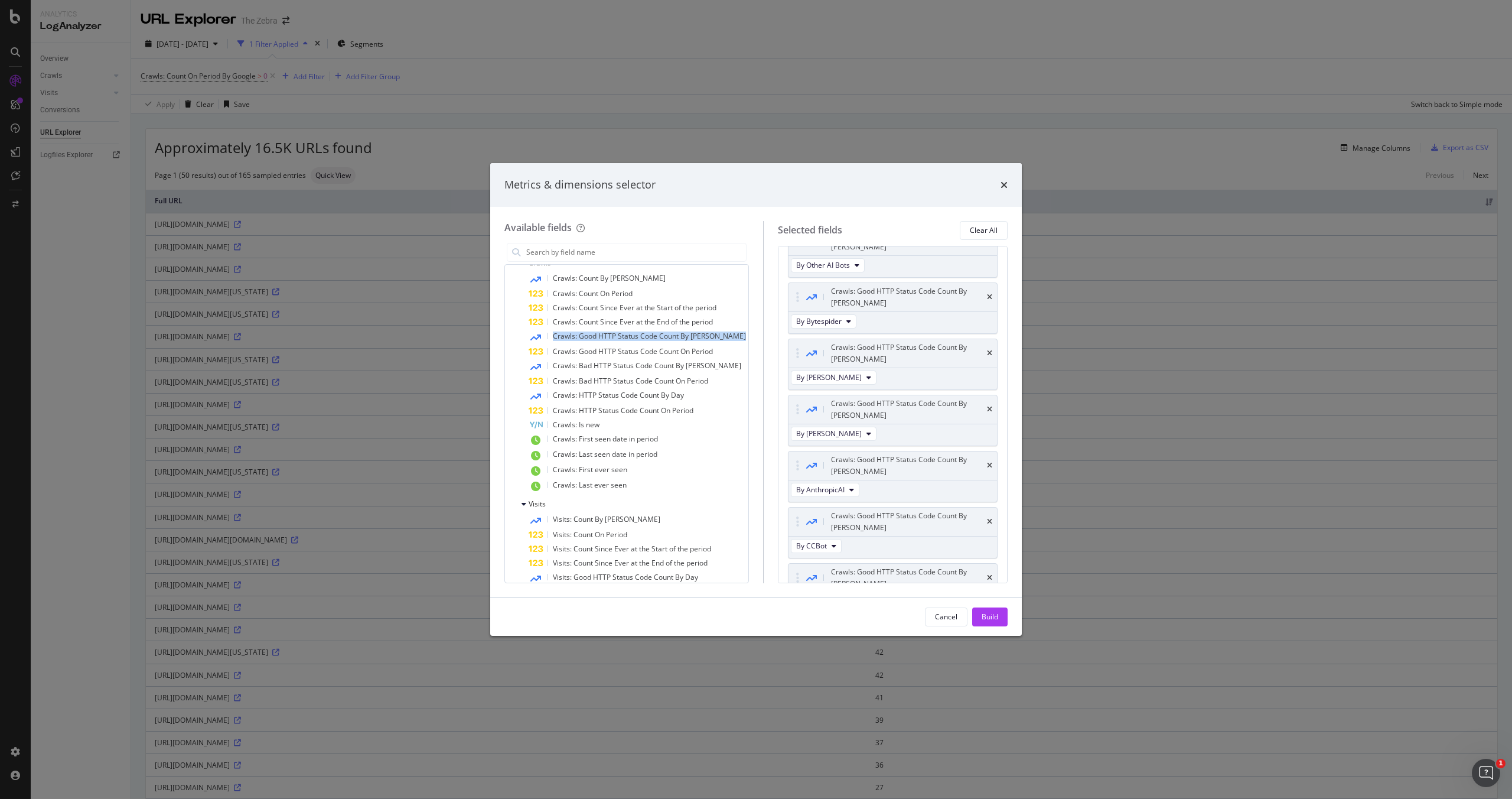
click at [645, 336] on span "Crawls: Good HTTP Status Code Count By Day" at bounding box center [650, 336] width 194 height 10
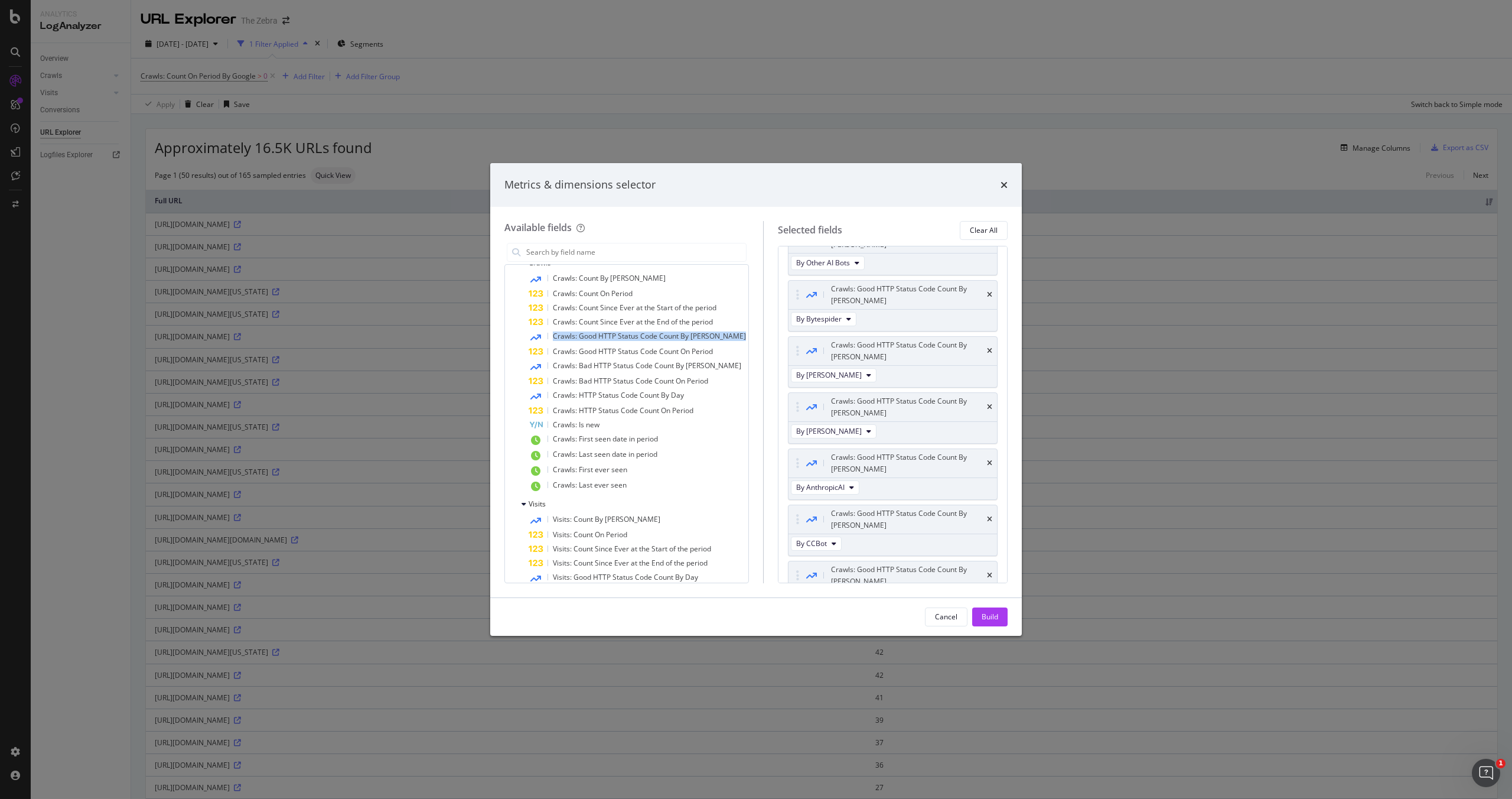
click at [645, 336] on span "Crawls: Good HTTP Status Code Count By Day" at bounding box center [650, 336] width 194 height 10
click at [664, 366] on span "Crawls: Bad HTTP Status Code Count By Day" at bounding box center [647, 365] width 189 height 10
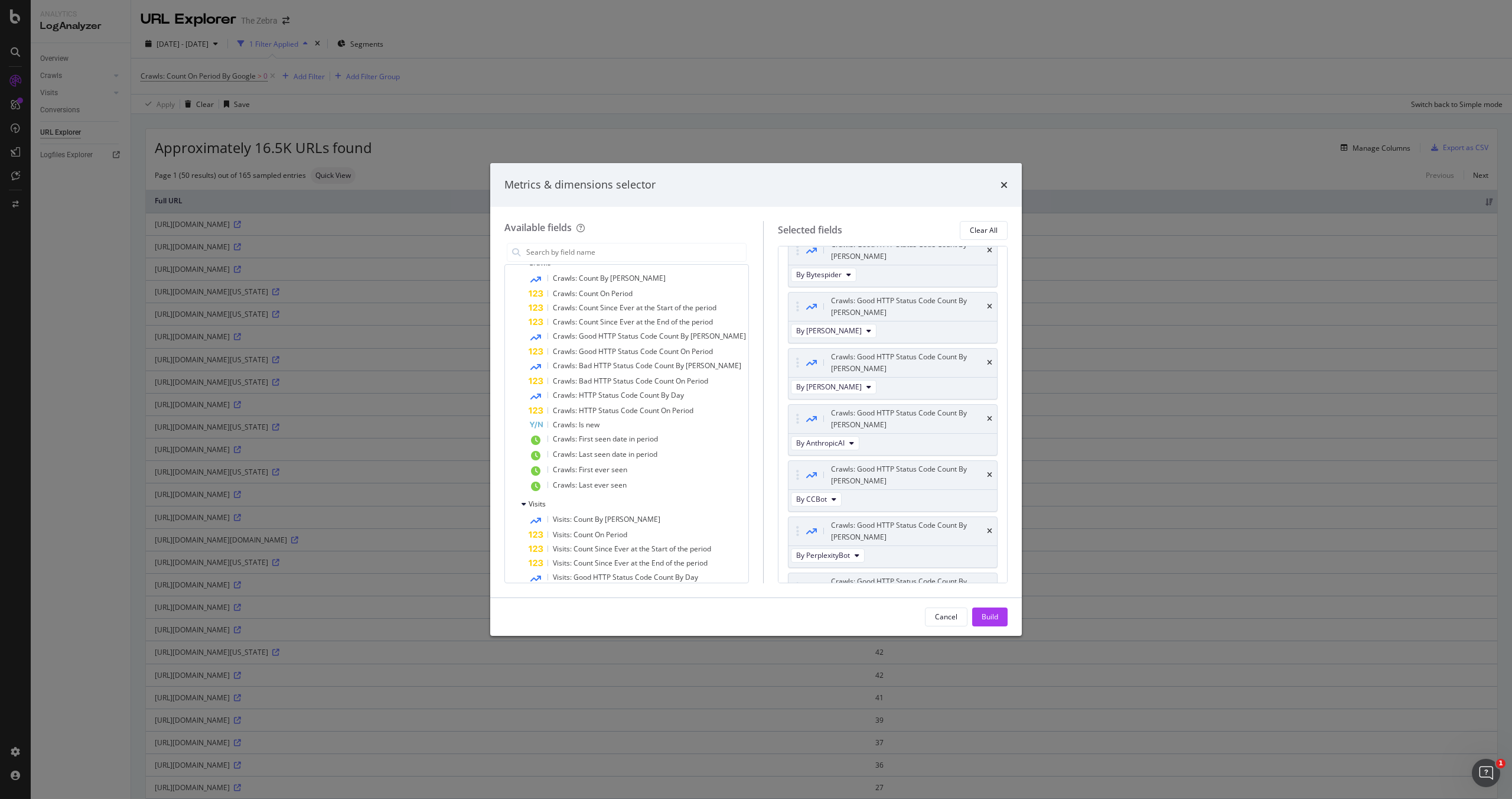
click at [664, 366] on span "Crawls: Bad HTTP Status Code Count By Day" at bounding box center [647, 365] width 189 height 10
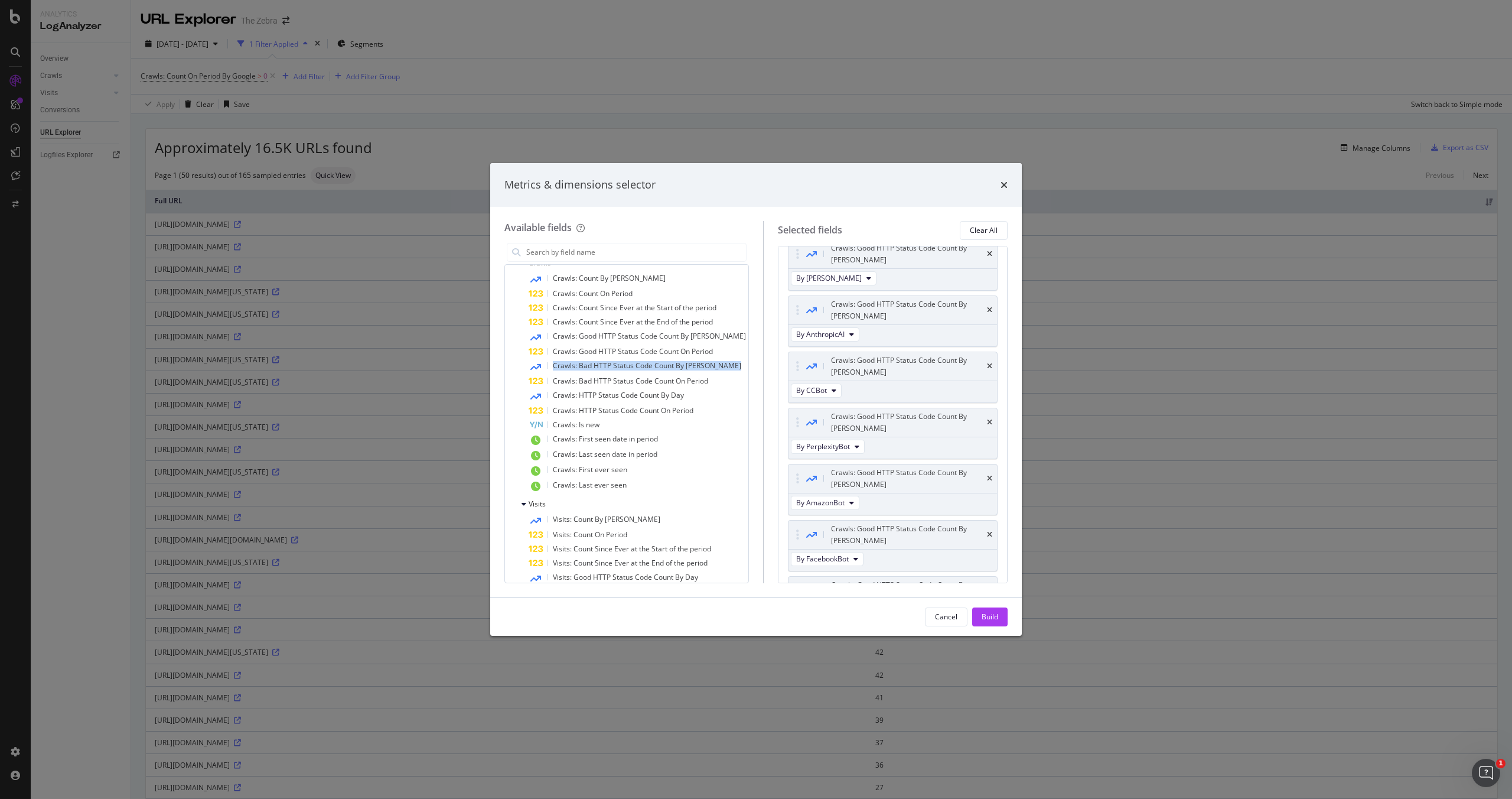
click at [664, 366] on span "Crawls: Bad HTTP Status Code Count By Day" at bounding box center [647, 365] width 189 height 10
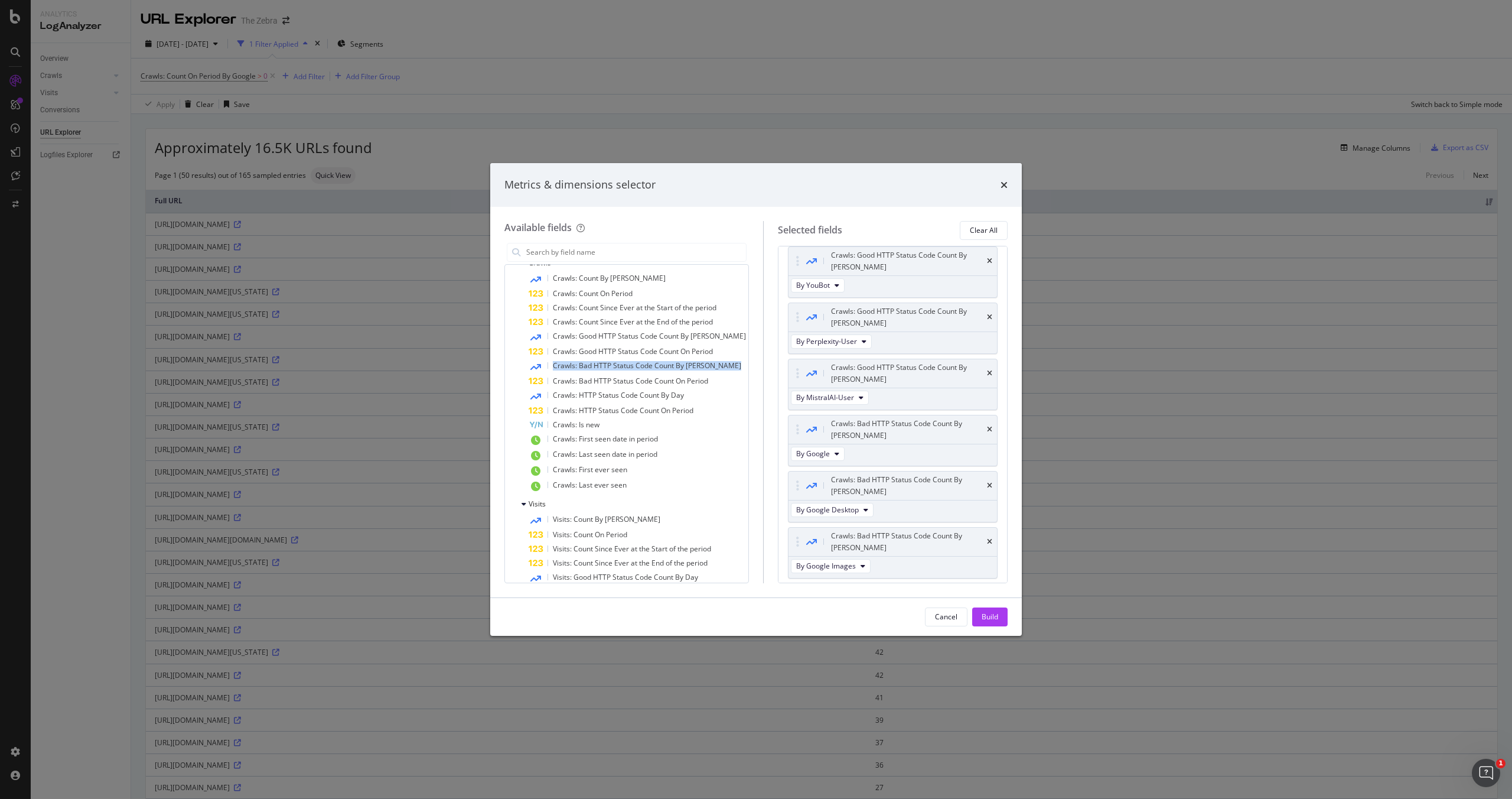
click at [664, 366] on span "Crawls: Bad HTTP Status Code Count By Day" at bounding box center [647, 365] width 189 height 10
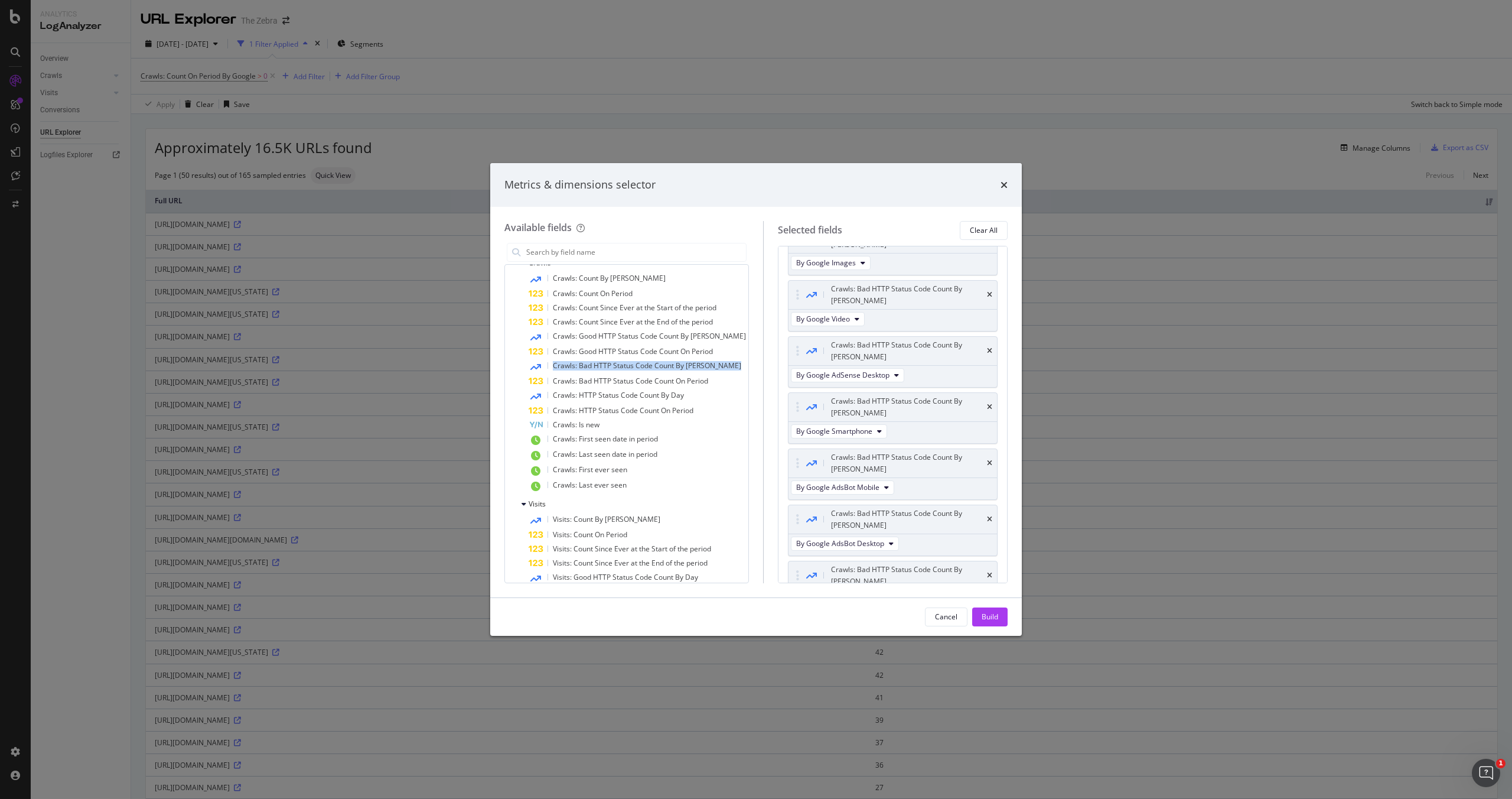
click at [664, 366] on span "Crawls: Bad HTTP Status Code Count By Day" at bounding box center [647, 365] width 189 height 10
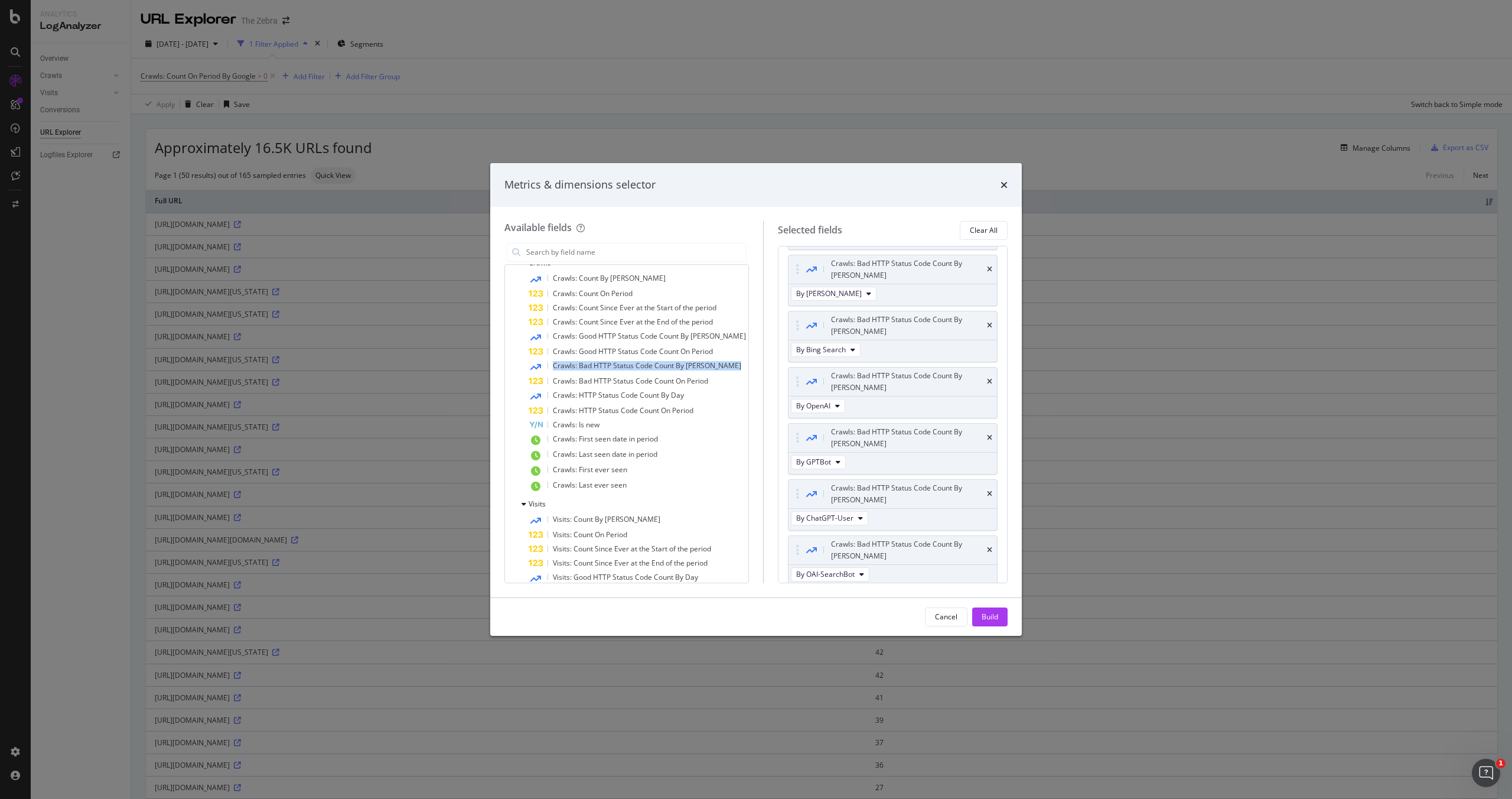
scroll to position [3833, 0]
click at [664, 366] on span "Crawls: Bad HTTP Status Code Count By Day" at bounding box center [647, 365] width 189 height 10
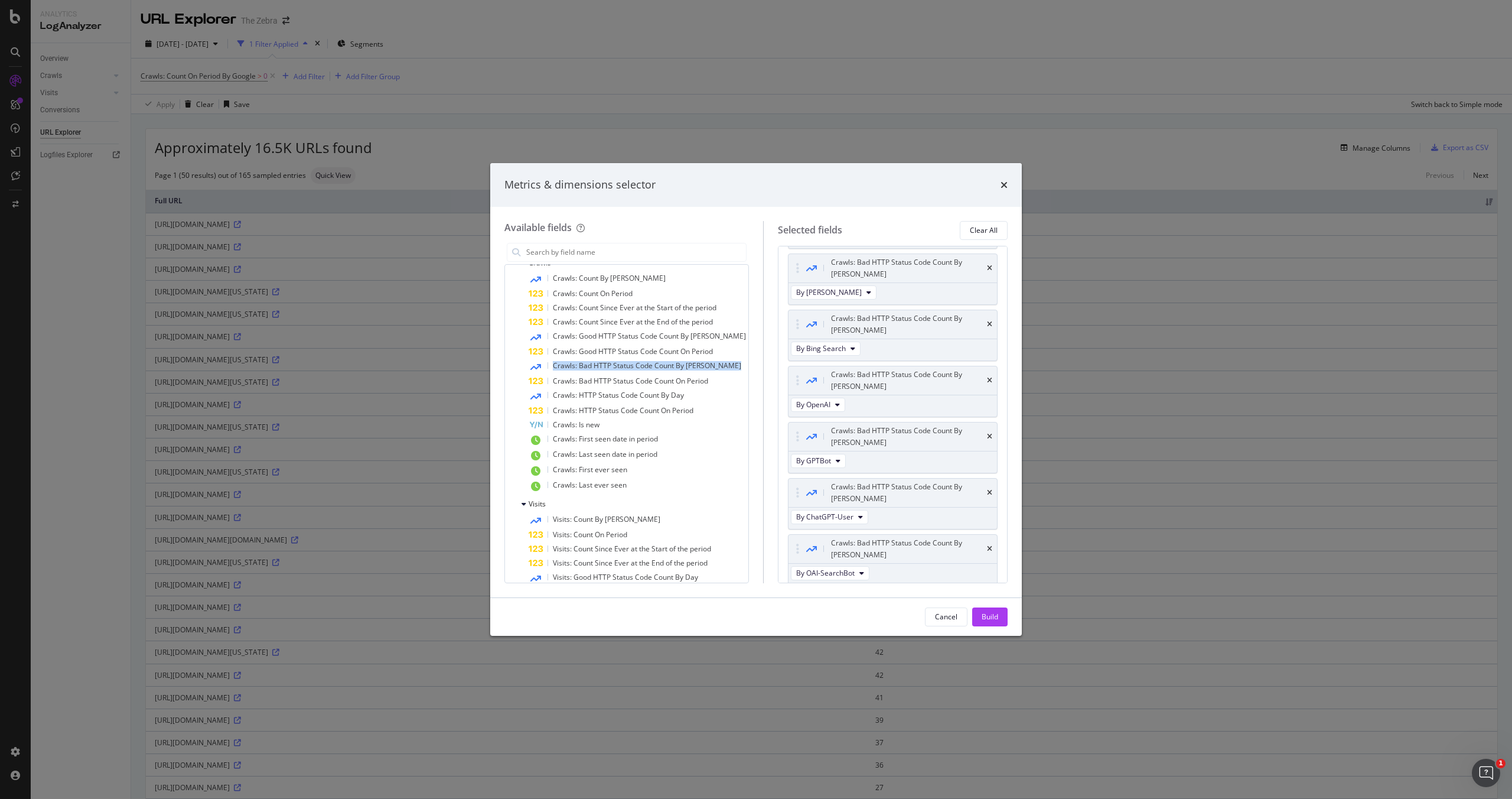
click at [664, 366] on span "Crawls: Bad HTTP Status Code Count By Day" at bounding box center [647, 365] width 189 height 10
click at [792, 624] on div "Build" at bounding box center [989, 617] width 16 height 18
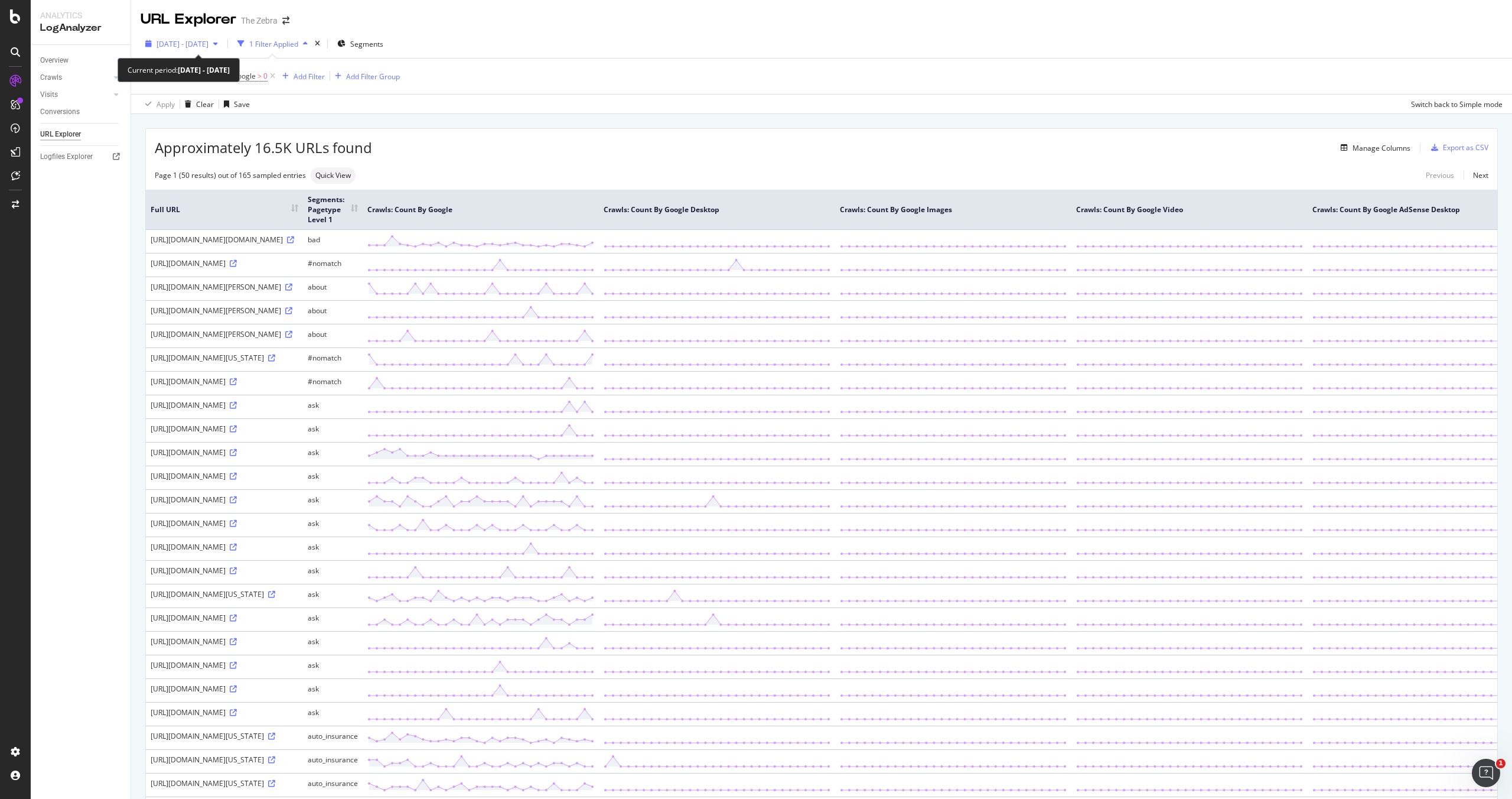
click at [209, 44] on span "2025 Sep. 12th - Oct. 11th" at bounding box center [182, 44] width 52 height 10
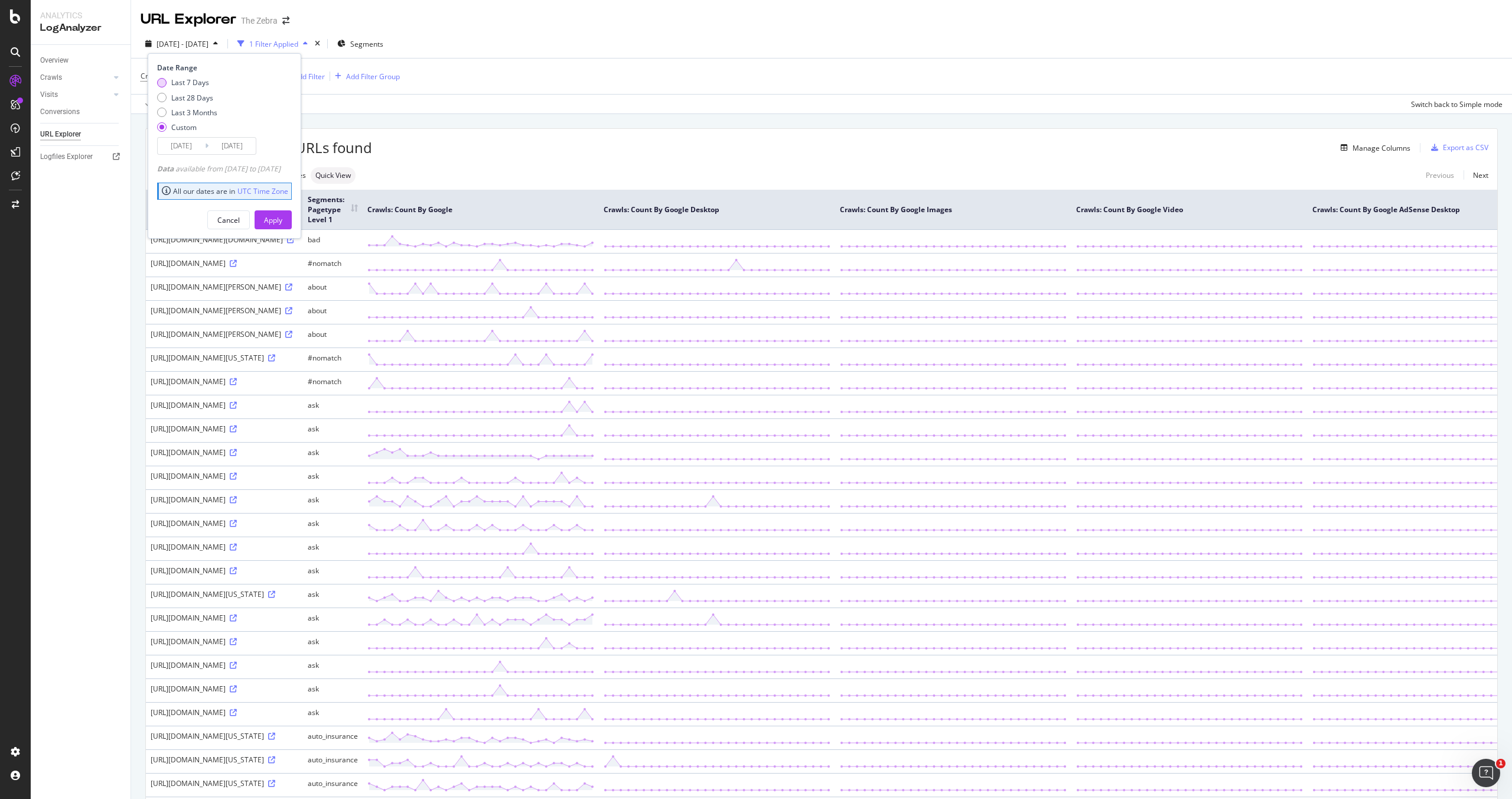
click at [203, 82] on div "Last 7 Days" at bounding box center [191, 83] width 38 height 10
type input "2025/10/05"
click at [283, 216] on div "Apply" at bounding box center [272, 220] width 18 height 10
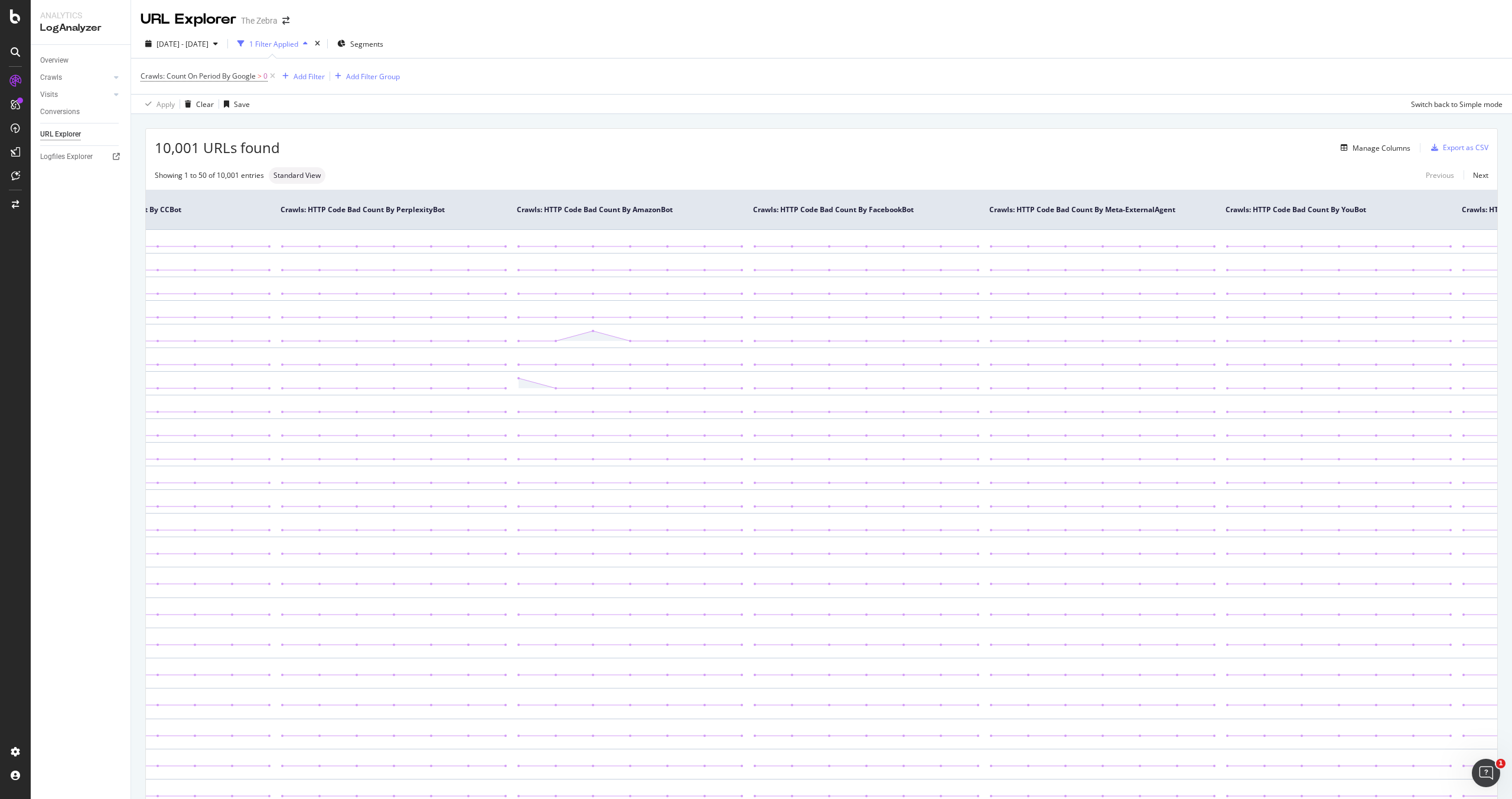
scroll to position [0, 20830]
click at [1464, 149] on div "Export as CSV" at bounding box center [1466, 147] width 46 height 10
click at [34, 247] on div "Overview Crawls Daily Distribution Segments Distribution HTTP Codes Resources V…" at bounding box center [80, 421] width 100 height 753
click at [50, 239] on div "Overview Crawls Daily Distribution Segments Distribution HTTP Codes Resources V…" at bounding box center [80, 421] width 100 height 753
click at [15, 152] on div "Botify Assist V2" at bounding box center [38, 154] width 70 height 21
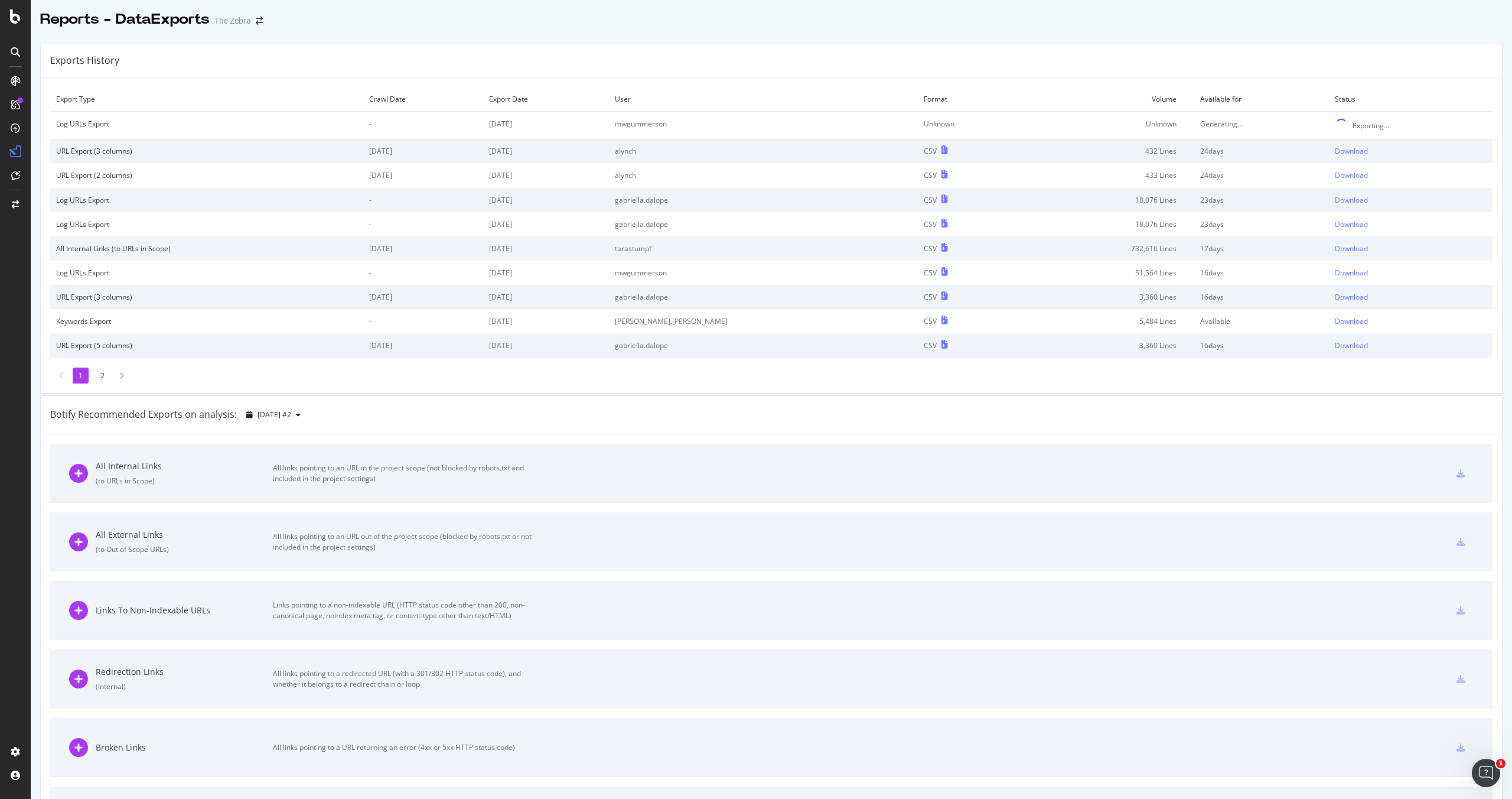
click at [1355, 121] on div "Exporting..." at bounding box center [1371, 125] width 37 height 10
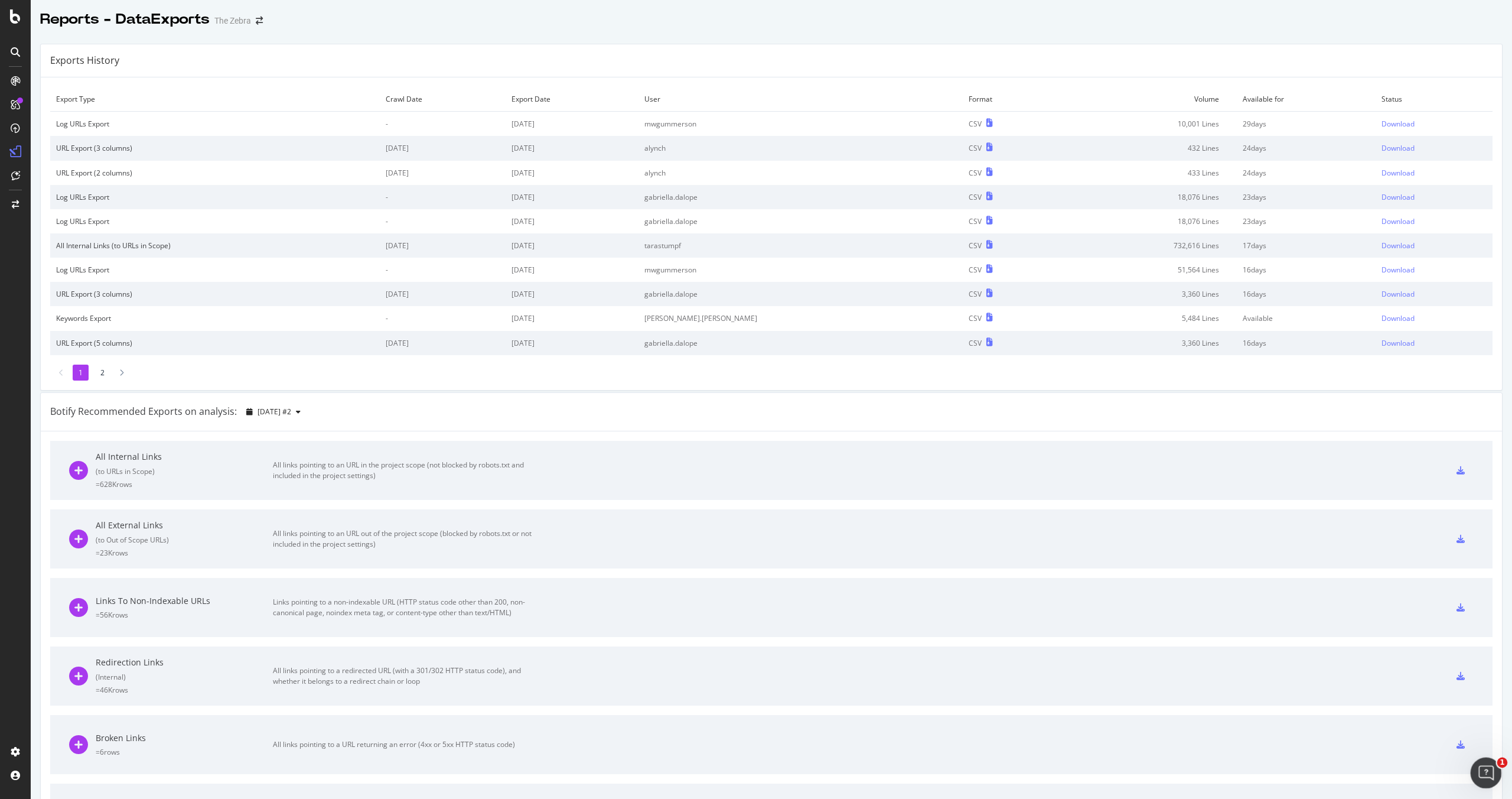
click at [1488, 765] on icon "Open Intercom Messenger" at bounding box center [1484, 771] width 20 height 20
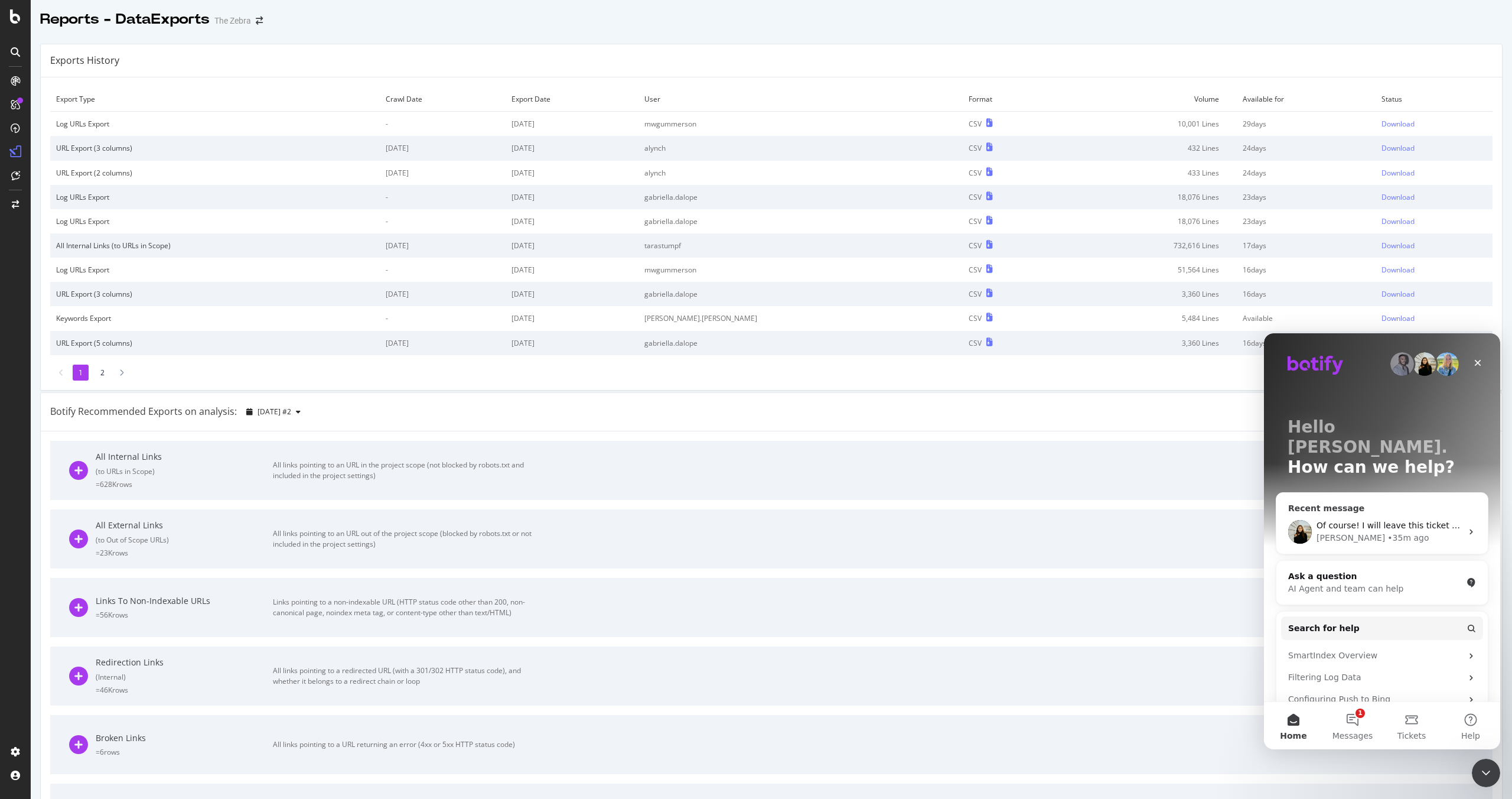
click at [1385, 520] on span "Of course! I will leave this ticket open in the meantime." at bounding box center [1431, 525] width 230 height 9
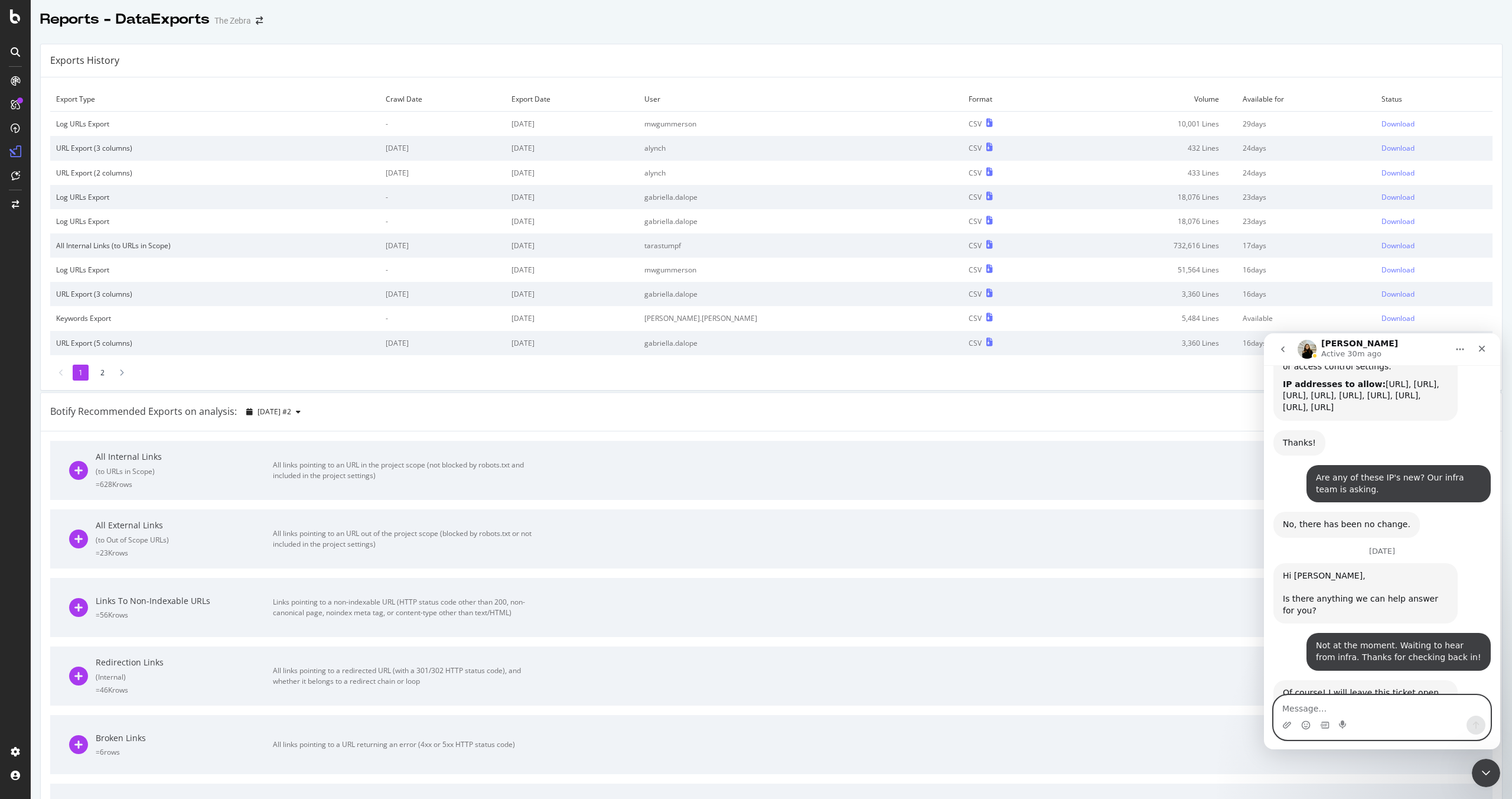
scroll to position [976, 0]
click at [1312, 701] on textarea "Message…" at bounding box center [1382, 705] width 216 height 20
type textarea "Hi Jessica! Heard back from infra:"
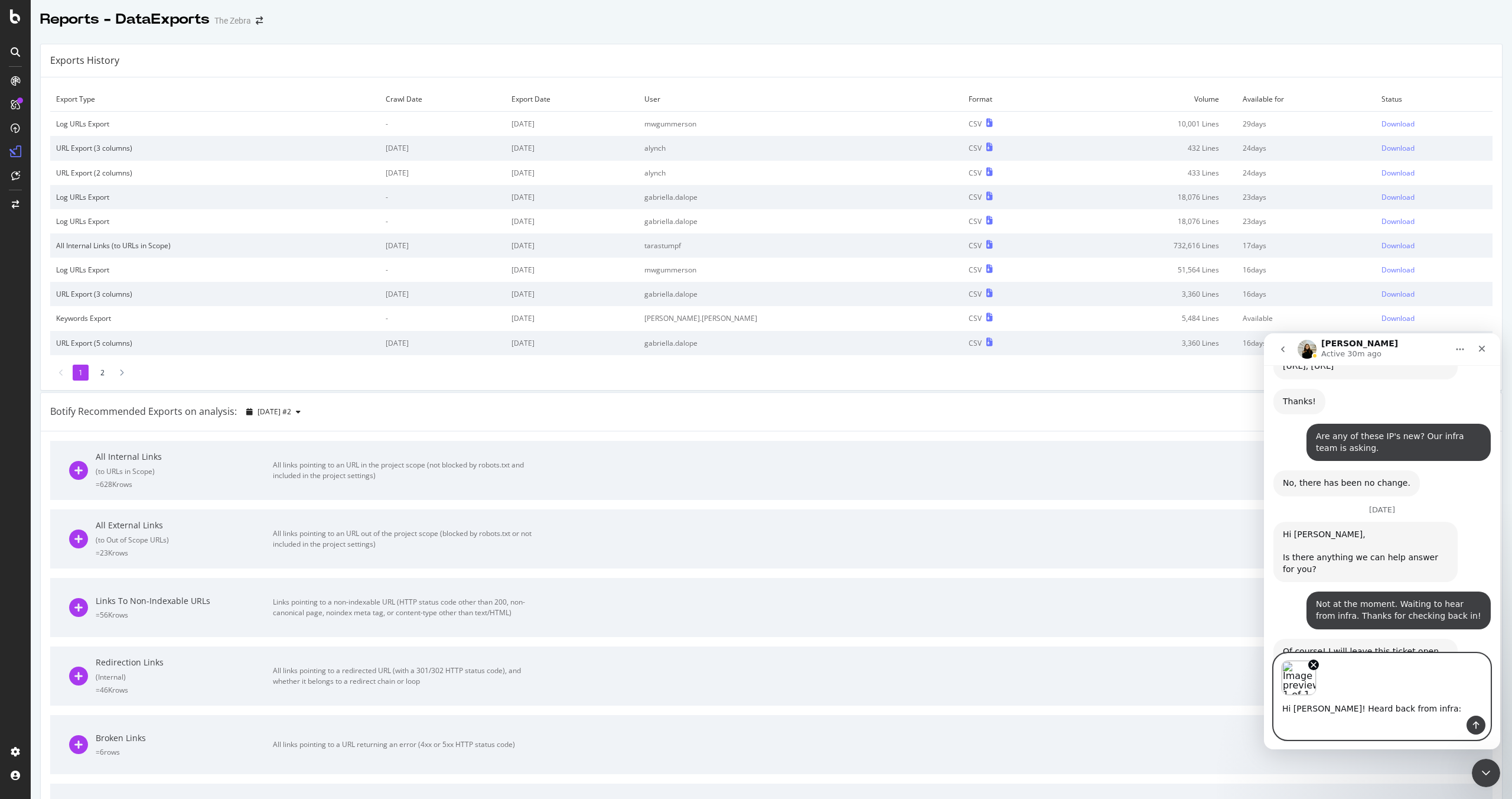
scroll to position [1018, 0]
click at [1292, 678] on img "Image previews" at bounding box center [1298, 677] width 35 height 35
click at [1392, 681] on div "Image previews" at bounding box center [1382, 674] width 216 height 42
click at [1393, 700] on textarea "Hi Jessica! Heard back from infra:" at bounding box center [1382, 705] width 216 height 20
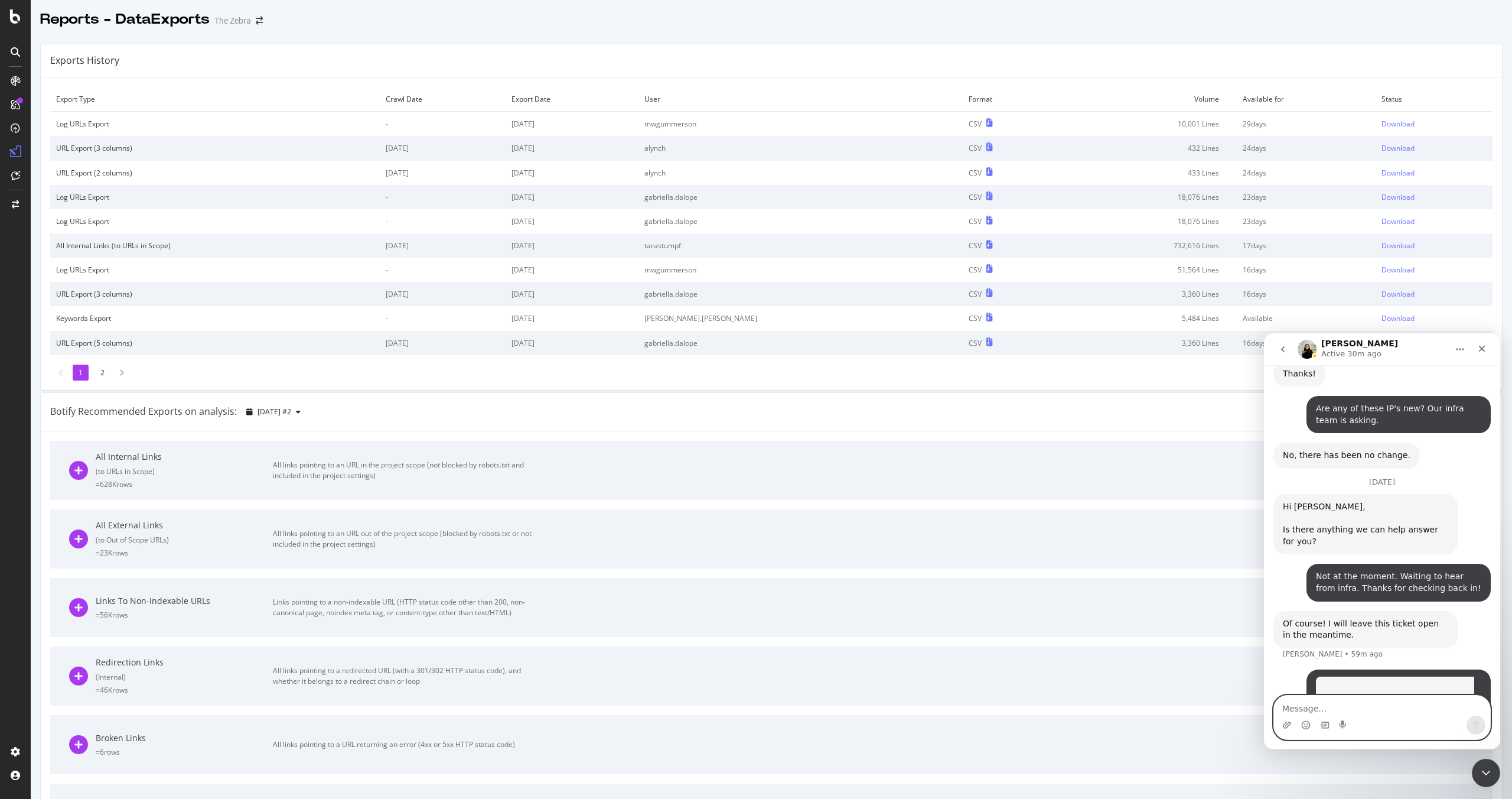
scroll to position [1046, 0]
